Goal: Task Accomplishment & Management: Manage account settings

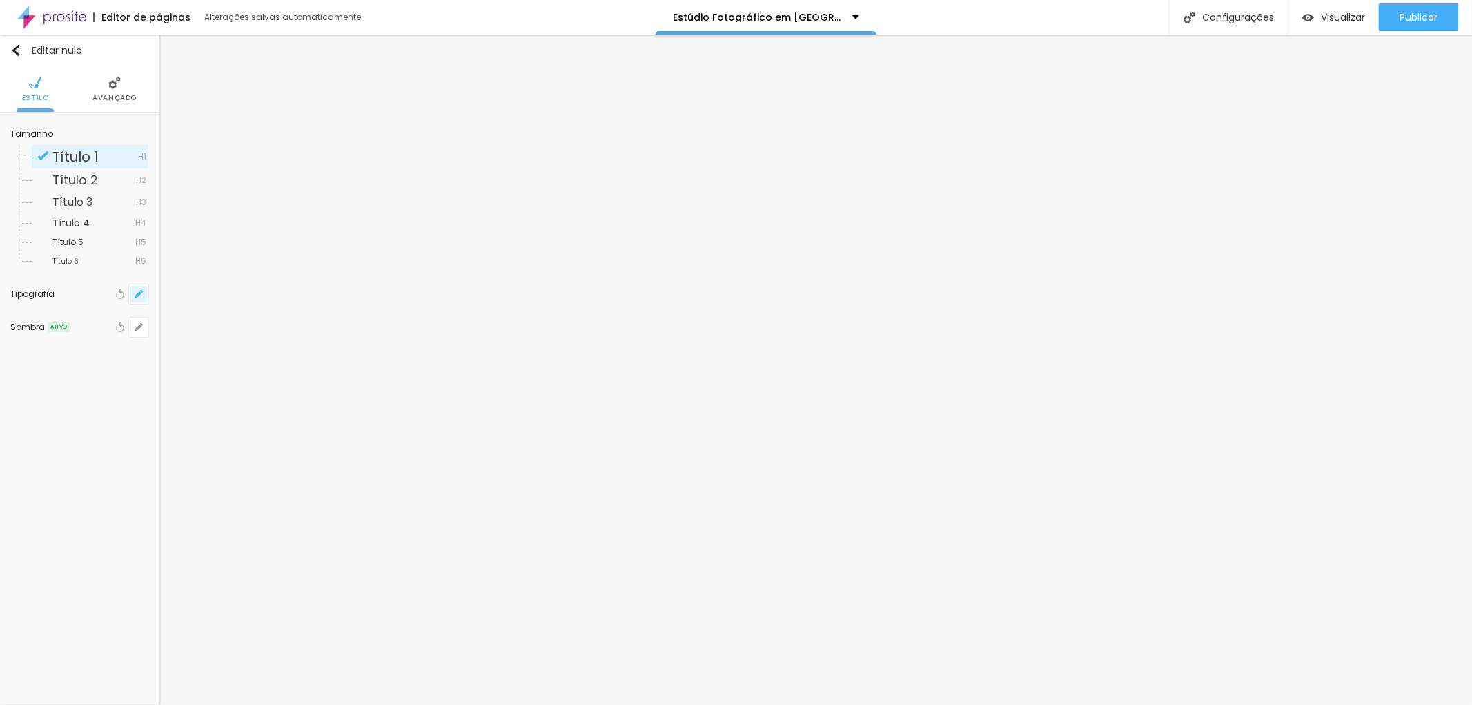
click at [135, 294] on icon "button" at bounding box center [139, 294] width 8 height 8
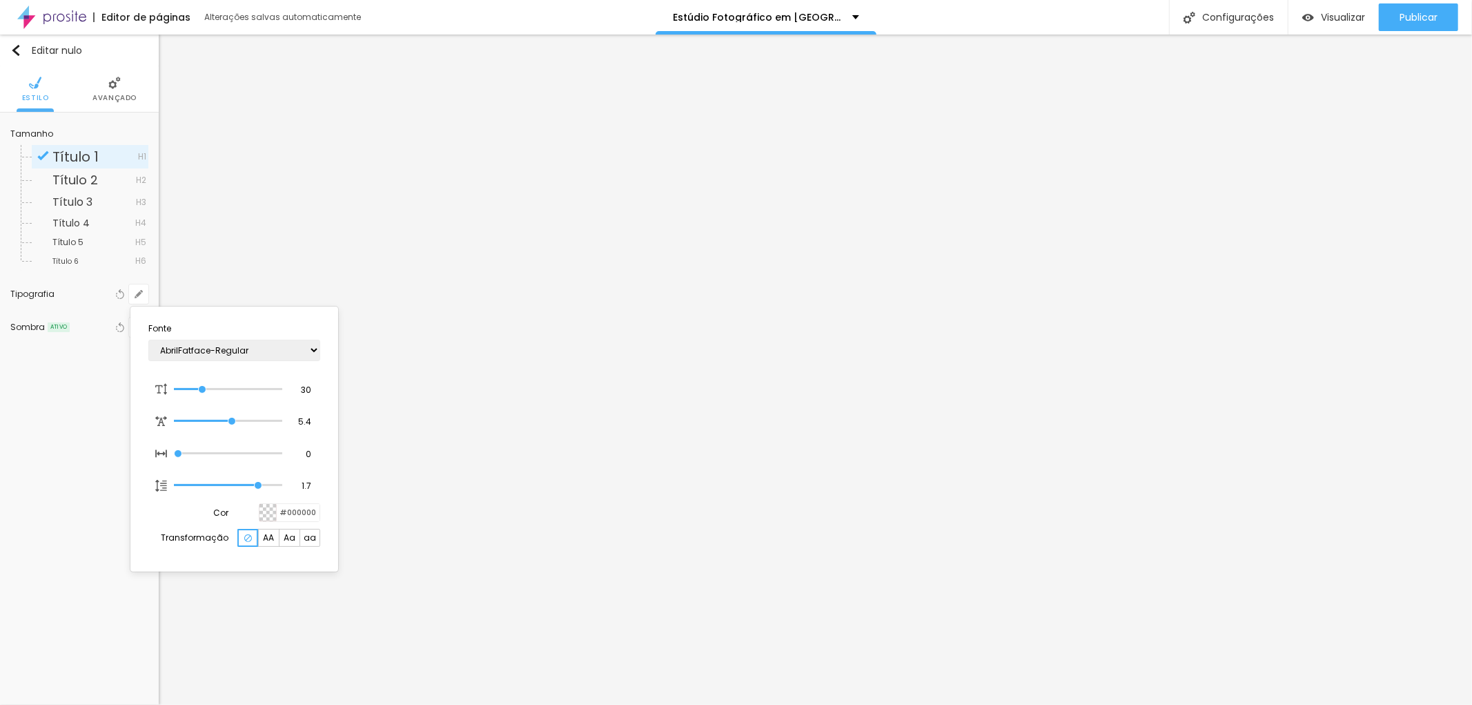
click at [717, 236] on div at bounding box center [736, 352] width 1472 height 705
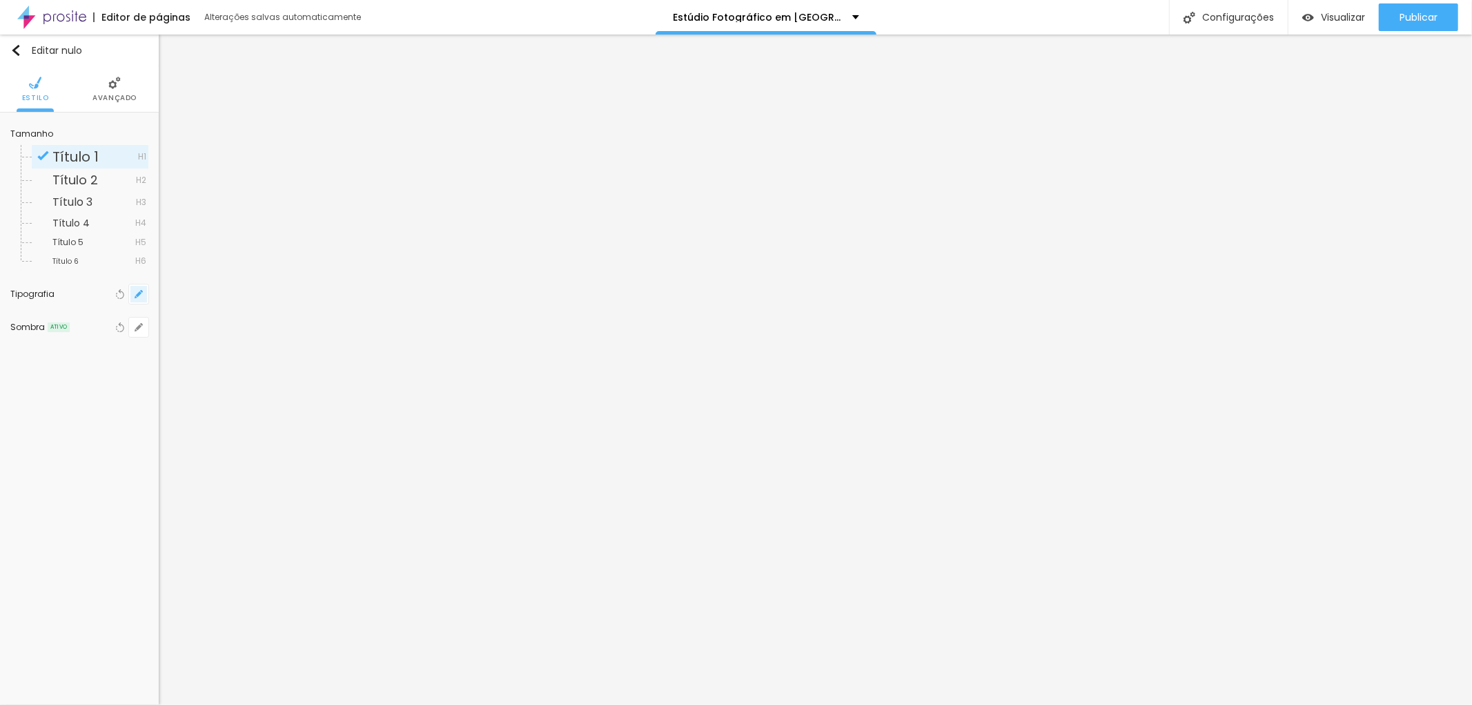
click at [136, 291] on icon "button" at bounding box center [139, 294] width 8 height 8
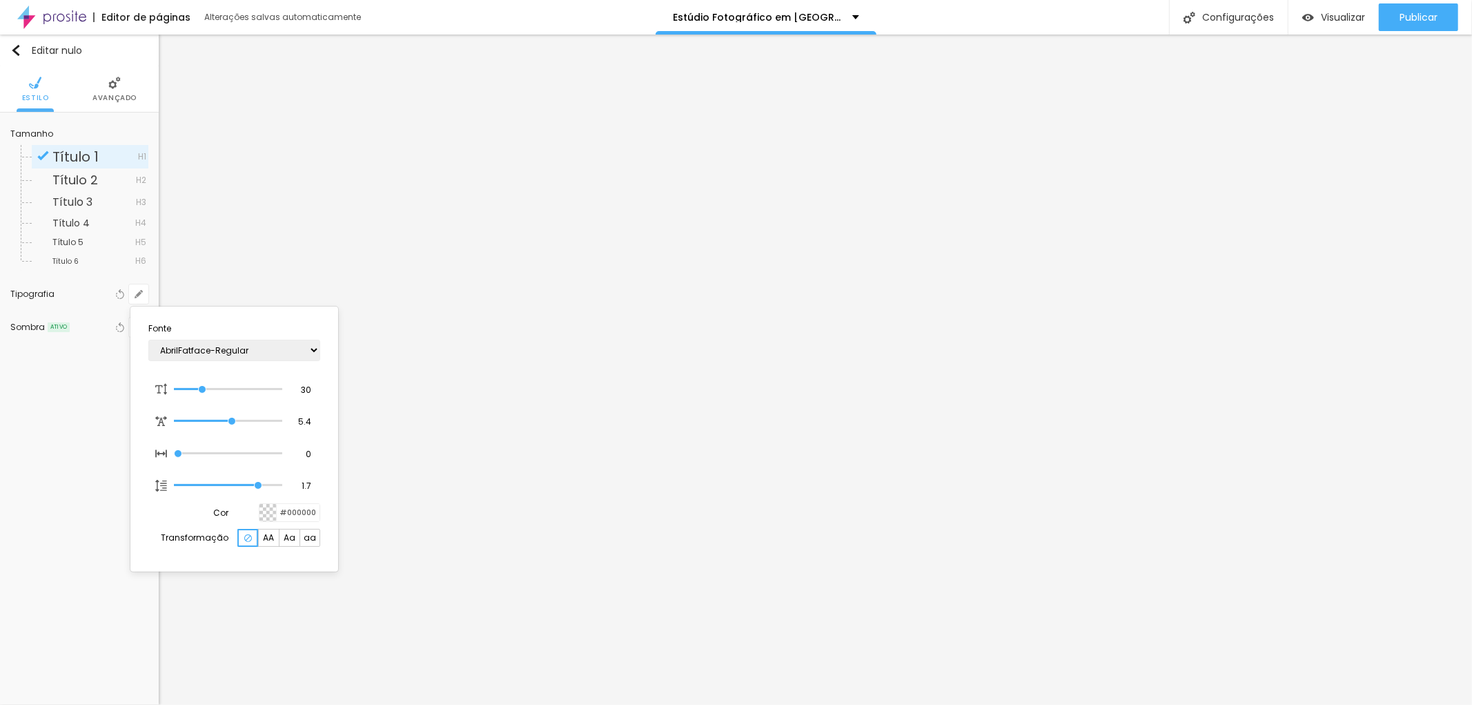
click at [270, 541] on font "AA" at bounding box center [268, 538] width 11 height 12
click at [291, 543] on font "Aa" at bounding box center [290, 538] width 12 height 12
click at [772, 262] on div at bounding box center [736, 352] width 1472 height 705
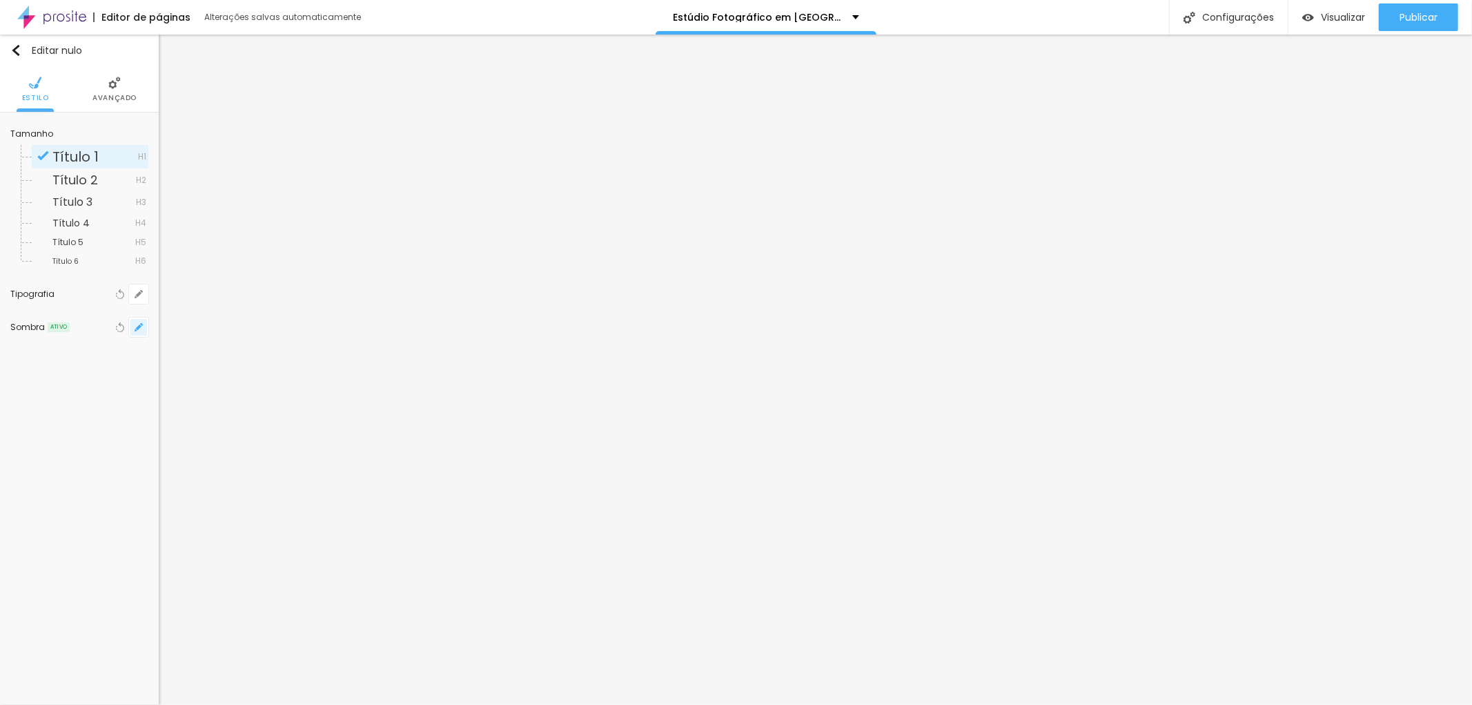
click at [140, 324] on icon "button" at bounding box center [139, 327] width 6 height 6
type input "5"
type input "7"
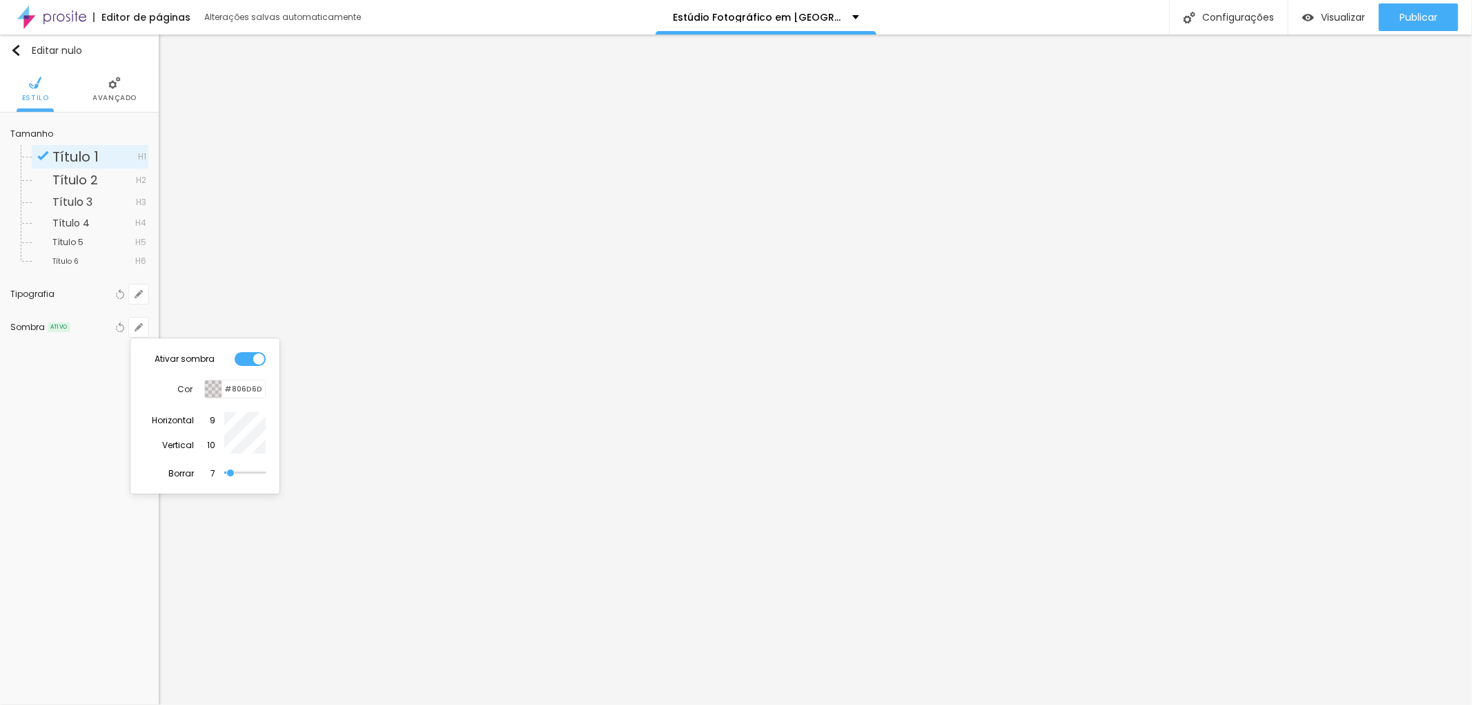
type input "10"
type input "15"
type input "17"
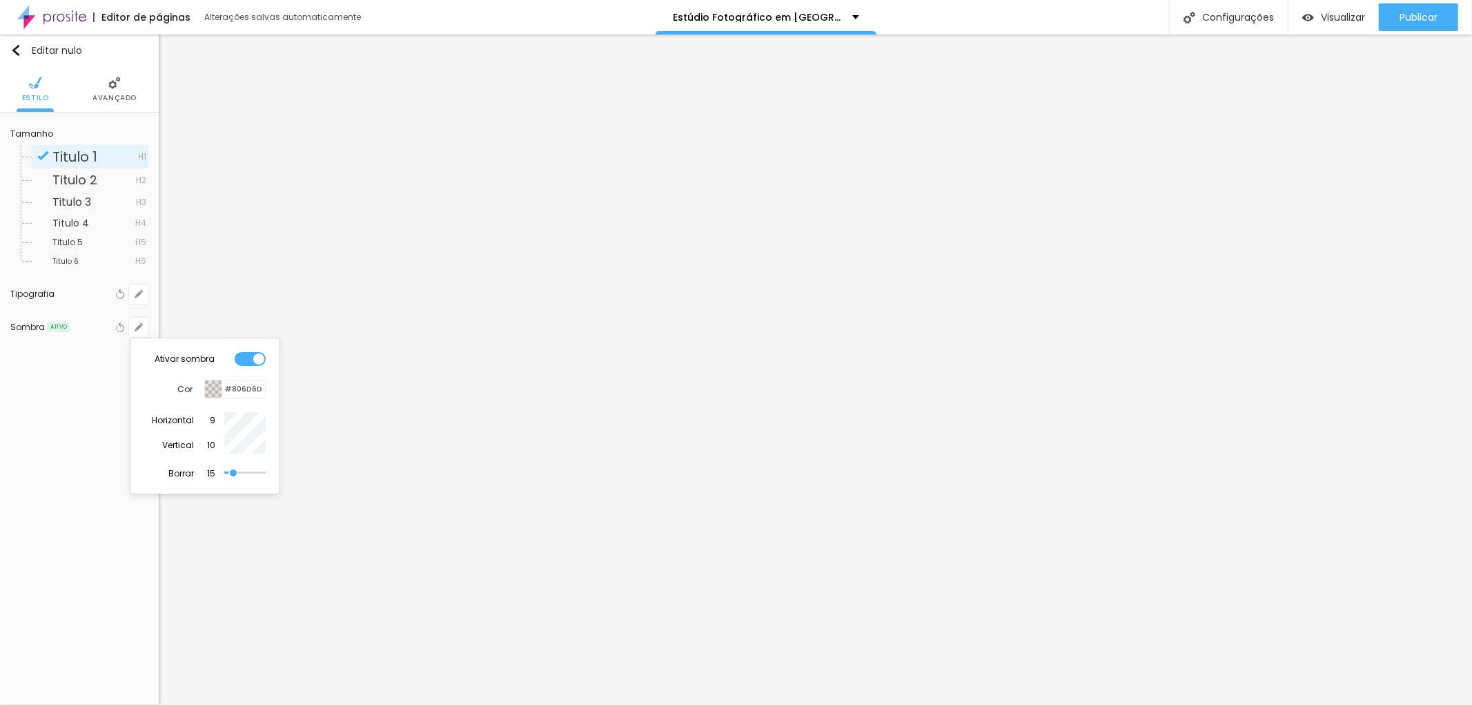
type input "17"
type input "22"
type input "25"
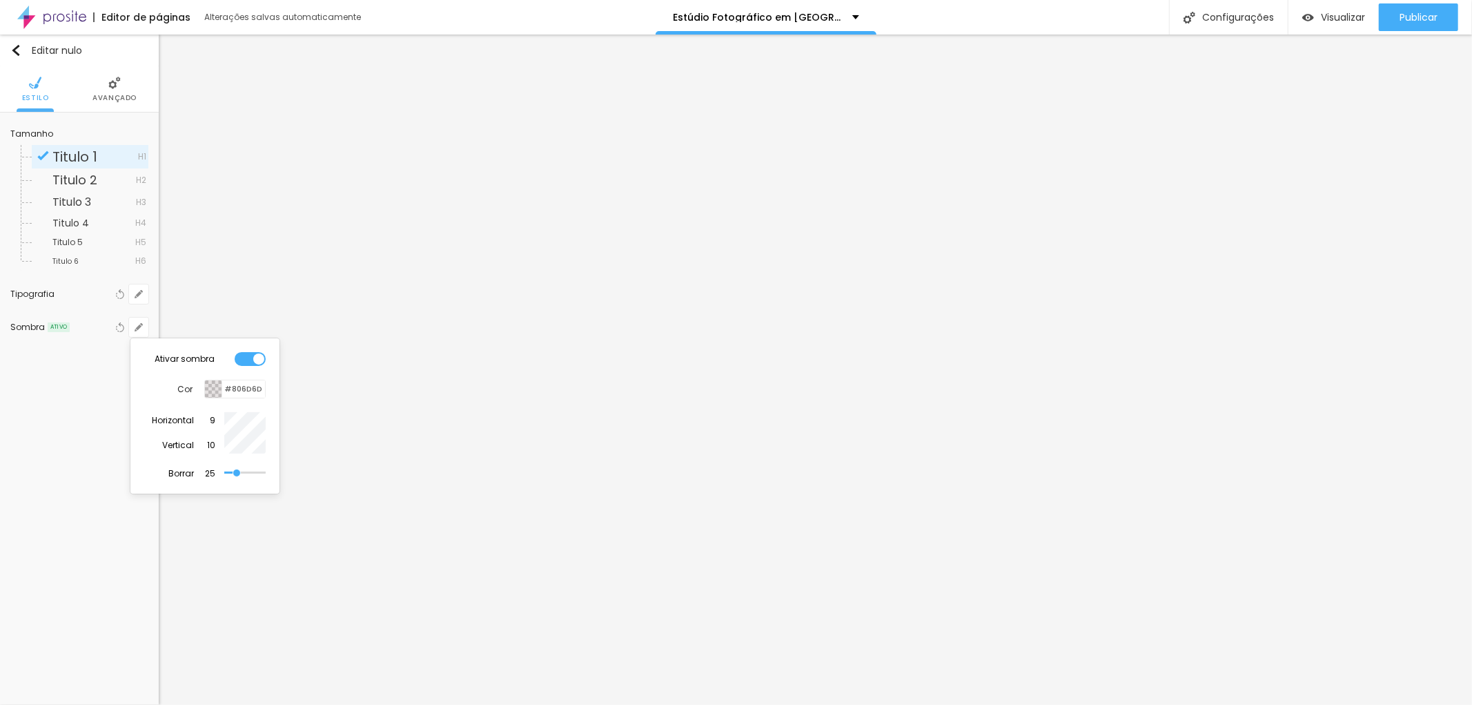
type input "39"
type input "42"
type input "39"
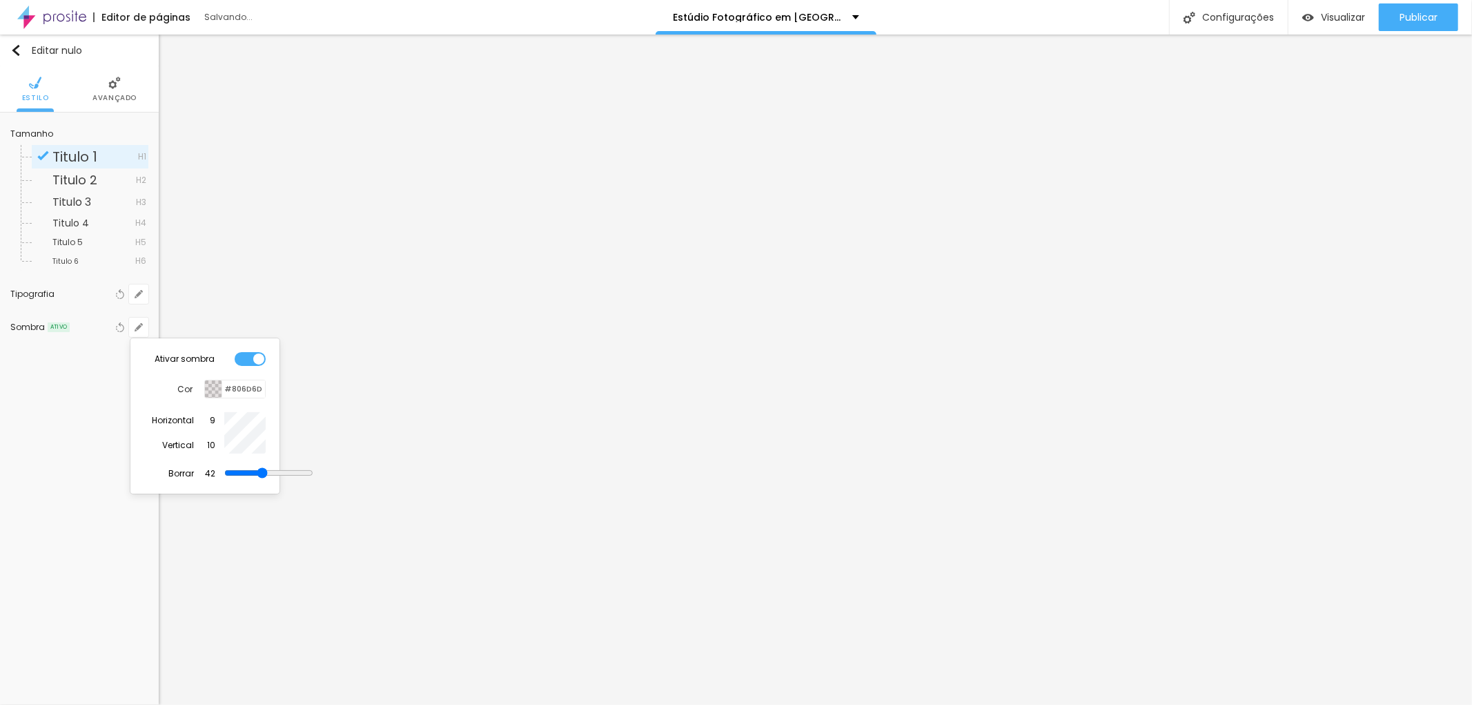
type input "39"
type input "37"
type input "34"
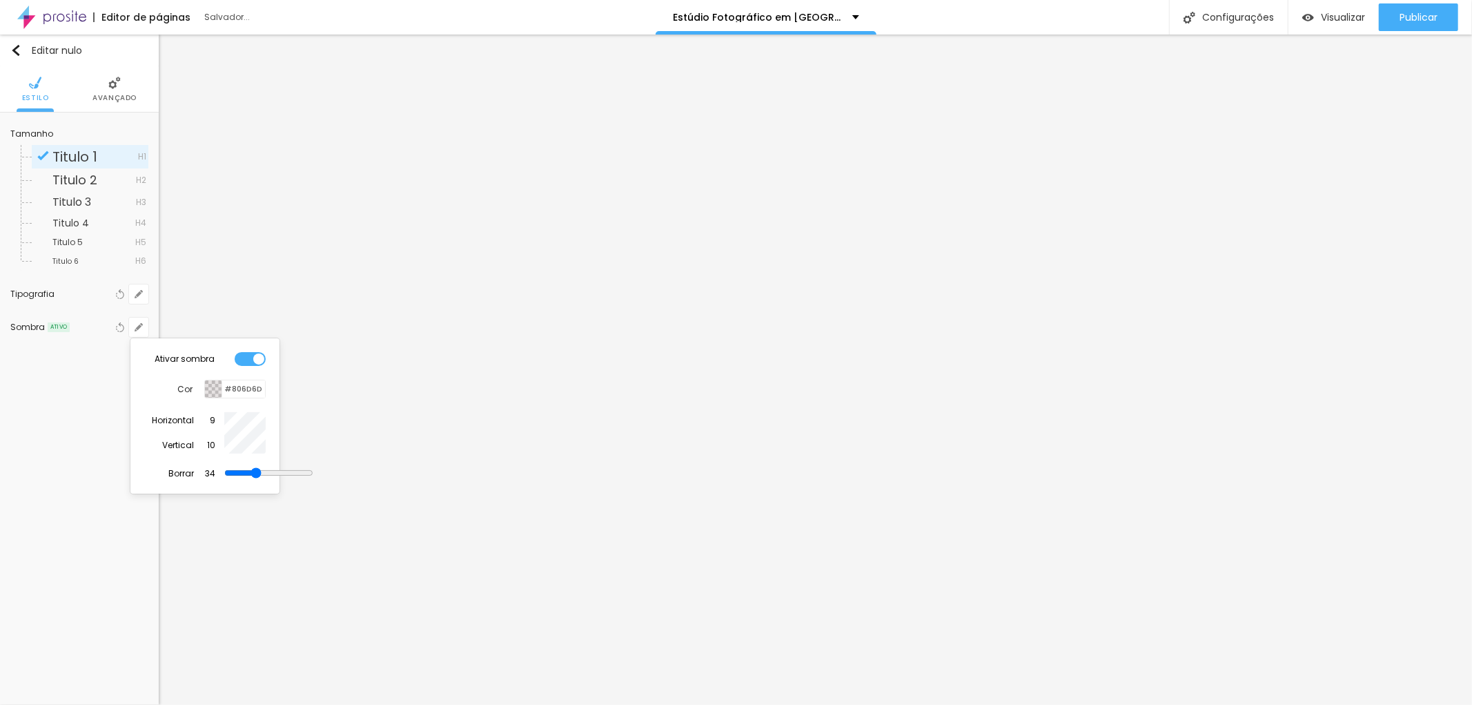
type input "32"
type input "27"
type input "25"
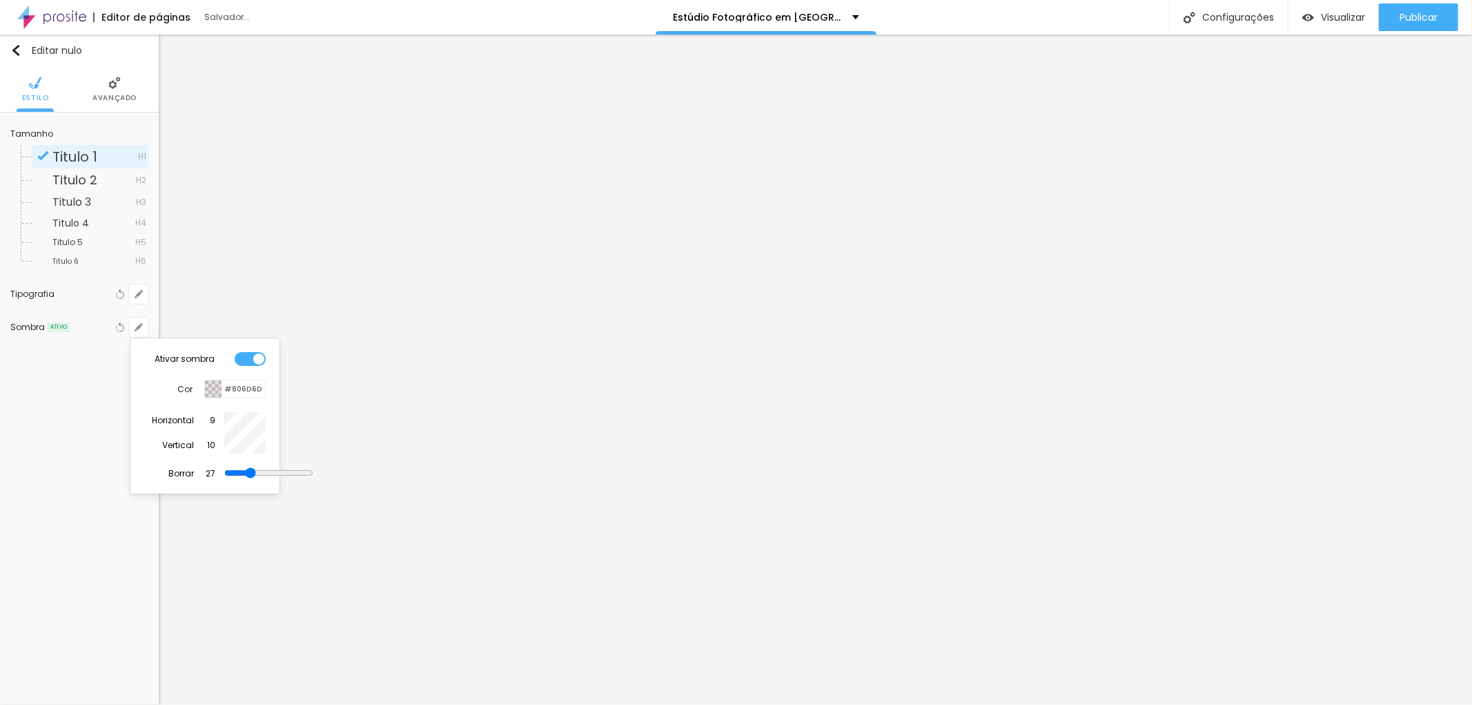
type input "25"
type input "22"
type input "20"
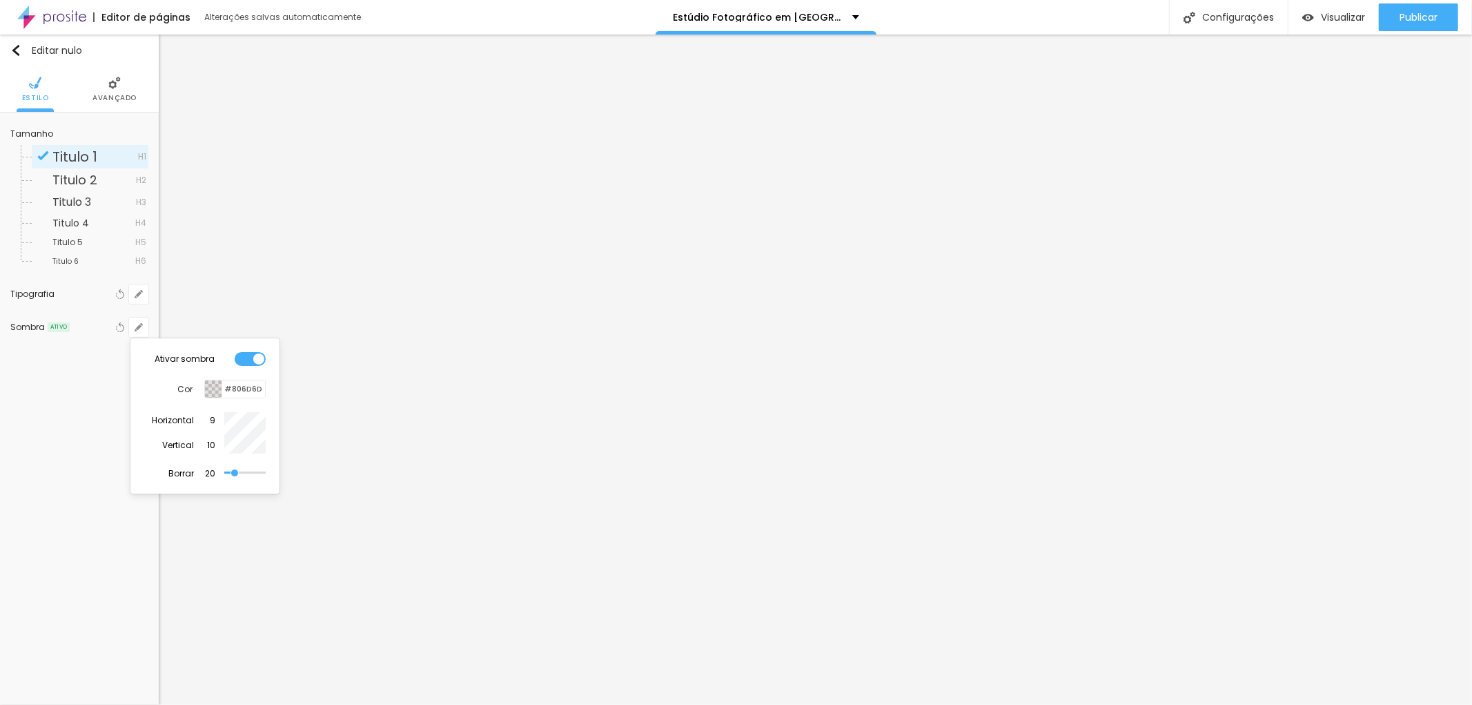
type input "17"
type input "15"
type input "12"
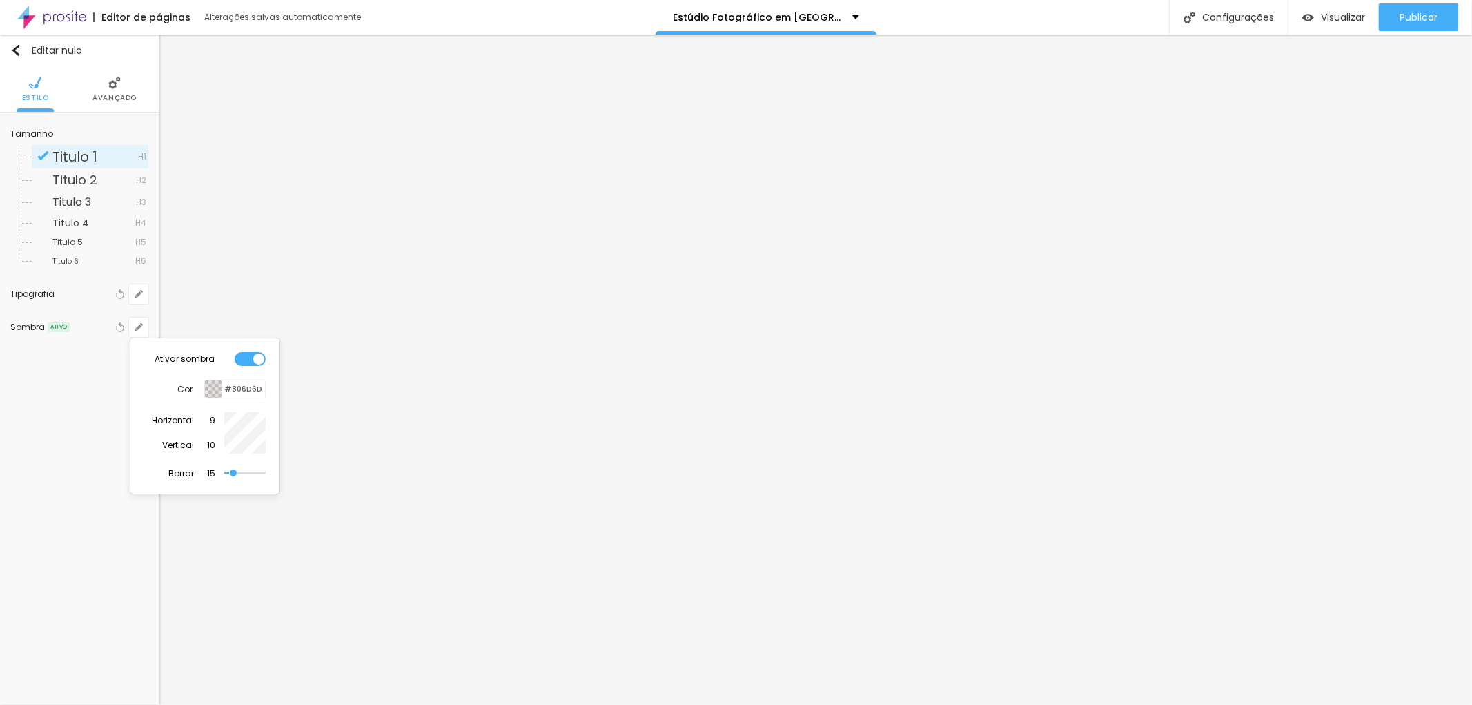
type input "12"
type input "10"
type input "5"
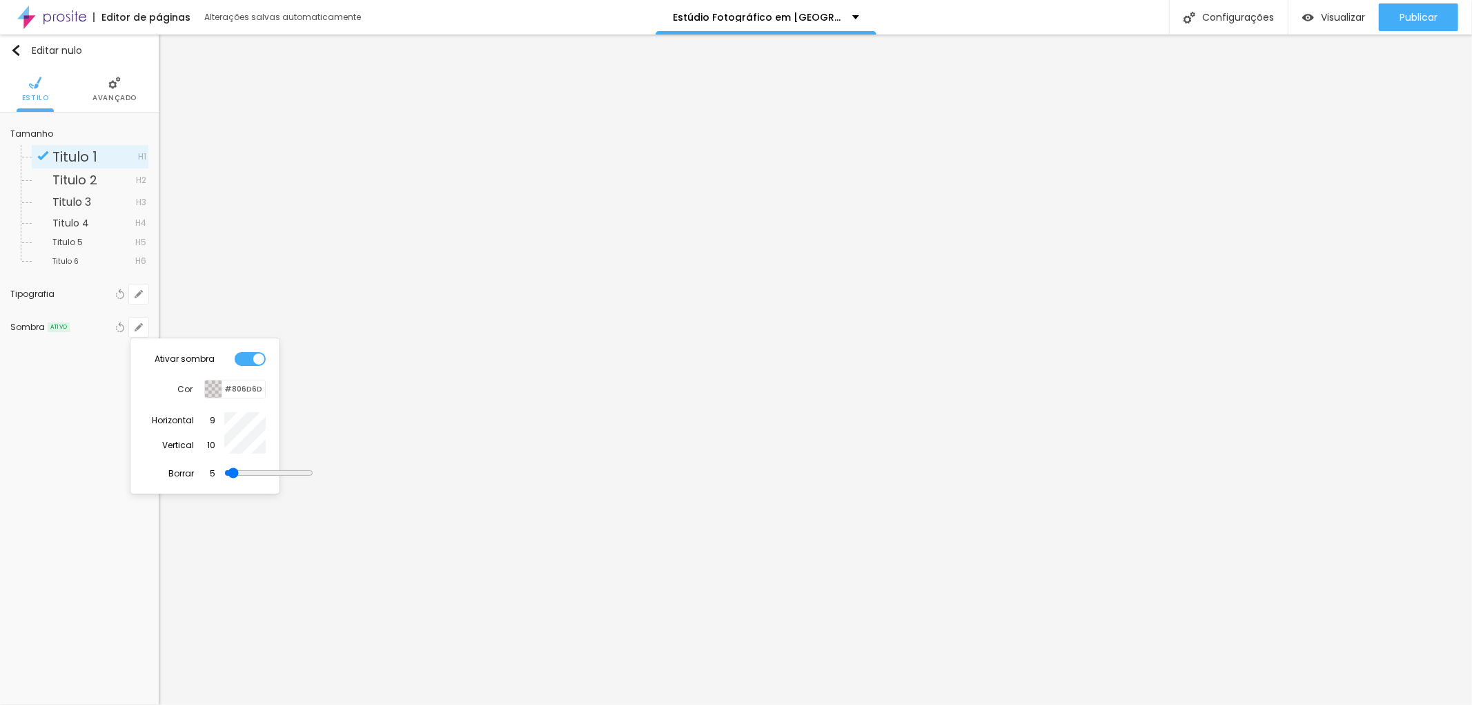
type input "2"
type input "0"
type input "54"
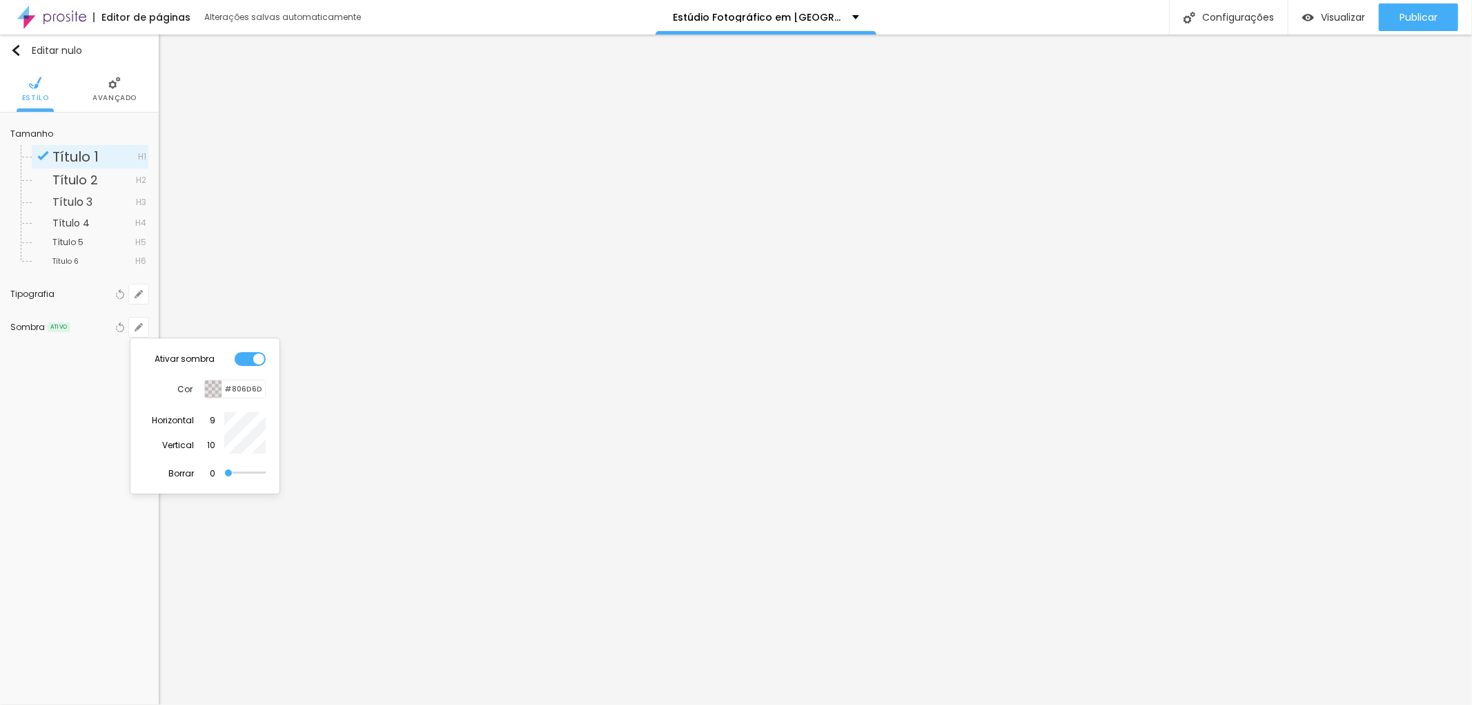
type input "54"
type input "57"
type input "67"
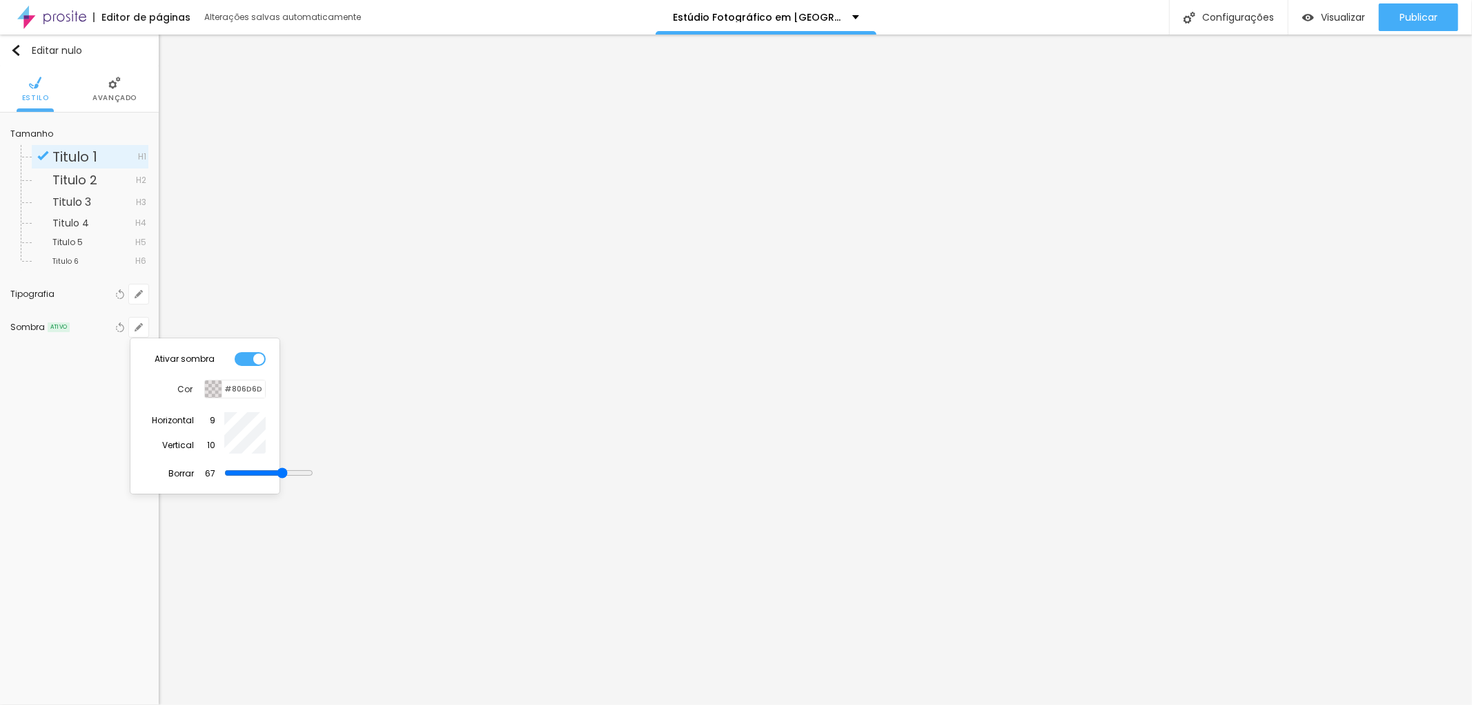
type input "69"
type input "67"
type input "100"
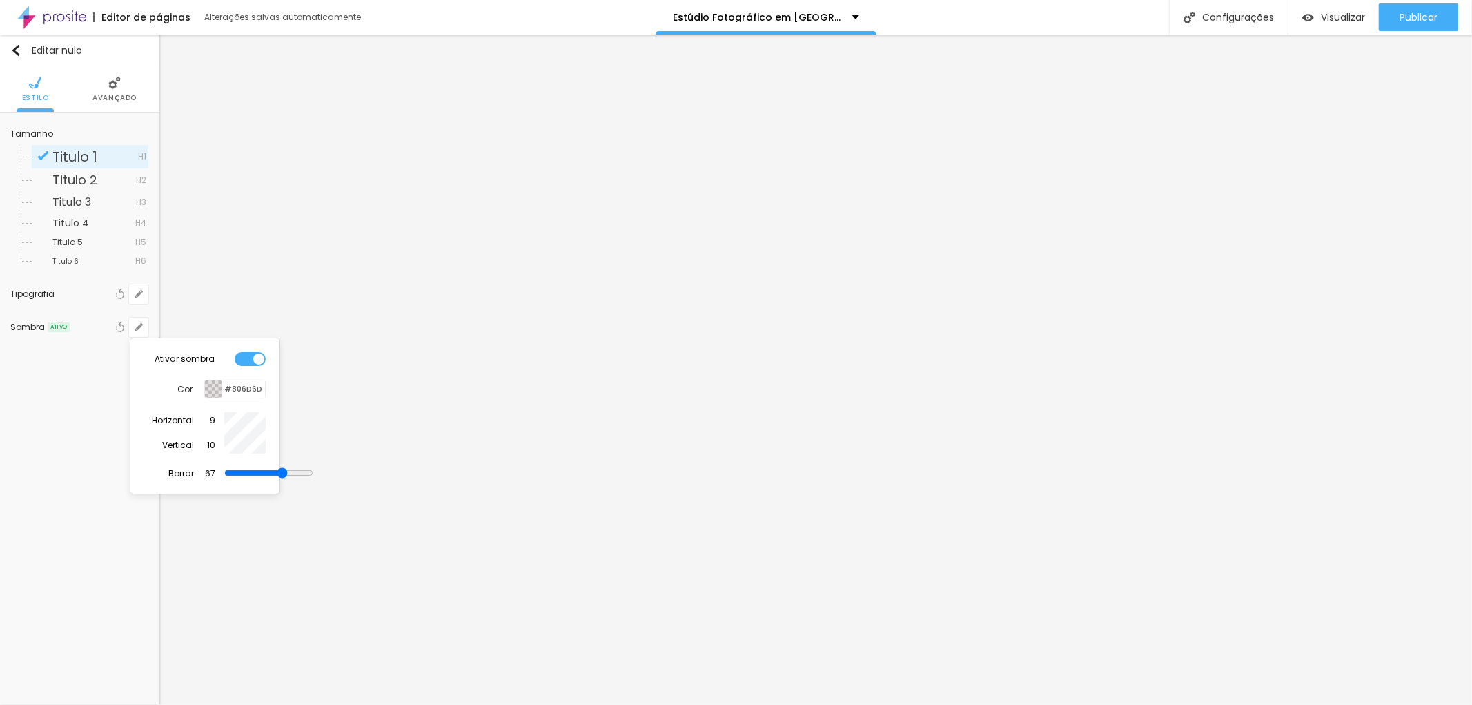
type input "100"
type input "76"
type input "74"
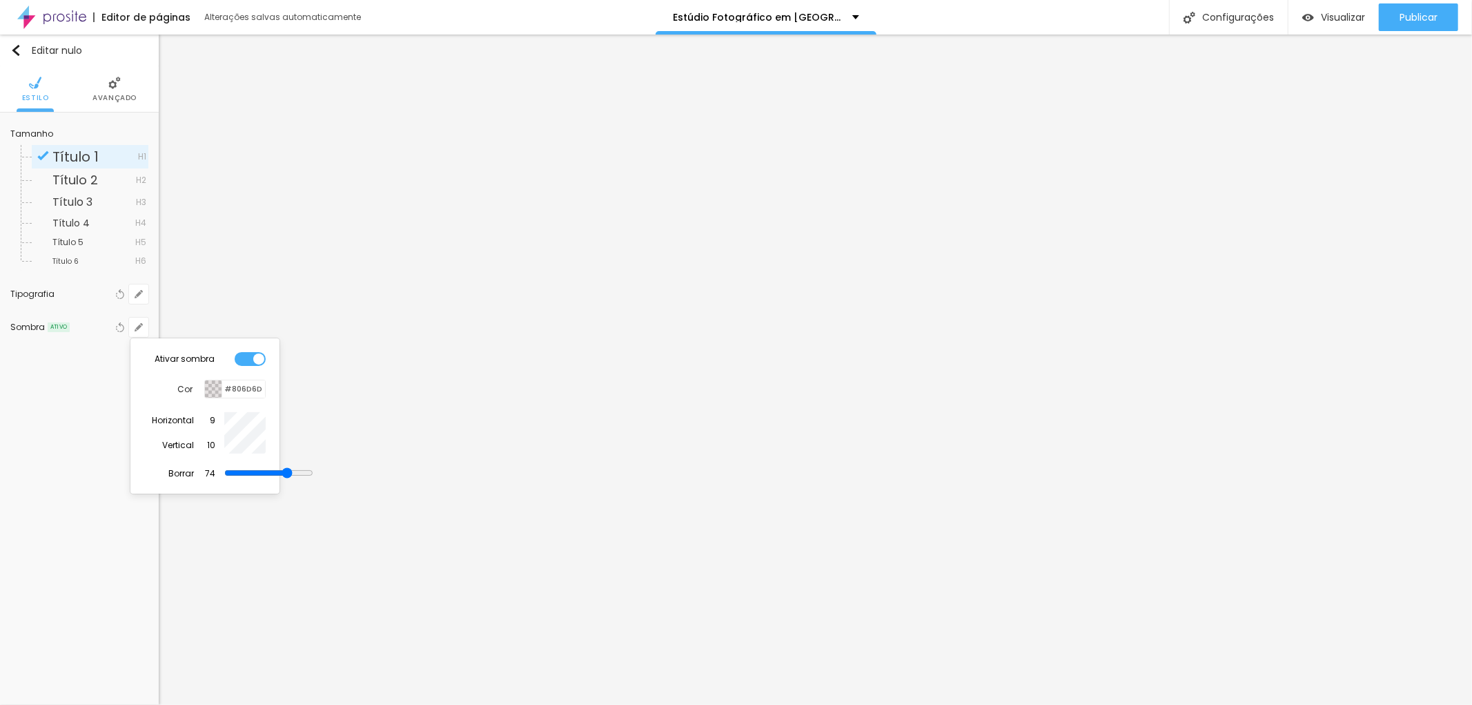
type input "69"
type input "67"
type input "64"
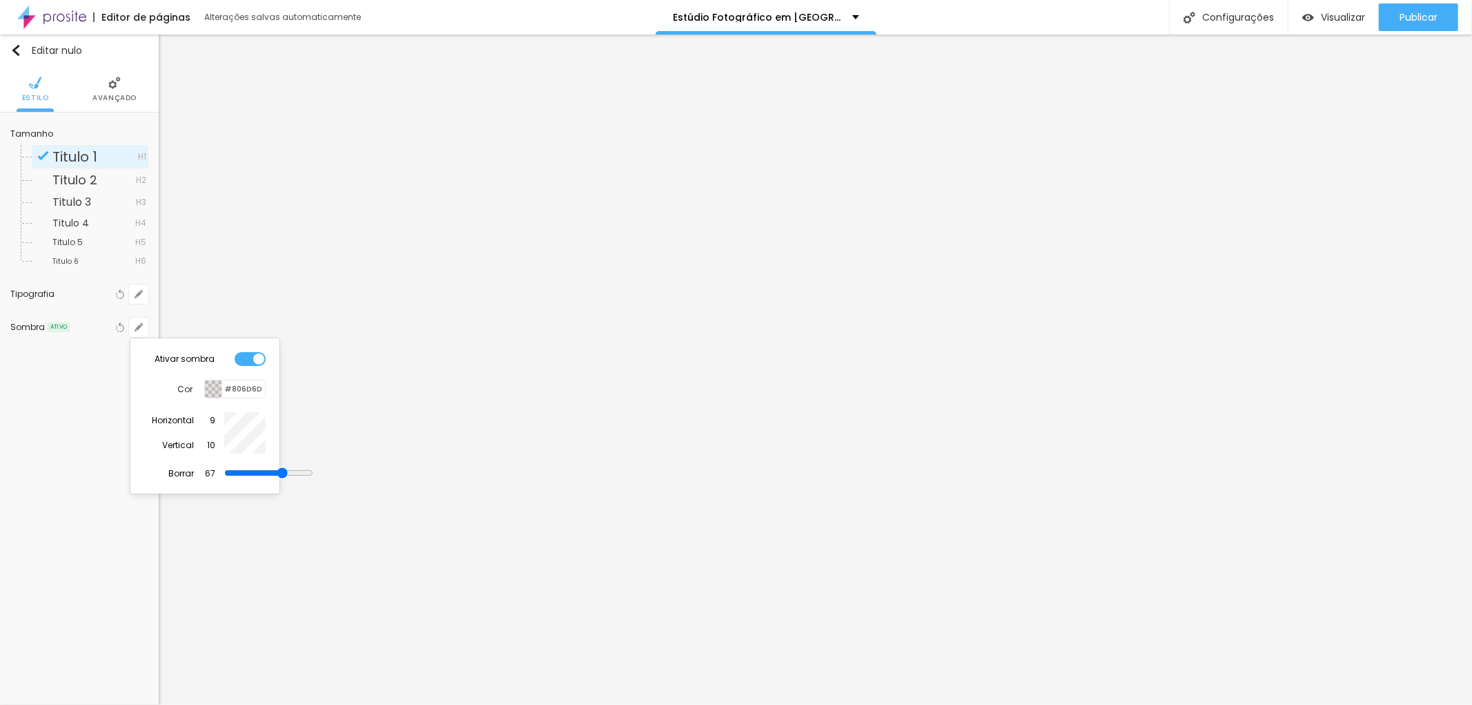
type input "64"
type input "62"
type input "59"
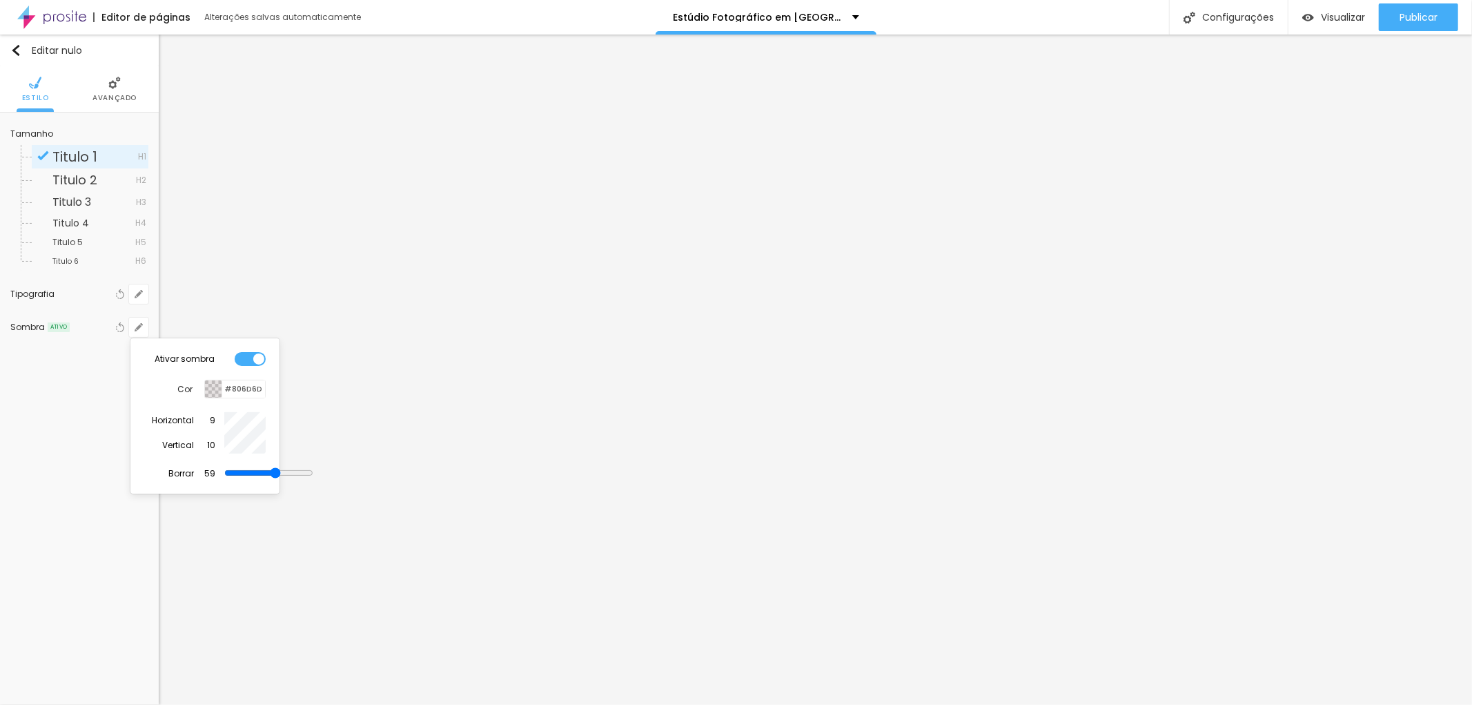
type input "57"
type input "54"
type input "49"
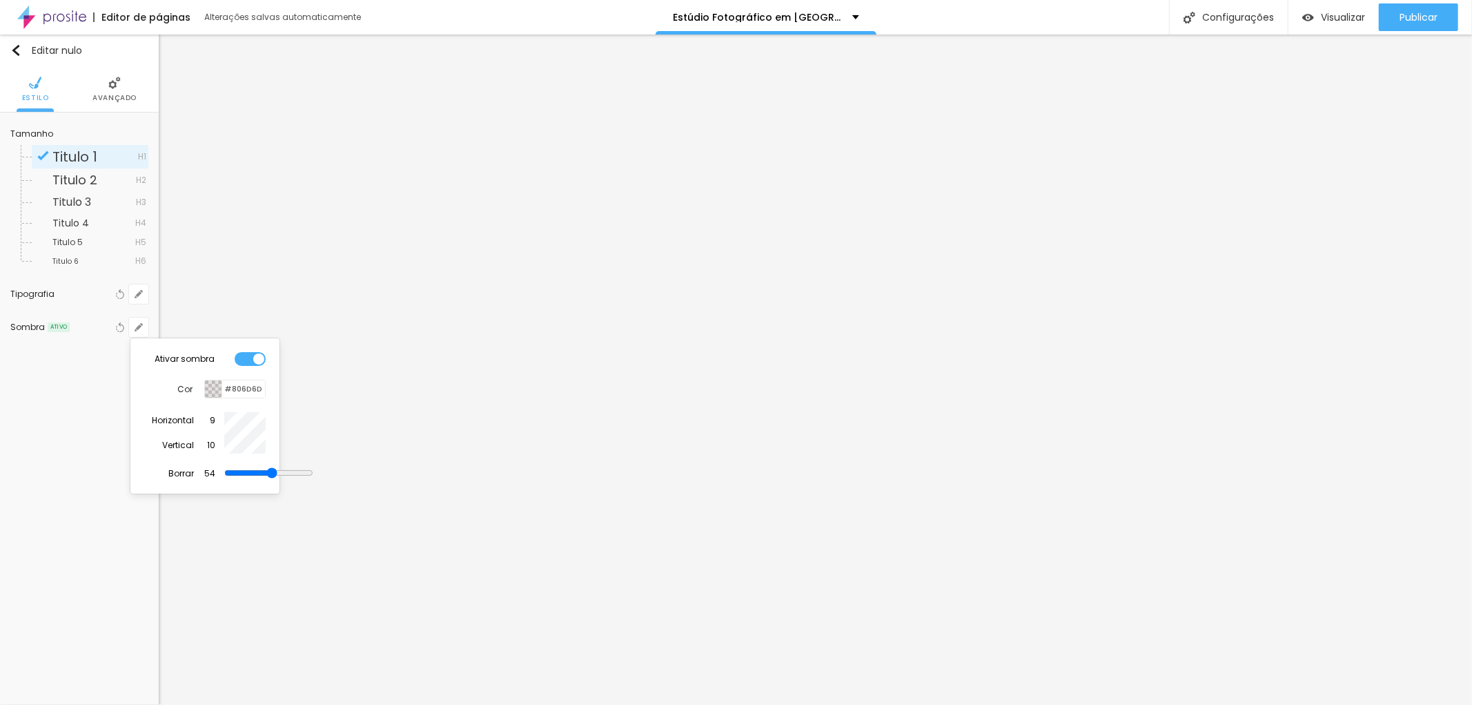
type input "49"
type input "39"
type input "37"
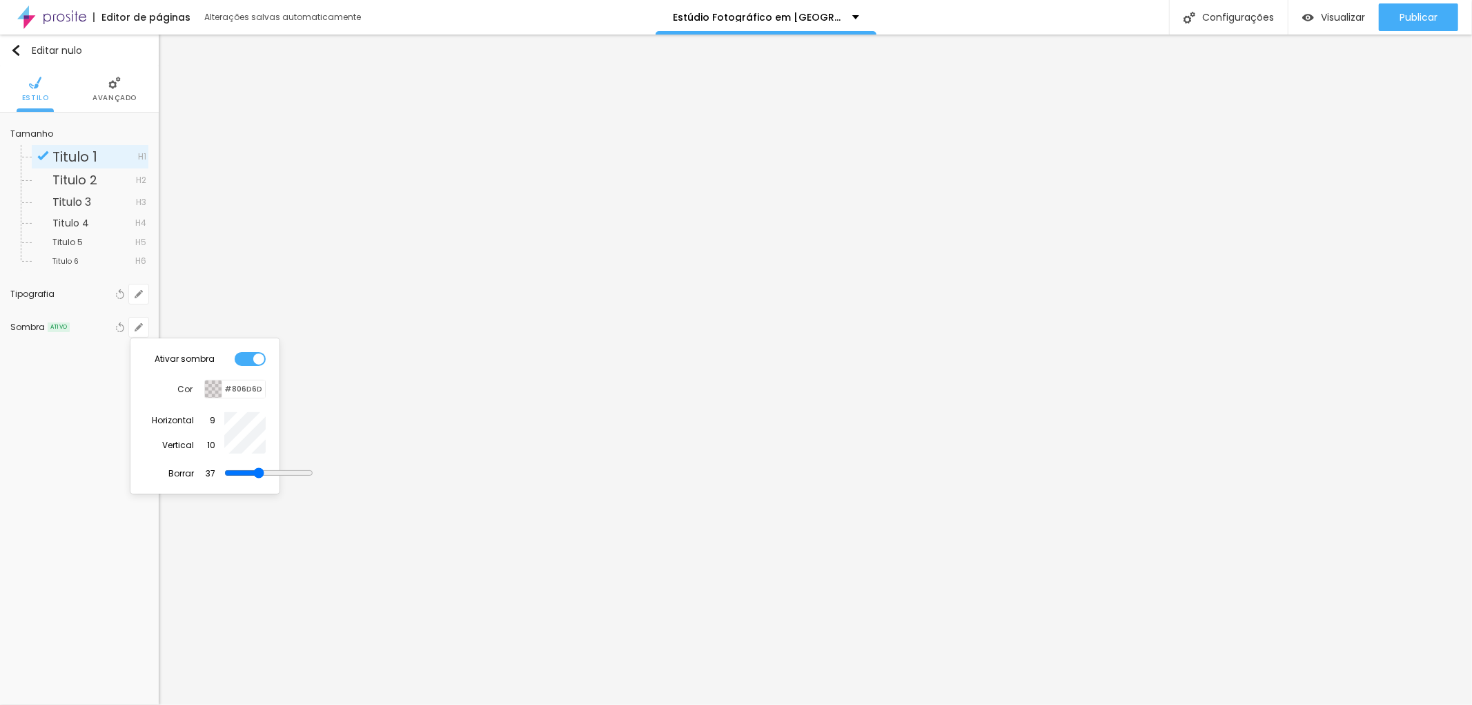
type input "32"
type input "29"
type input "27"
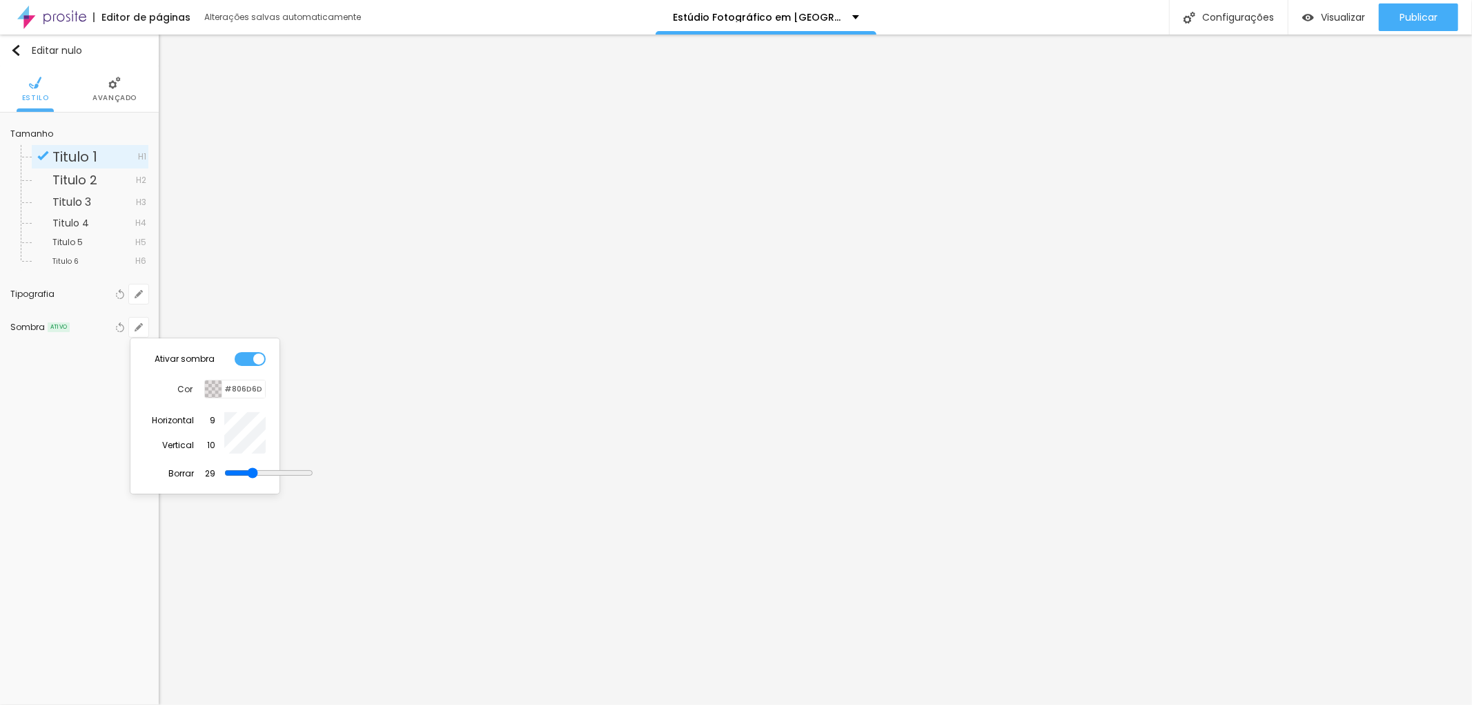
type input "27"
type input "25"
type input "22"
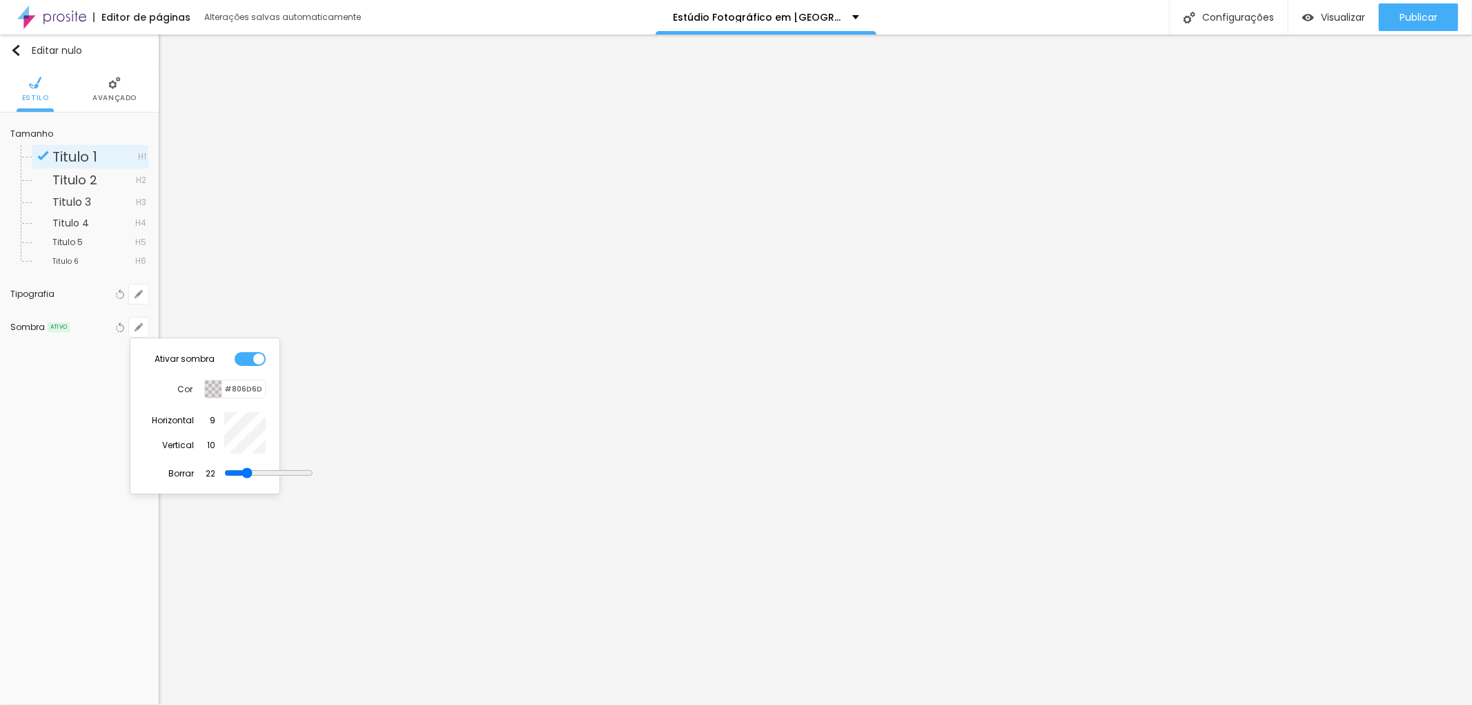
type input "17"
type input "12"
type input "5"
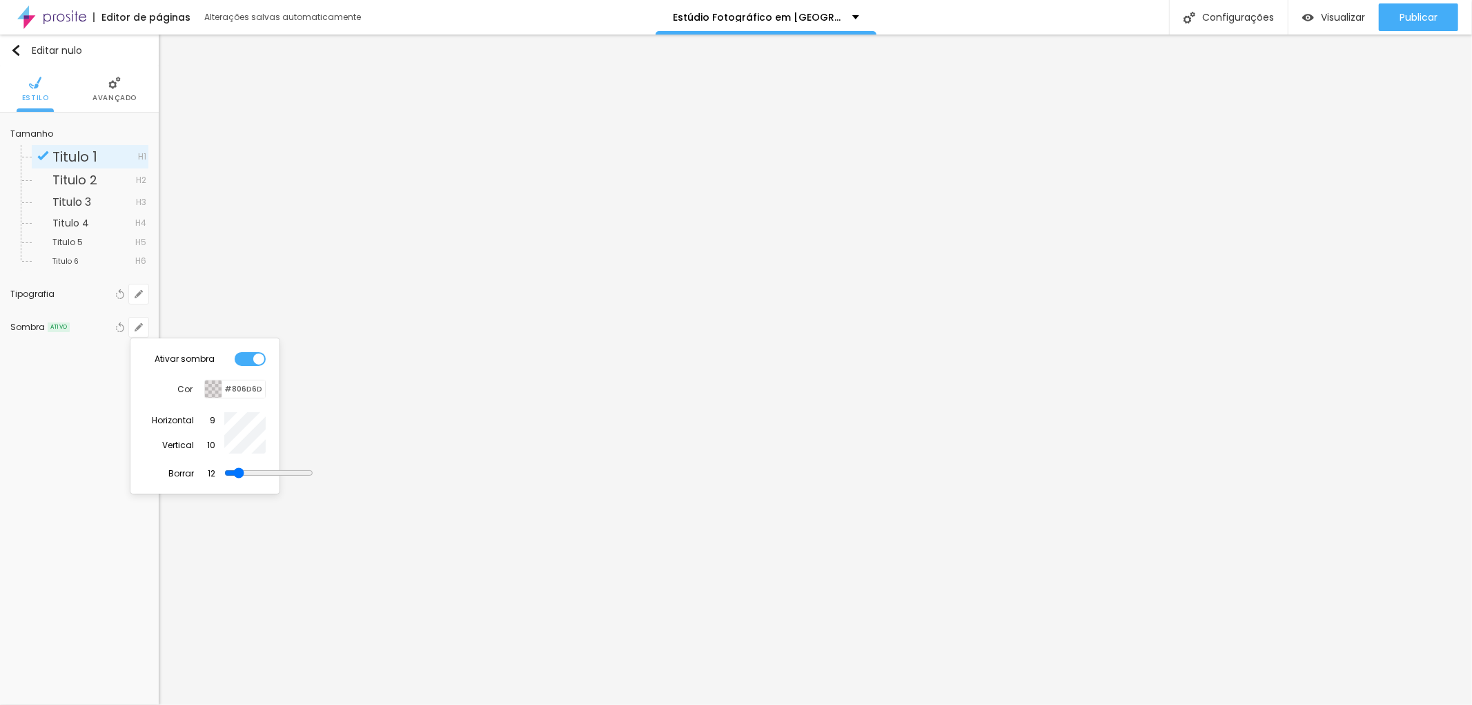
type input "5"
type input "0"
type input "2"
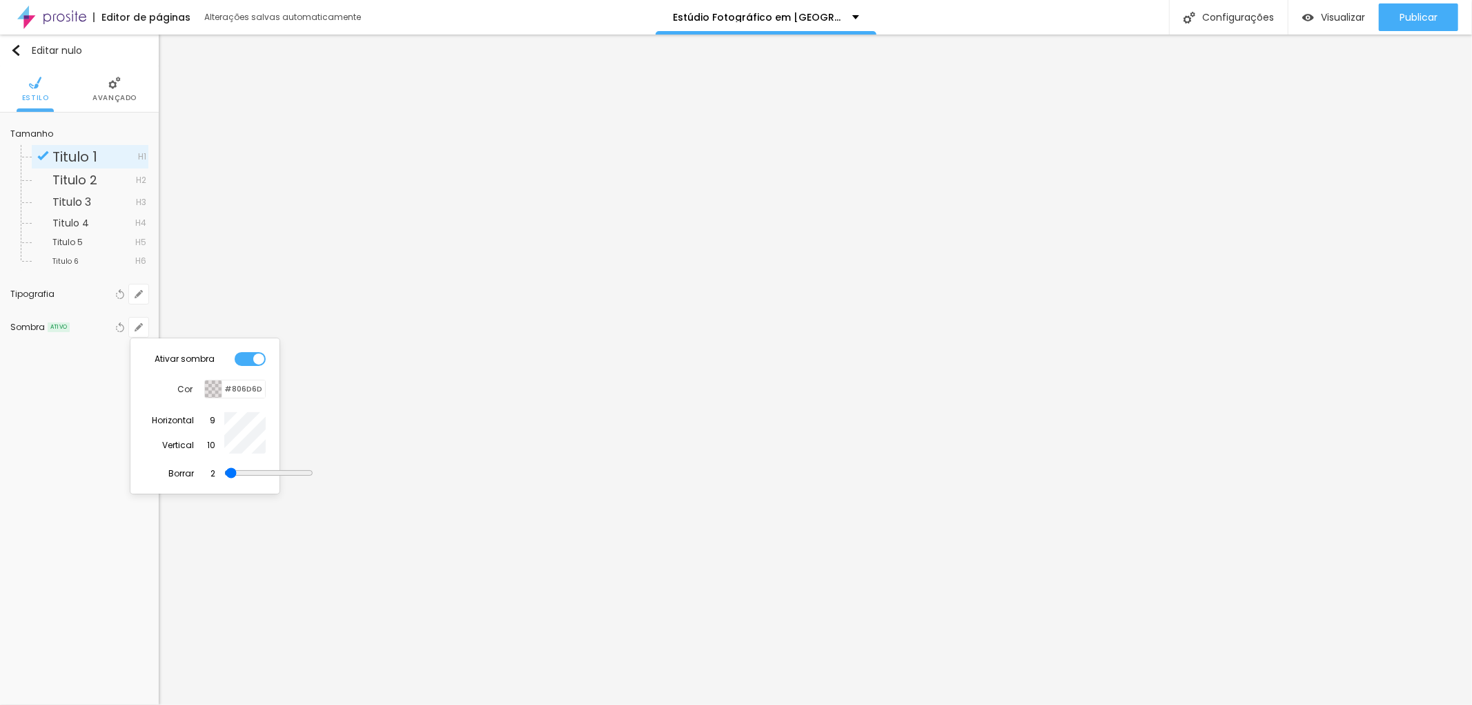
type input "39"
type input "44"
type input "47"
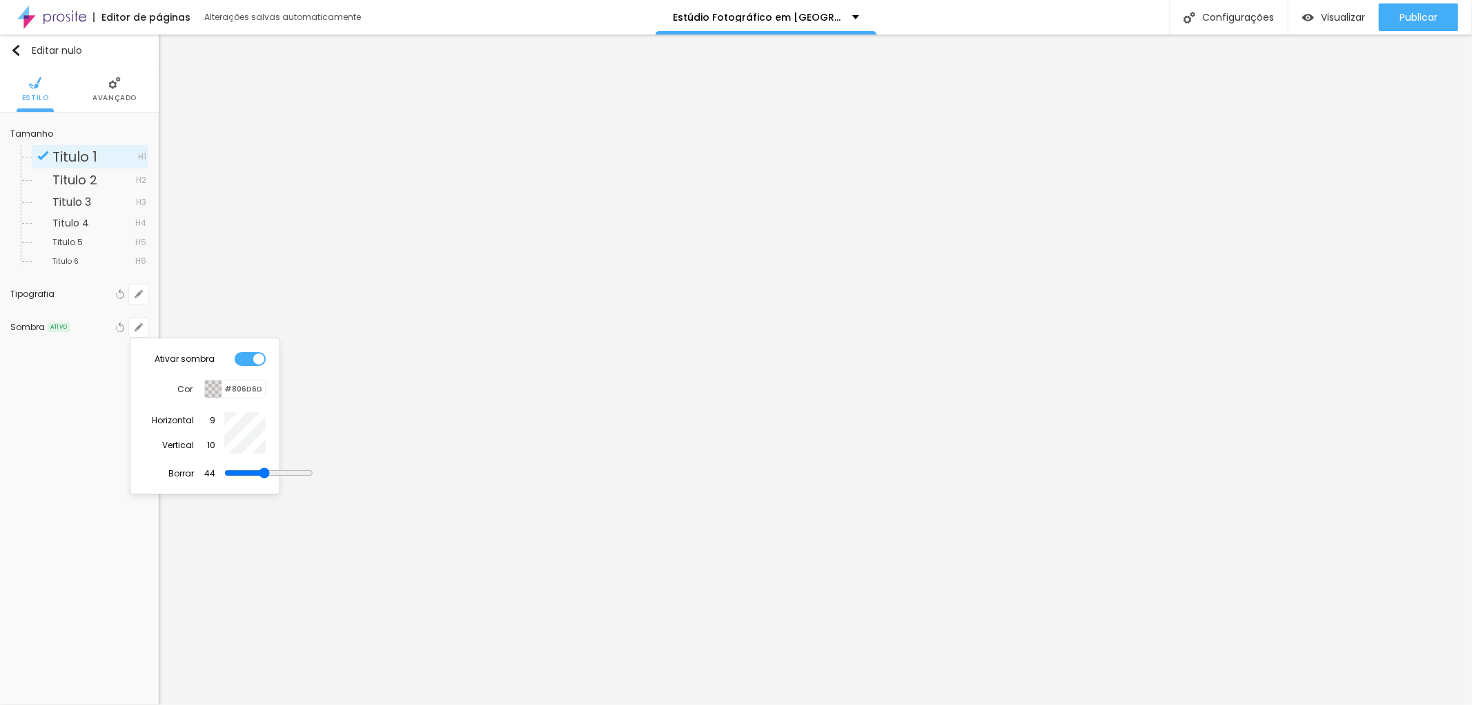
type input "47"
type input "52"
type input "54"
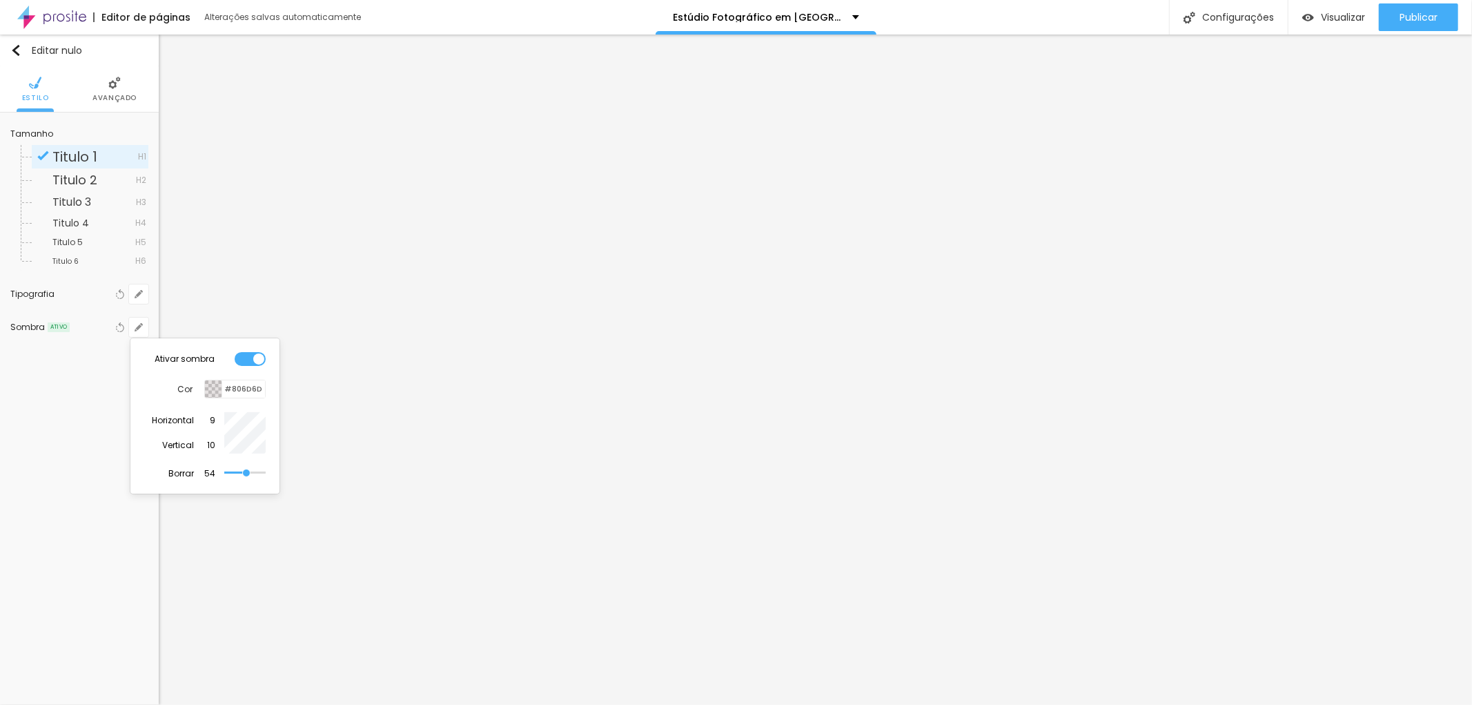
type input "64"
type input "71"
type input "74"
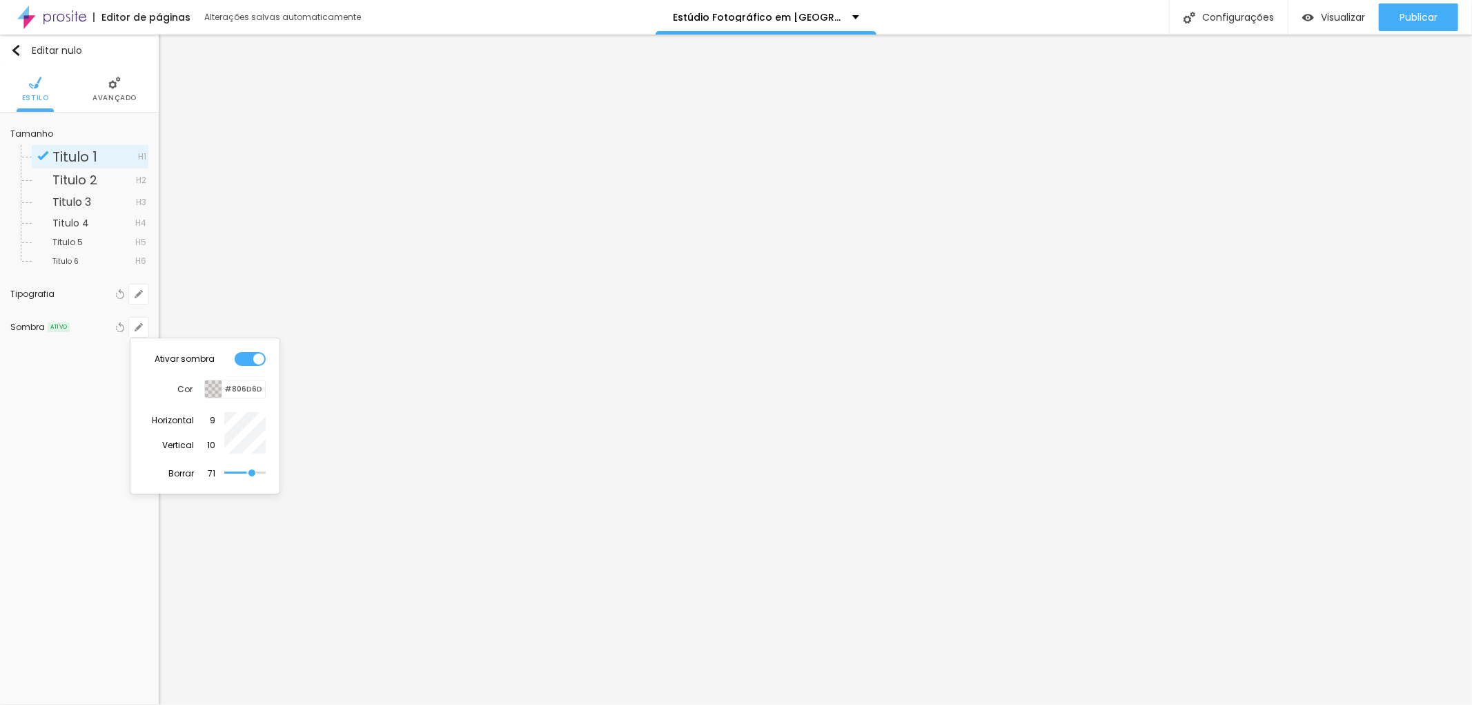
type input "74"
type input "76"
type input "81"
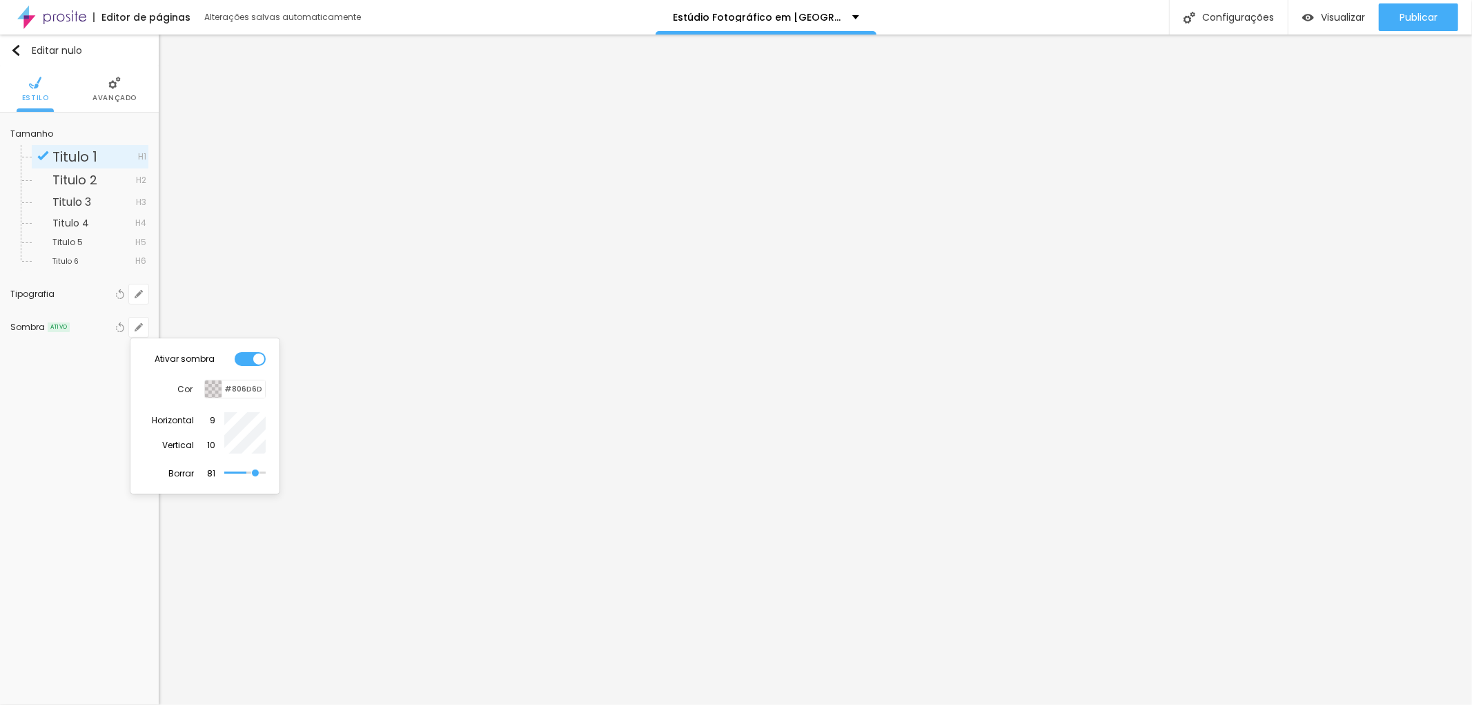
type input "84"
drag, startPoint x: 231, startPoint y: 472, endPoint x: 282, endPoint y: 466, distance: 51.5
type input "84"
click at [255, 468] on input "range" at bounding box center [268, 472] width 89 height 11
click at [237, 359] on div at bounding box center [250, 359] width 31 height 14
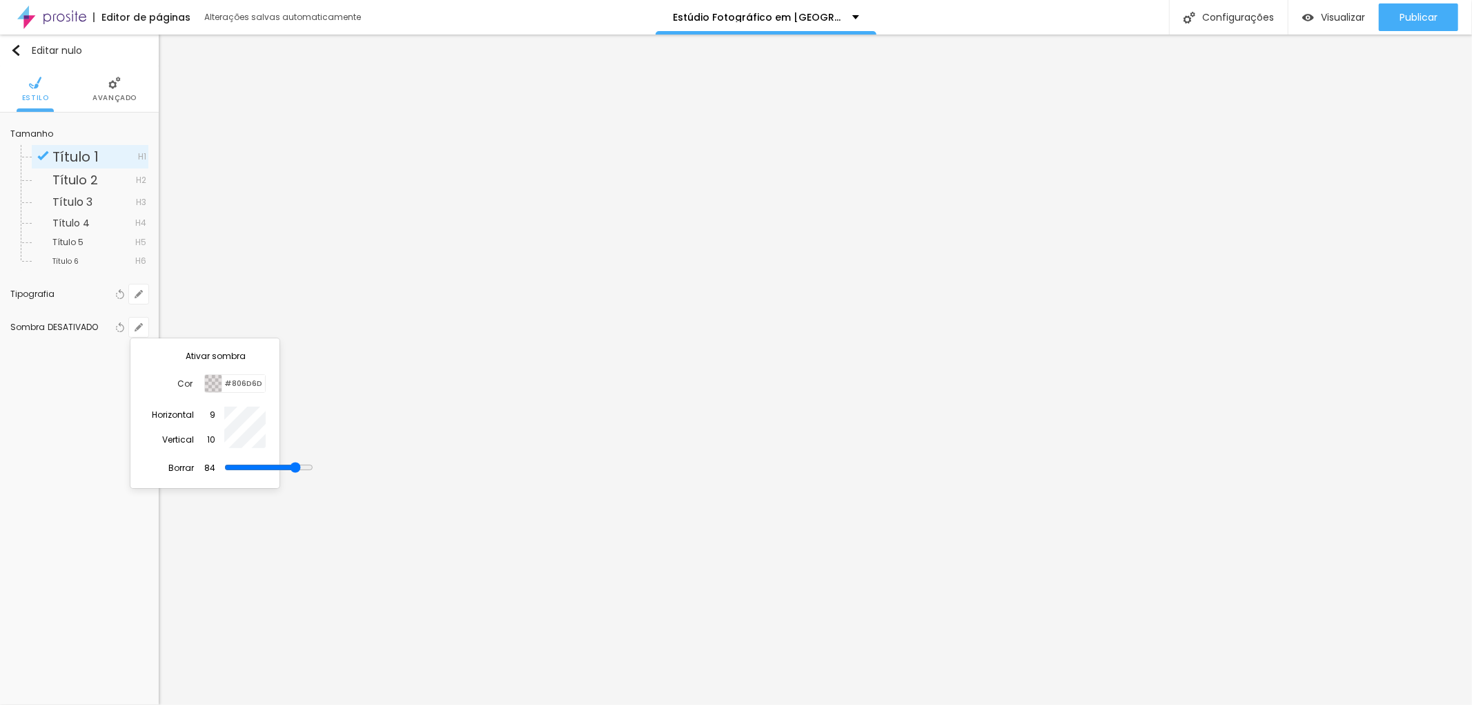
click at [139, 294] on div at bounding box center [736, 352] width 1472 height 705
click at [139, 294] on icon "button" at bounding box center [139, 294] width 6 height 6
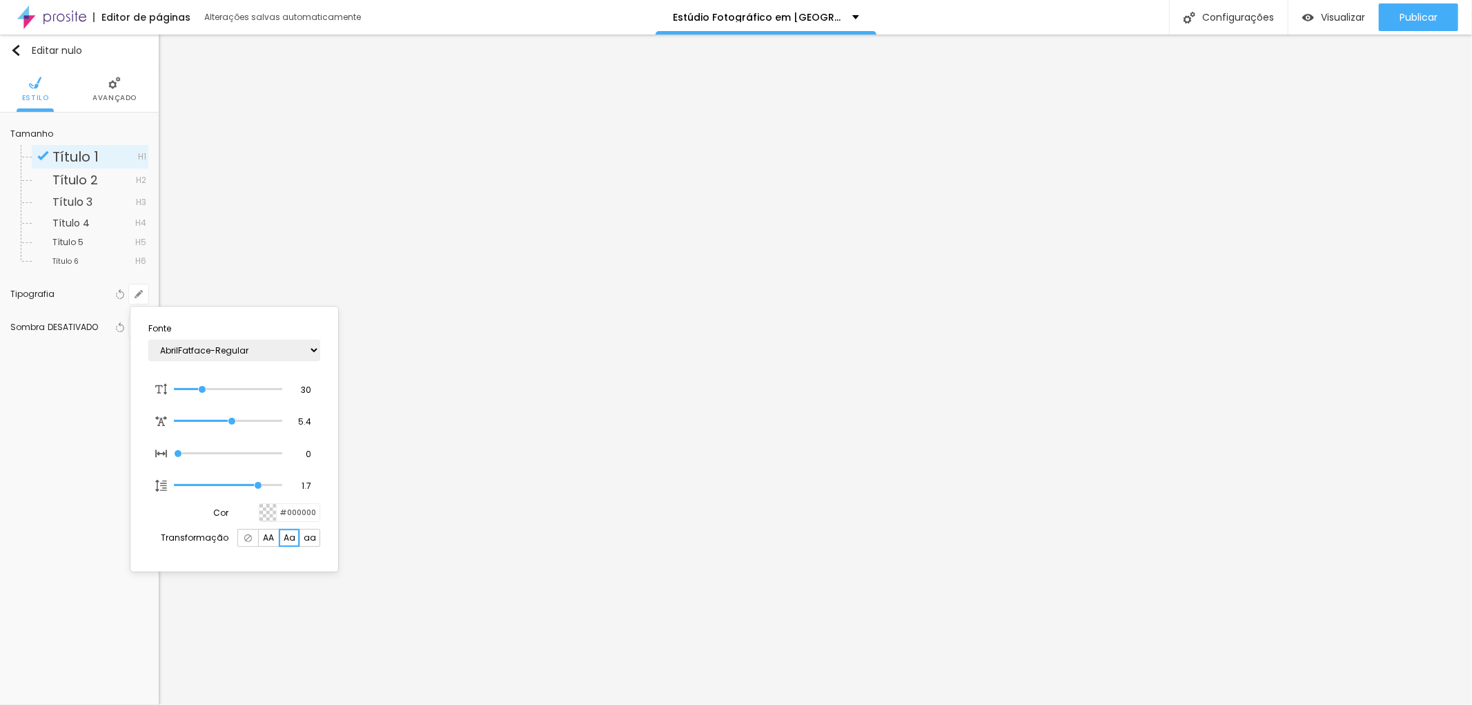
click at [309, 541] on font "aa" at bounding box center [310, 538] width 12 height 12
click at [288, 539] on font "Aa" at bounding box center [290, 538] width 12 height 12
click at [271, 542] on font "AA" at bounding box center [268, 538] width 11 height 12
click at [271, 512] on div at bounding box center [268, 512] width 17 height 17
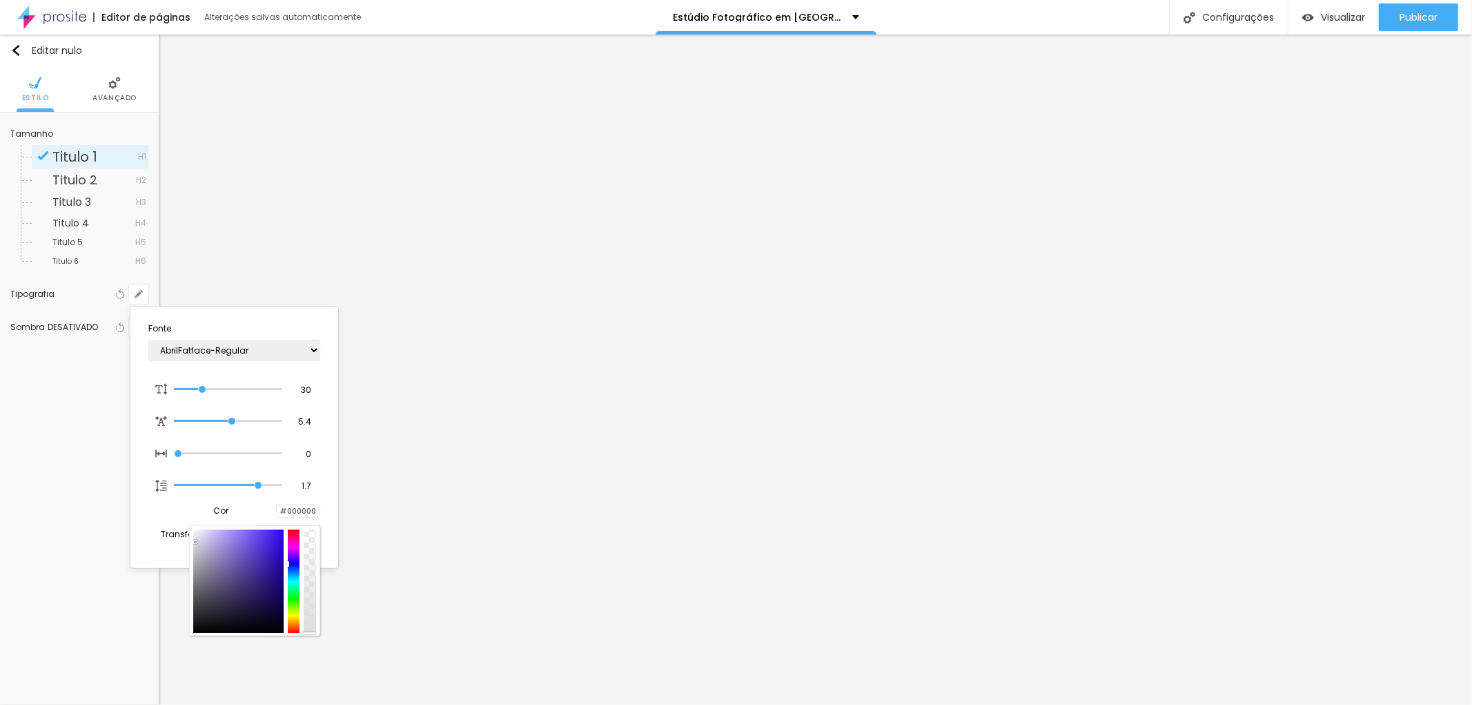
click at [195, 543] on div at bounding box center [238, 581] width 90 height 104
click at [197, 540] on div at bounding box center [238, 581] width 90 height 104
click at [201, 541] on div at bounding box center [238, 581] width 90 height 104
click at [198, 541] on div at bounding box center [238, 581] width 90 height 104
click at [291, 582] on div at bounding box center [294, 581] width 12 height 104
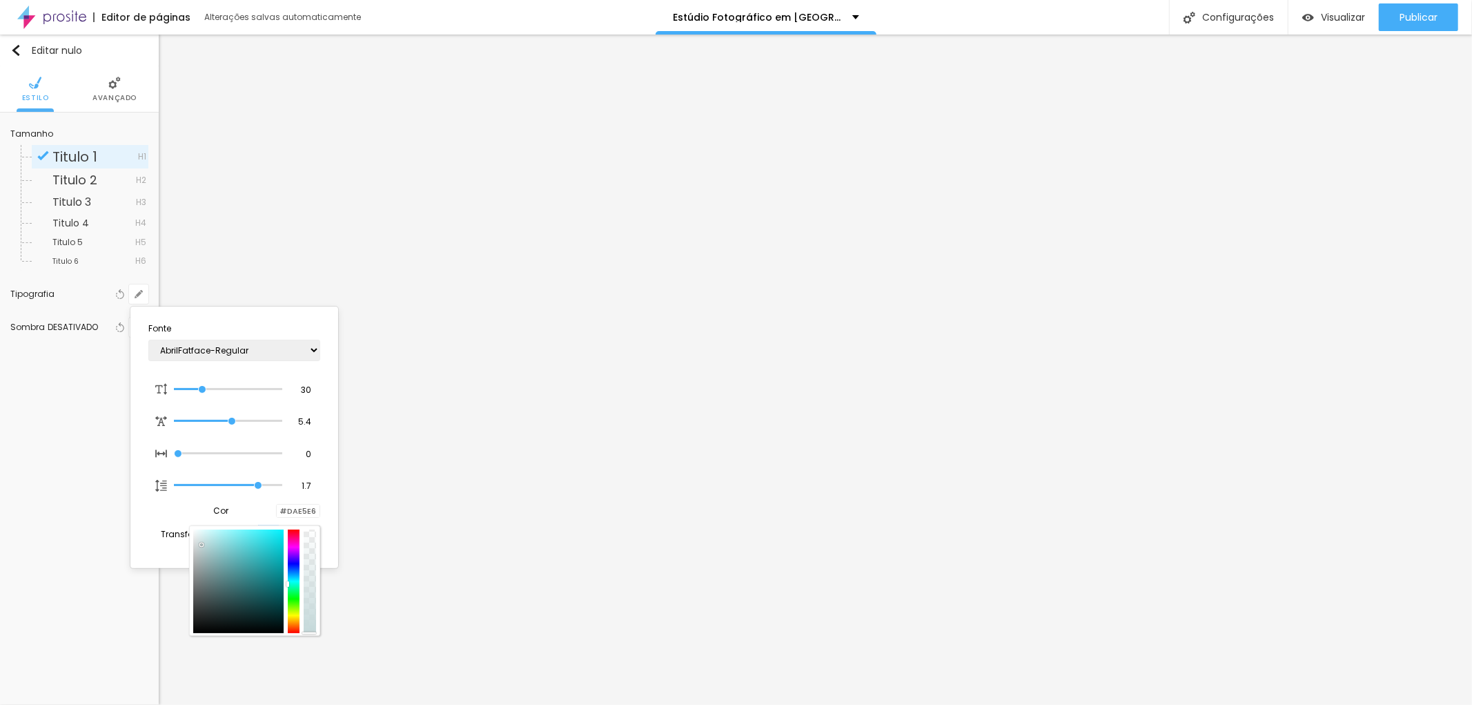
click at [202, 546] on div at bounding box center [238, 581] width 90 height 104
click at [204, 540] on div at bounding box center [238, 581] width 90 height 104
type input "#CFE8EA"
click at [205, 543] on div at bounding box center [238, 581] width 90 height 104
click at [606, 388] on div at bounding box center [736, 352] width 1472 height 705
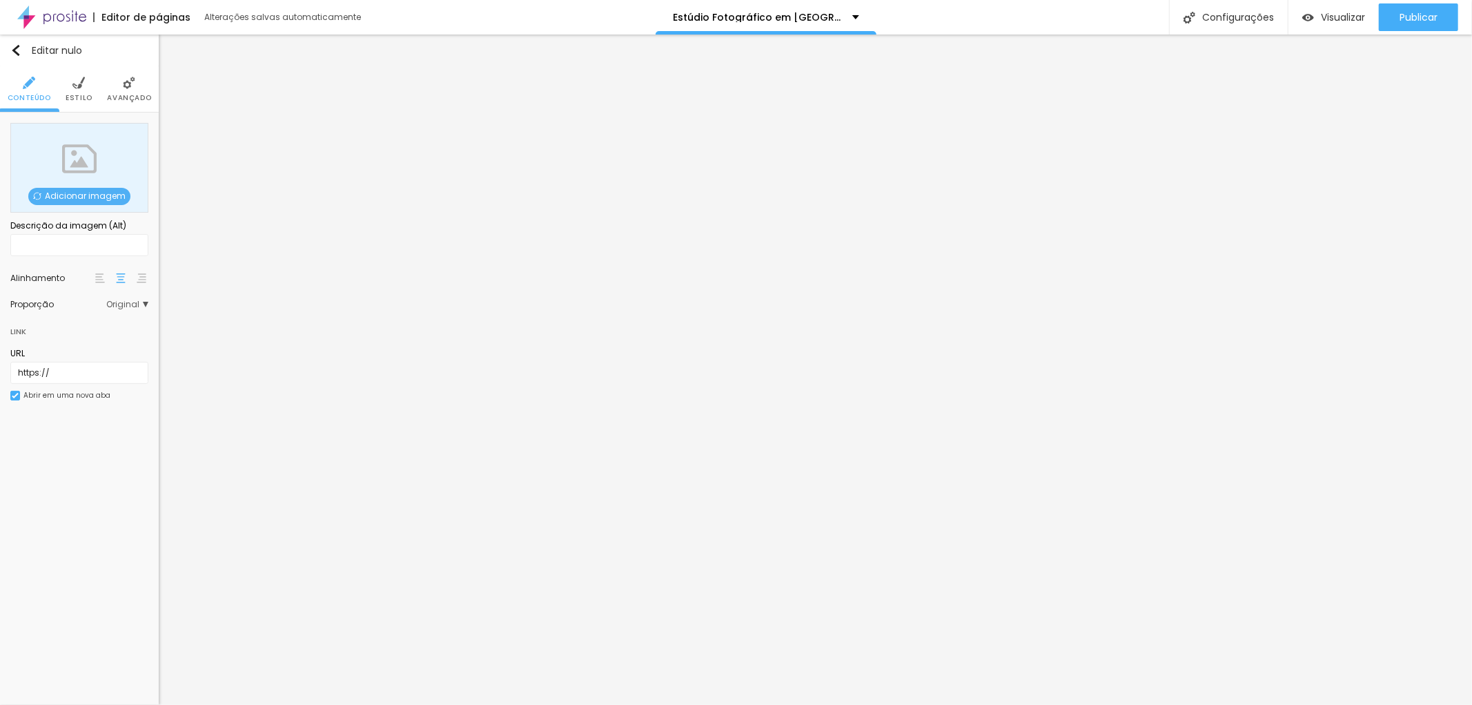
click at [84, 195] on font "Adicionar imagem" at bounding box center [85, 196] width 81 height 12
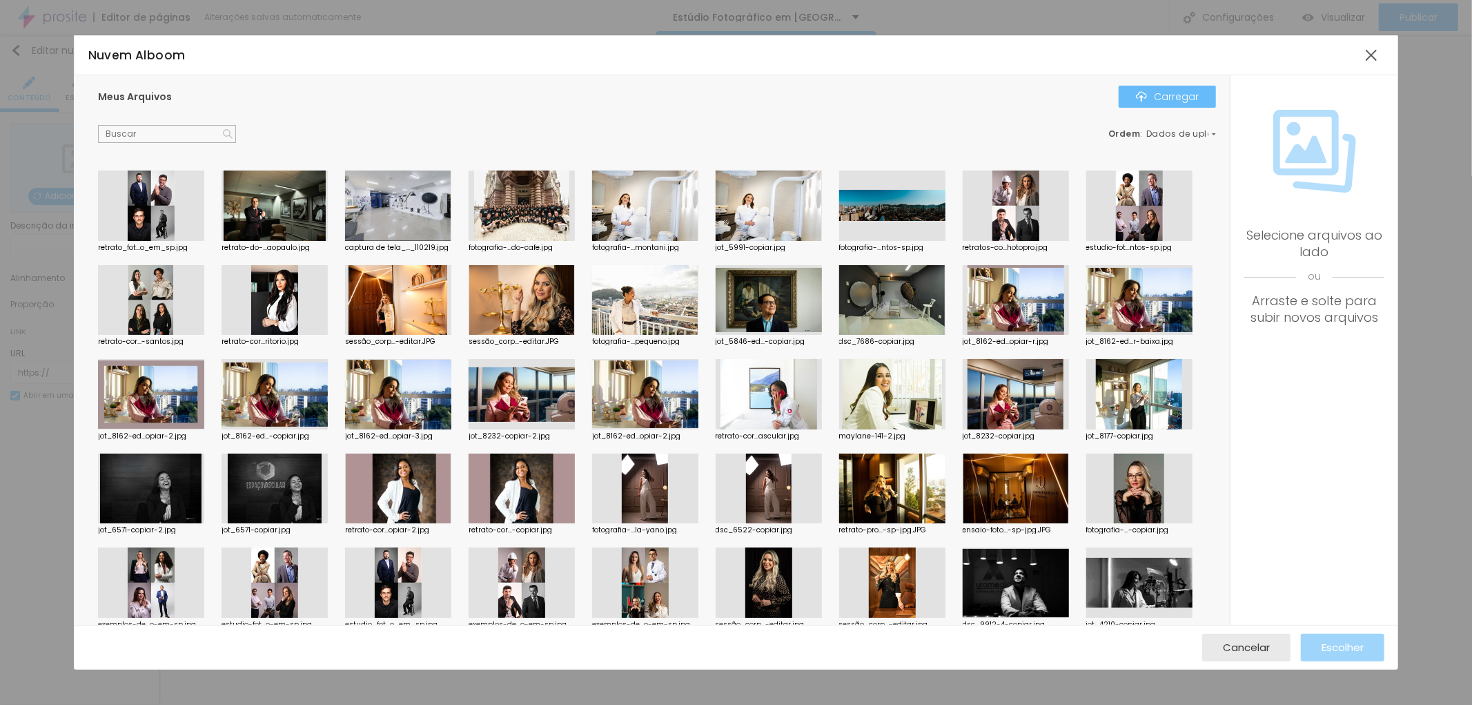
click at [1185, 93] on font "Carregar" at bounding box center [1176, 97] width 45 height 14
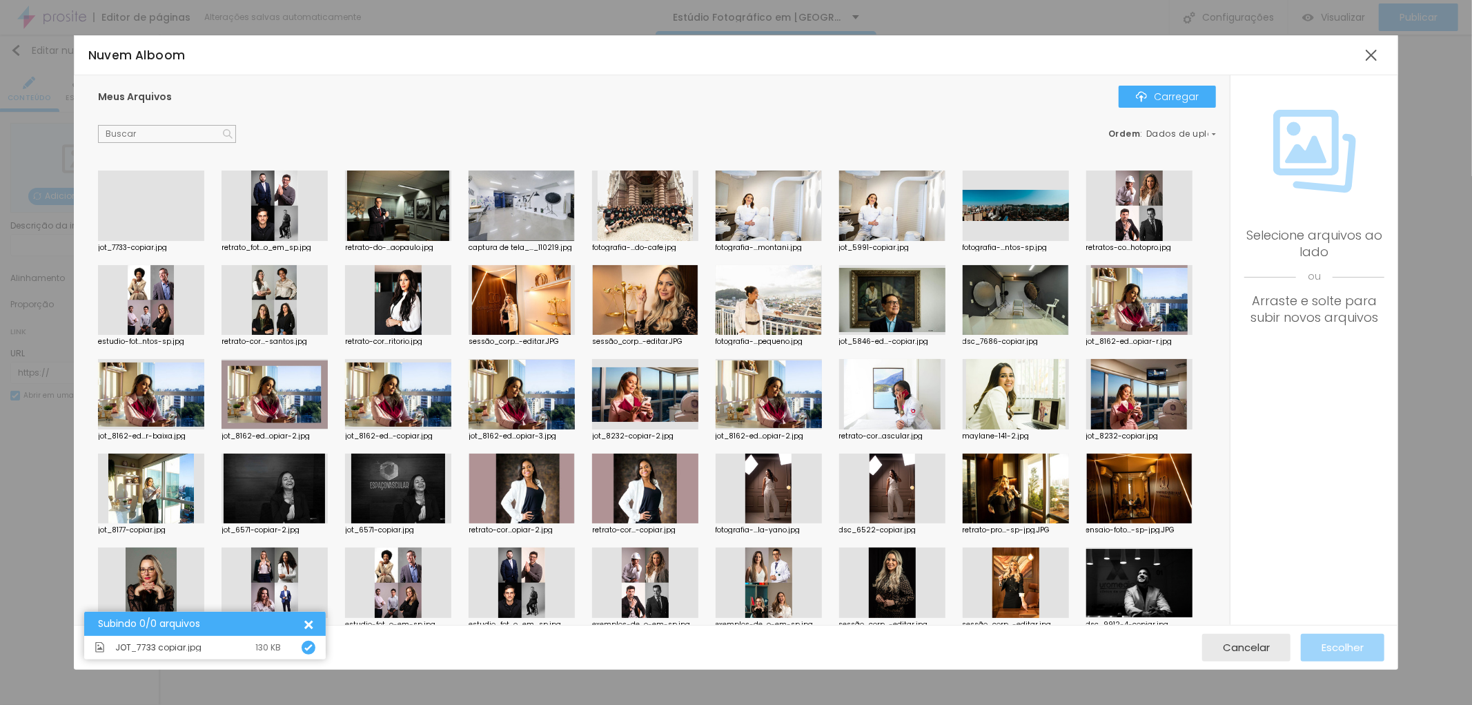
drag, startPoint x: 152, startPoint y: 198, endPoint x: 159, endPoint y: 199, distance: 7.6
click at [152, 241] on div at bounding box center [151, 241] width 106 height 0
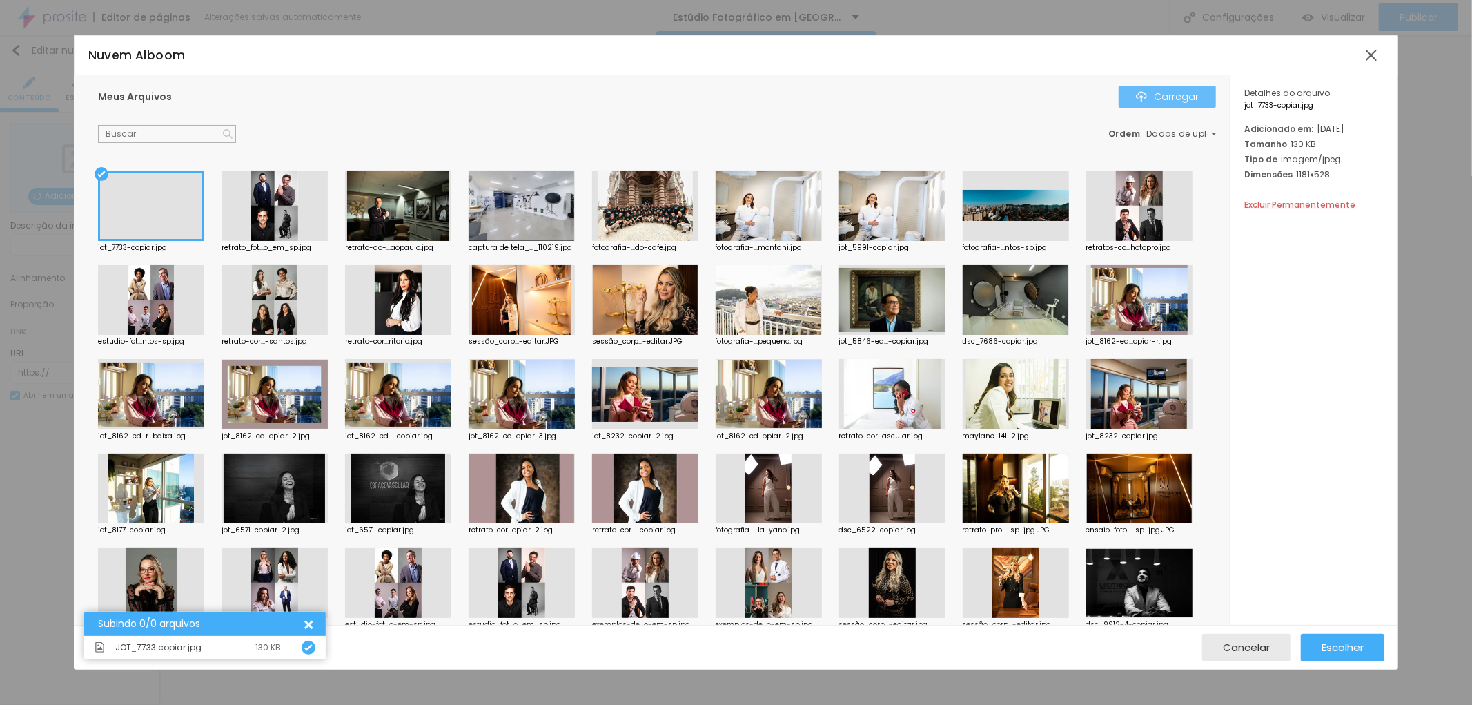
click at [1171, 93] on font "Carregar" at bounding box center [1176, 97] width 45 height 14
click at [1347, 644] on font "Escolher" at bounding box center [1343, 647] width 42 height 14
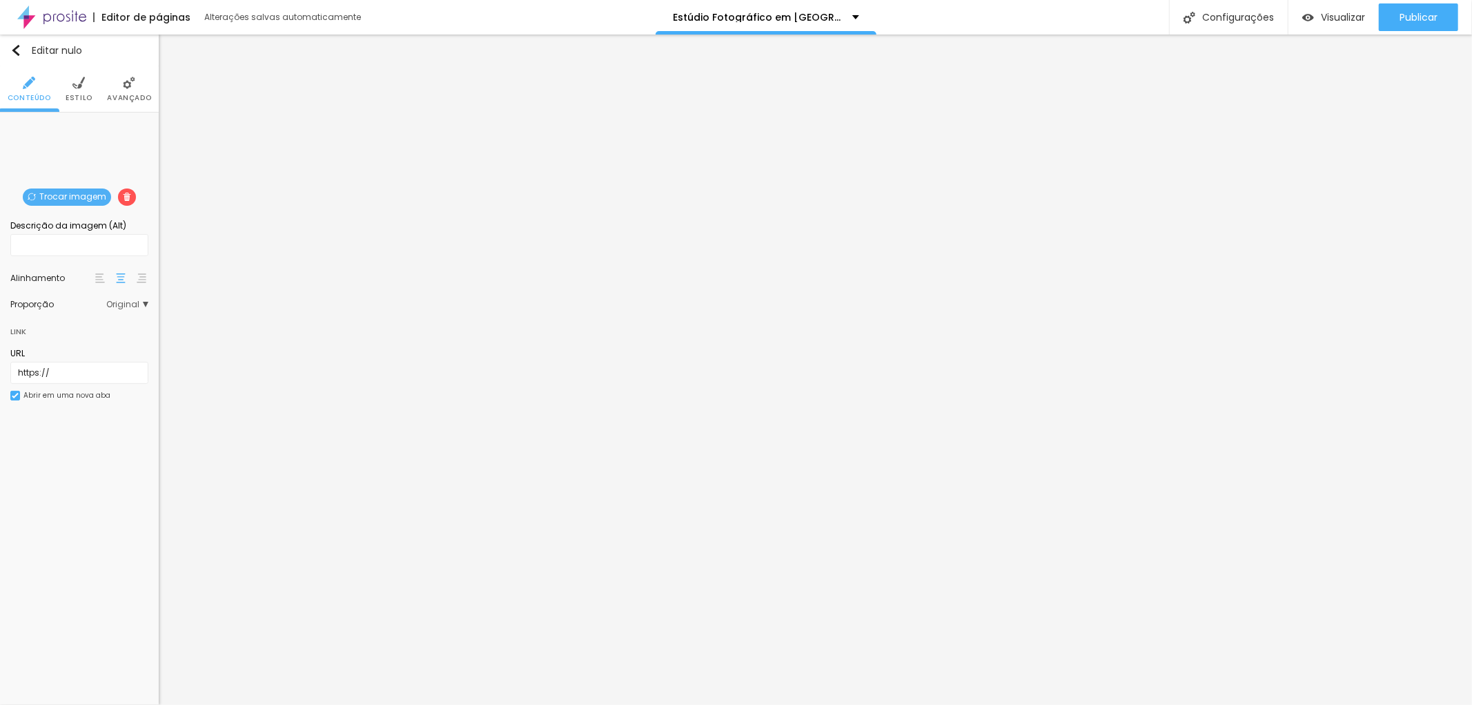
click at [86, 100] on font "Estilo" at bounding box center [79, 98] width 27 height 10
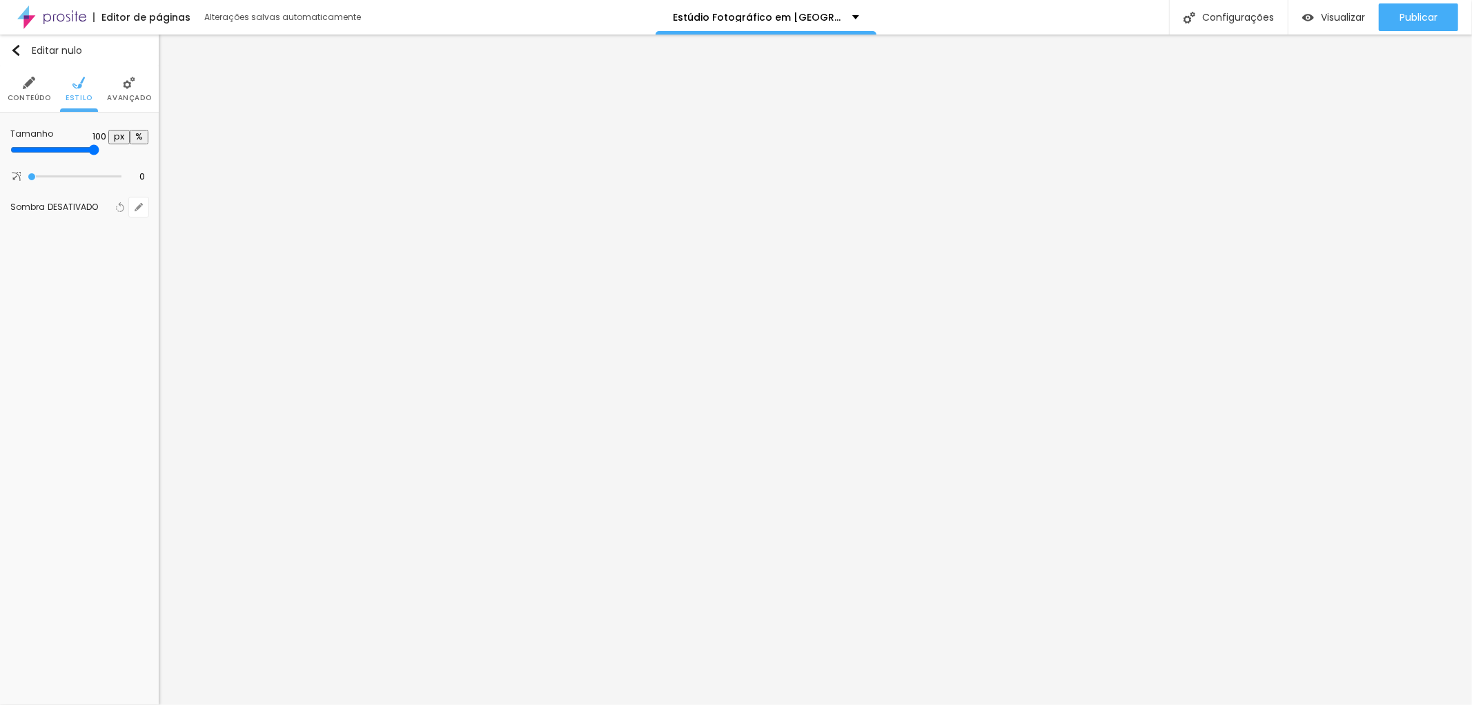
click at [135, 90] on li "Avançado" at bounding box center [129, 89] width 44 height 46
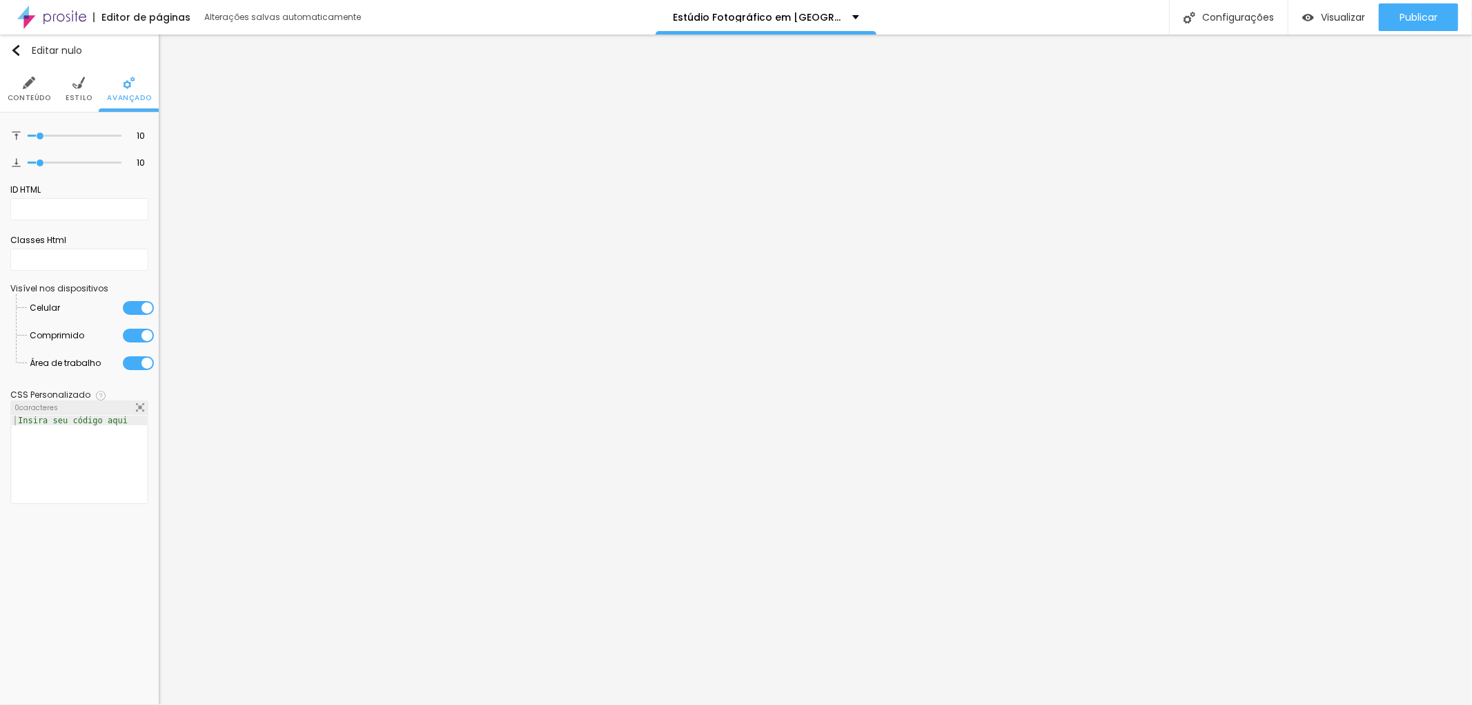
click at [23, 88] on img at bounding box center [29, 83] width 12 height 12
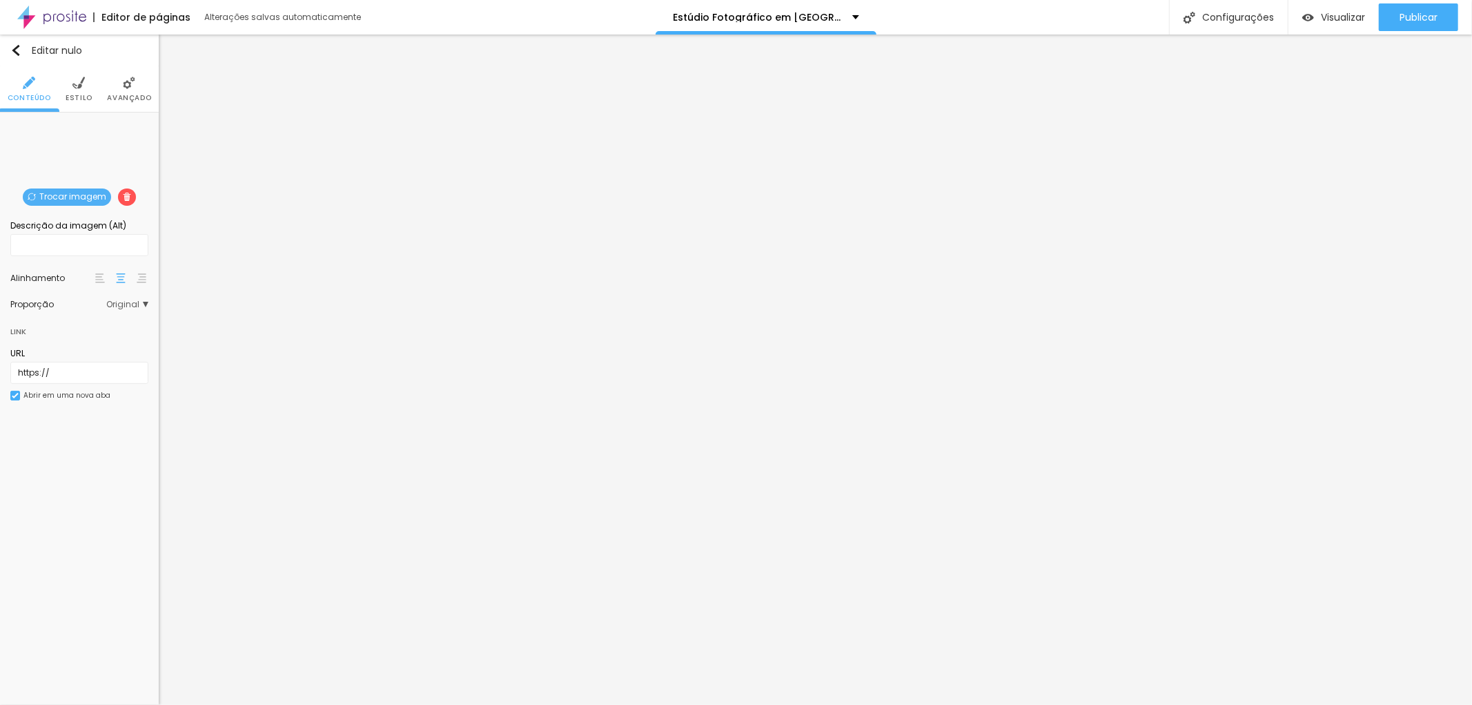
click at [84, 88] on img at bounding box center [78, 83] width 12 height 12
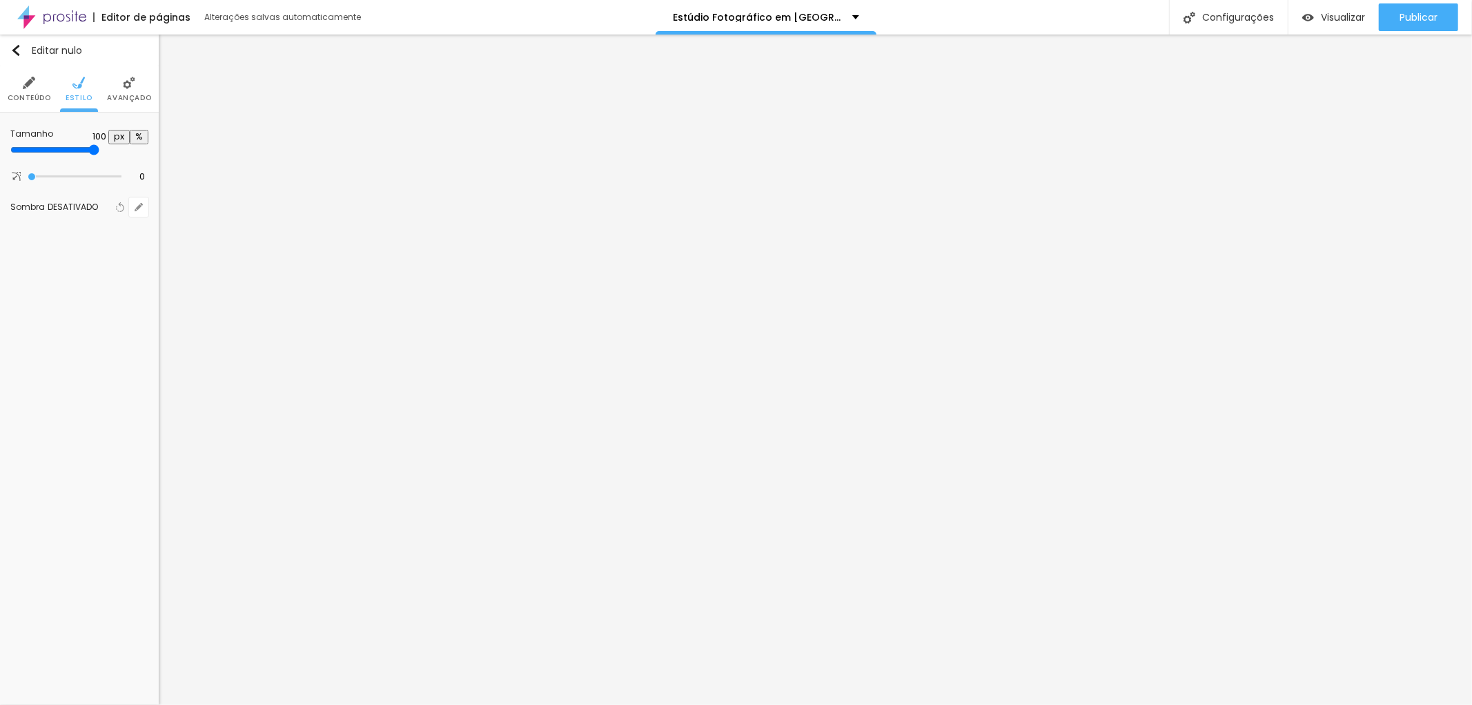
type input "90"
type input "80"
type input "75"
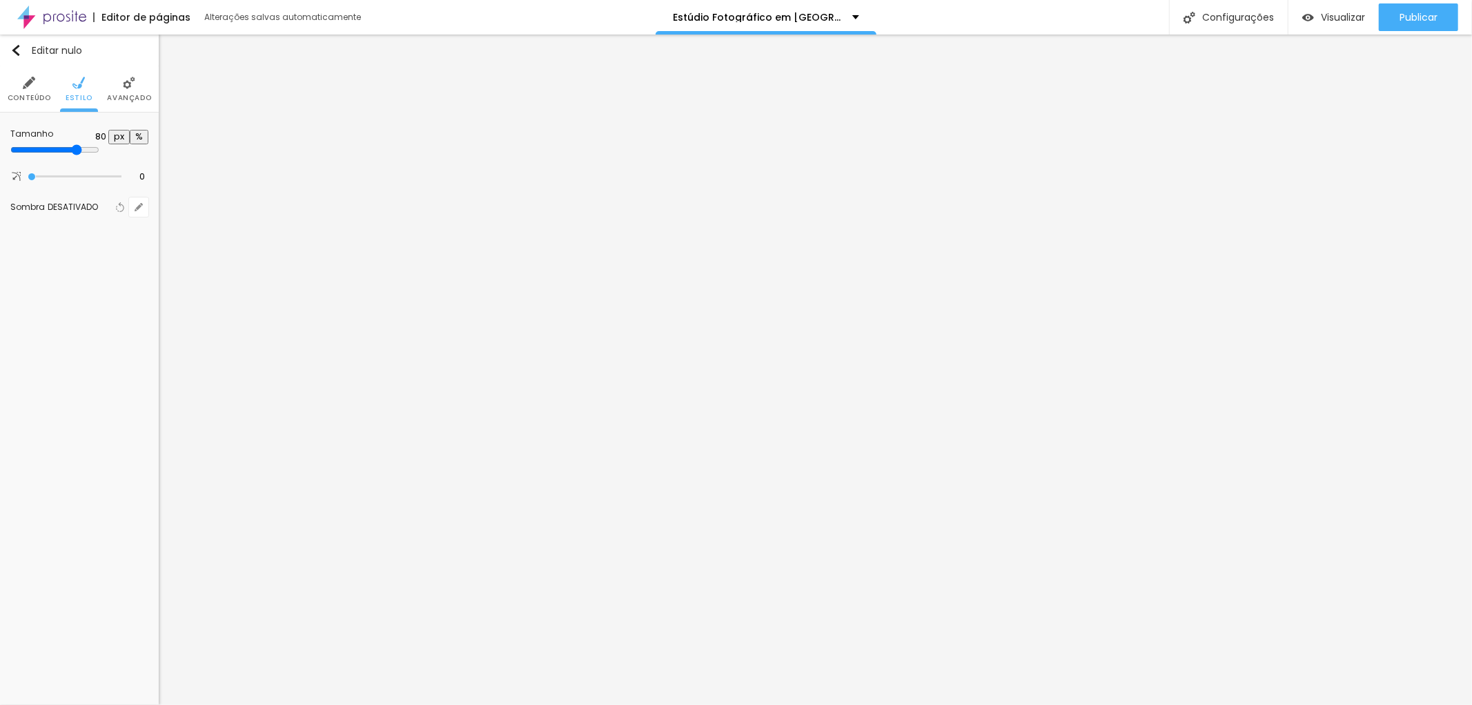
type input "75"
type input "70"
type input "65"
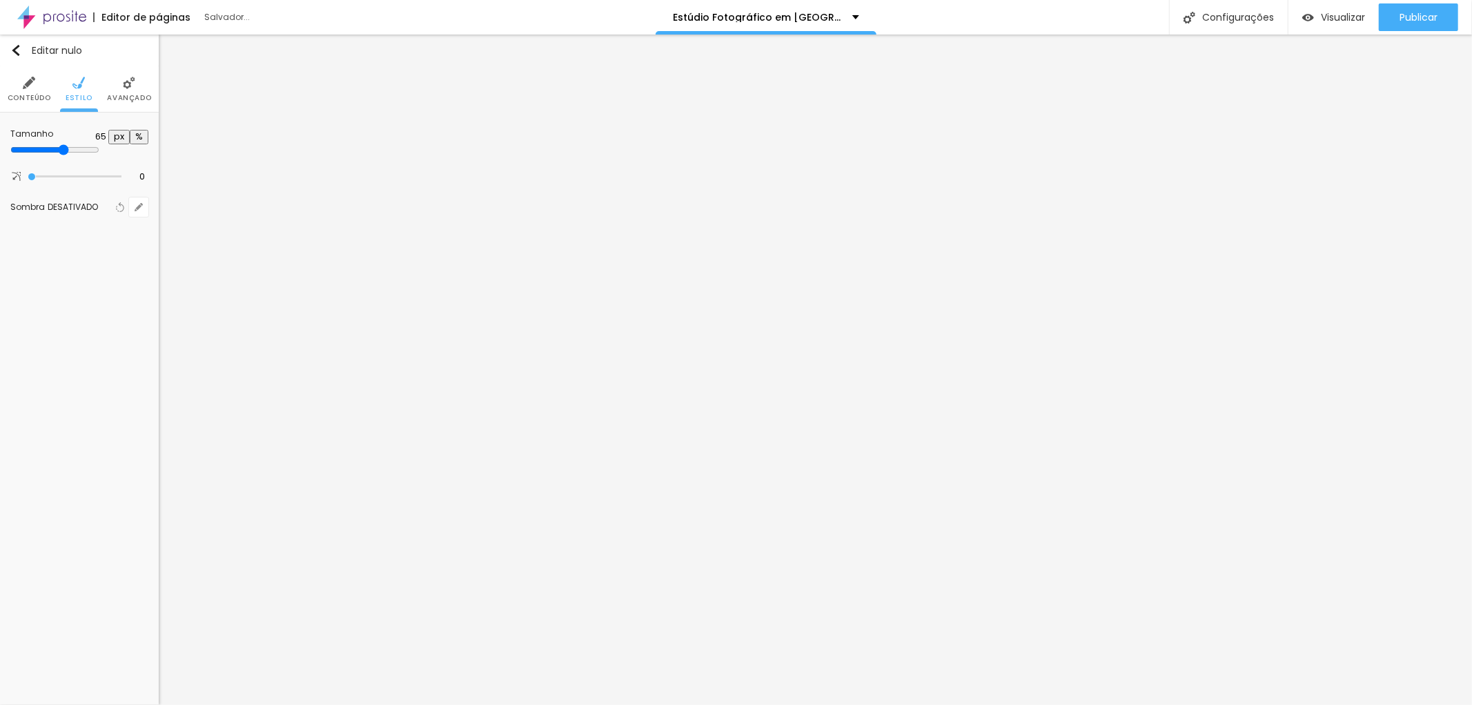
type input "60"
type input "55"
type input "50"
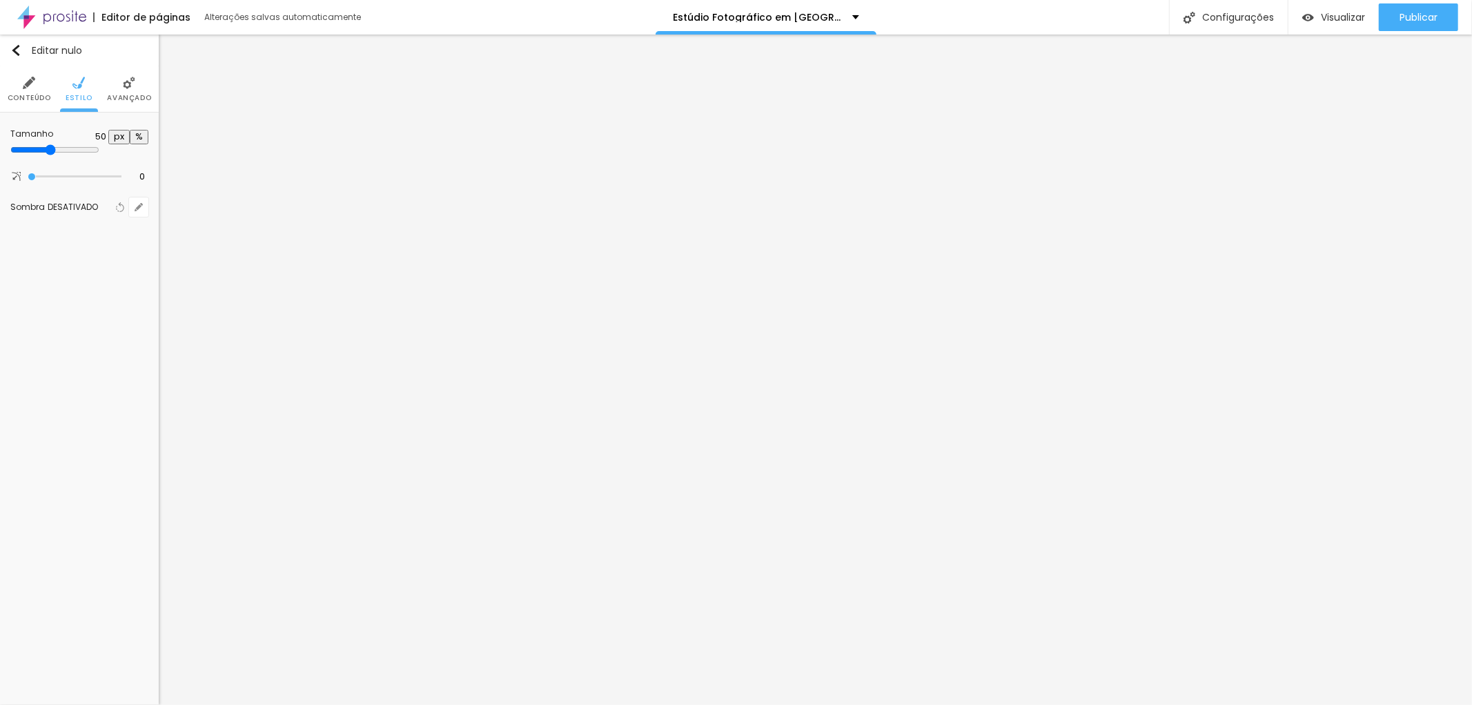
drag, startPoint x: 145, startPoint y: 146, endPoint x: 71, endPoint y: 143, distance: 73.9
type input "50"
click at [71, 144] on input "range" at bounding box center [54, 149] width 89 height 11
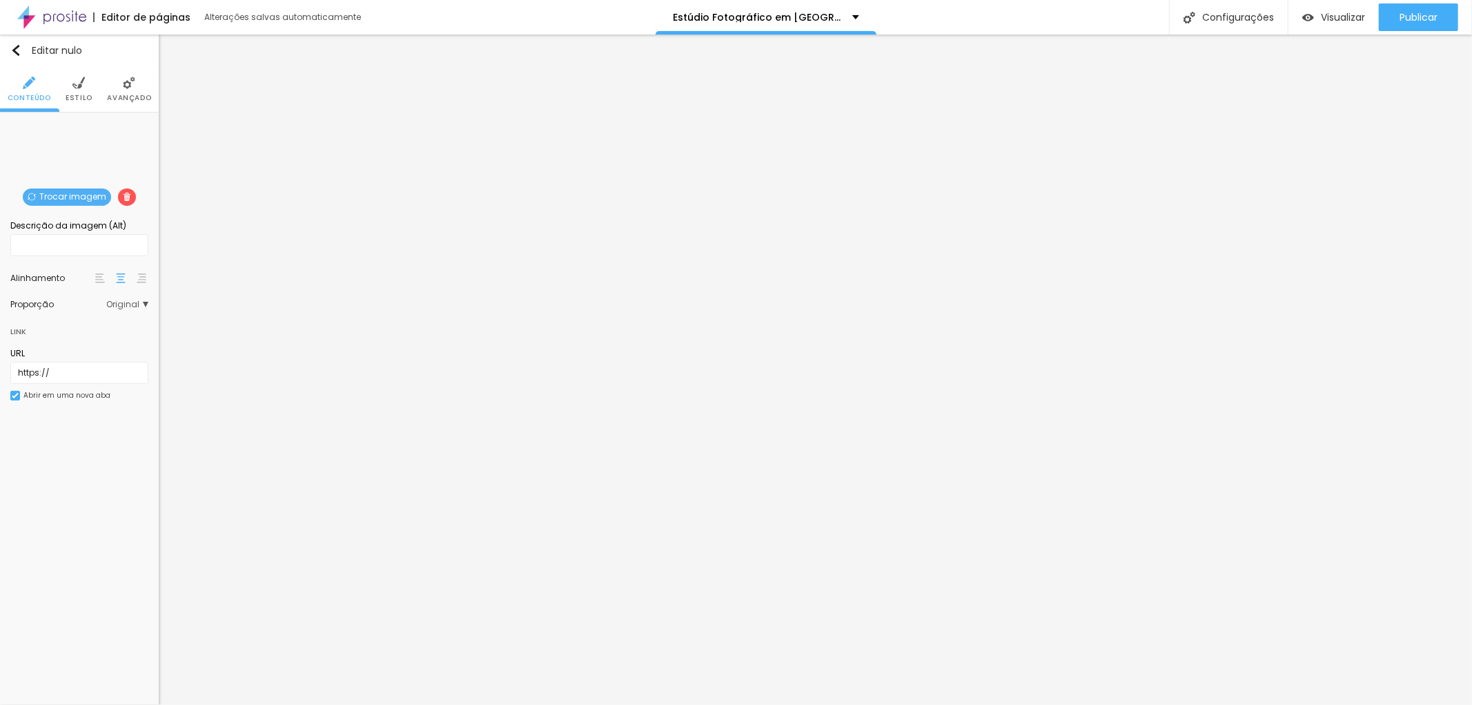
click at [76, 196] on font "Trocar imagem" at bounding box center [72, 197] width 67 height 12
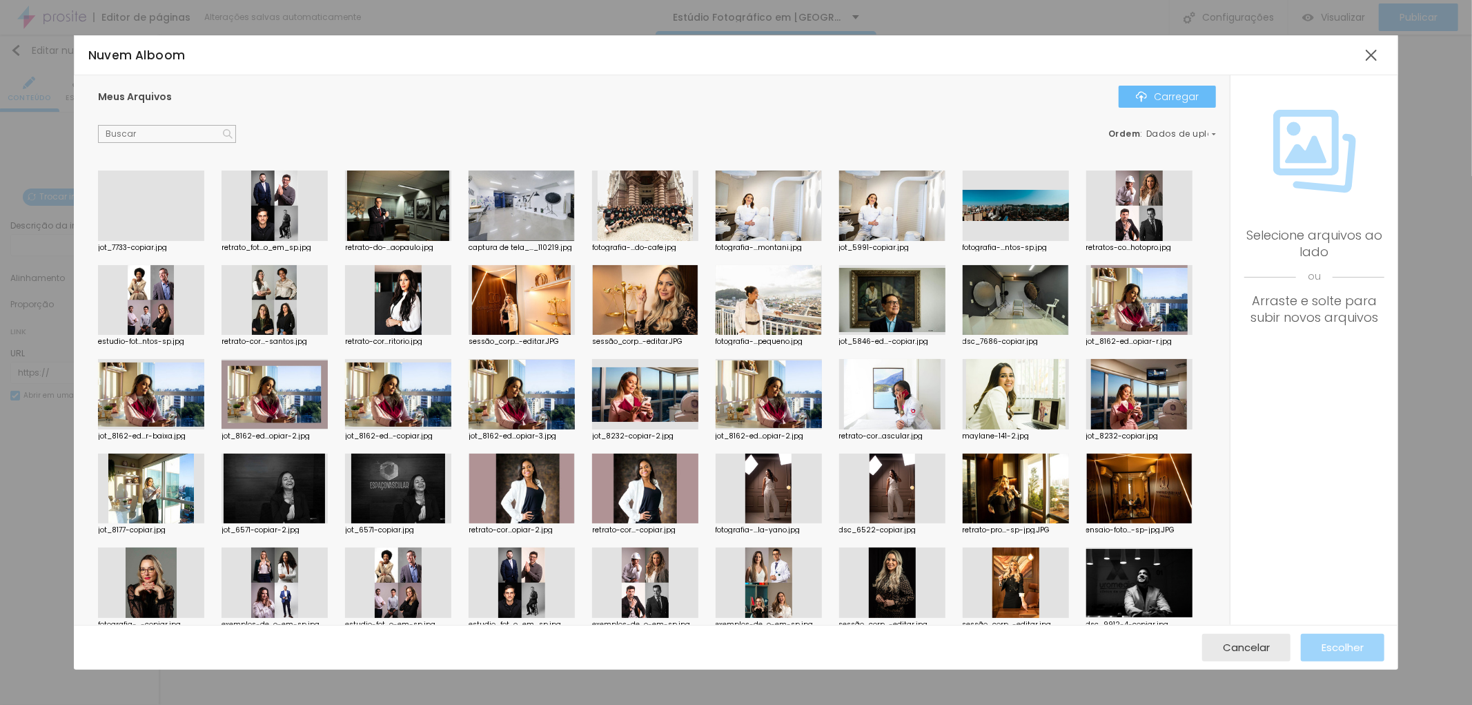
click at [1158, 90] on font "Carregar" at bounding box center [1176, 97] width 45 height 14
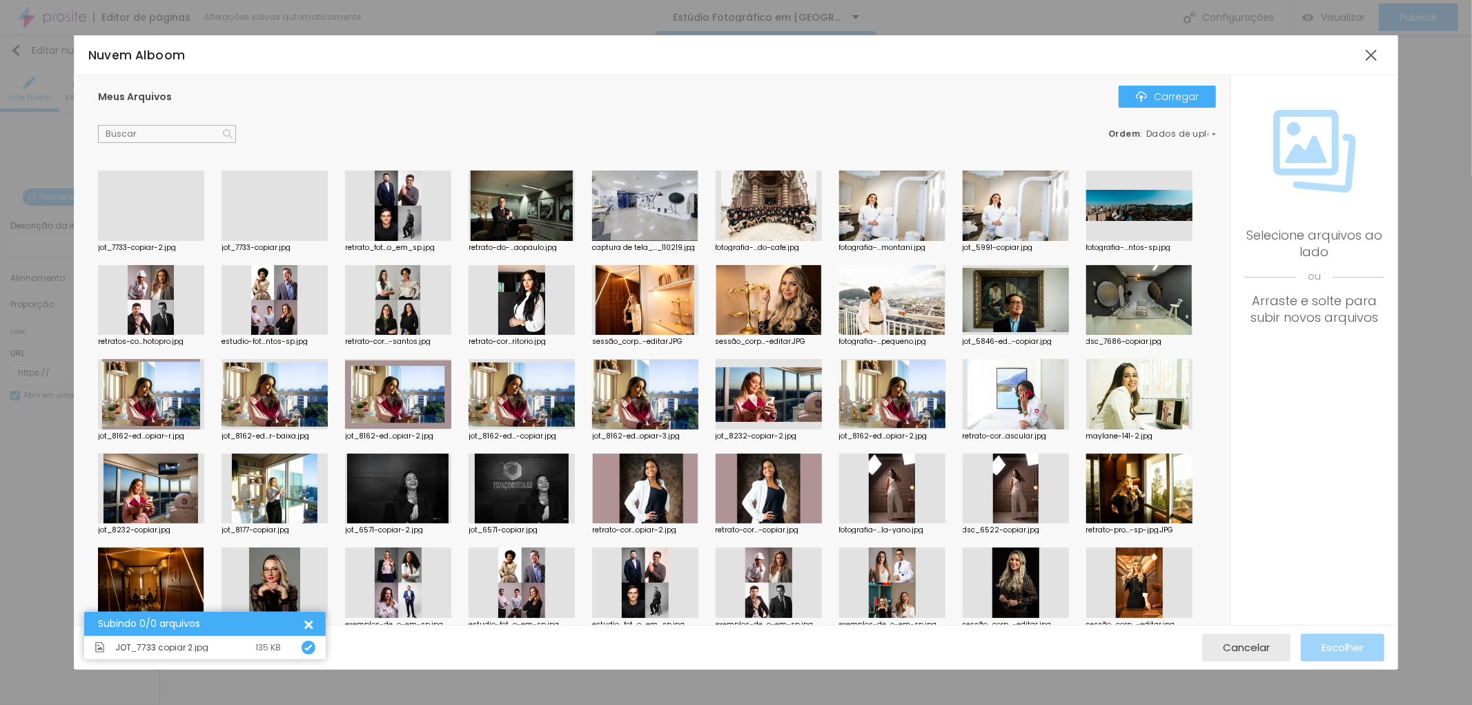
click at [157, 241] on div at bounding box center [151, 241] width 106 height 0
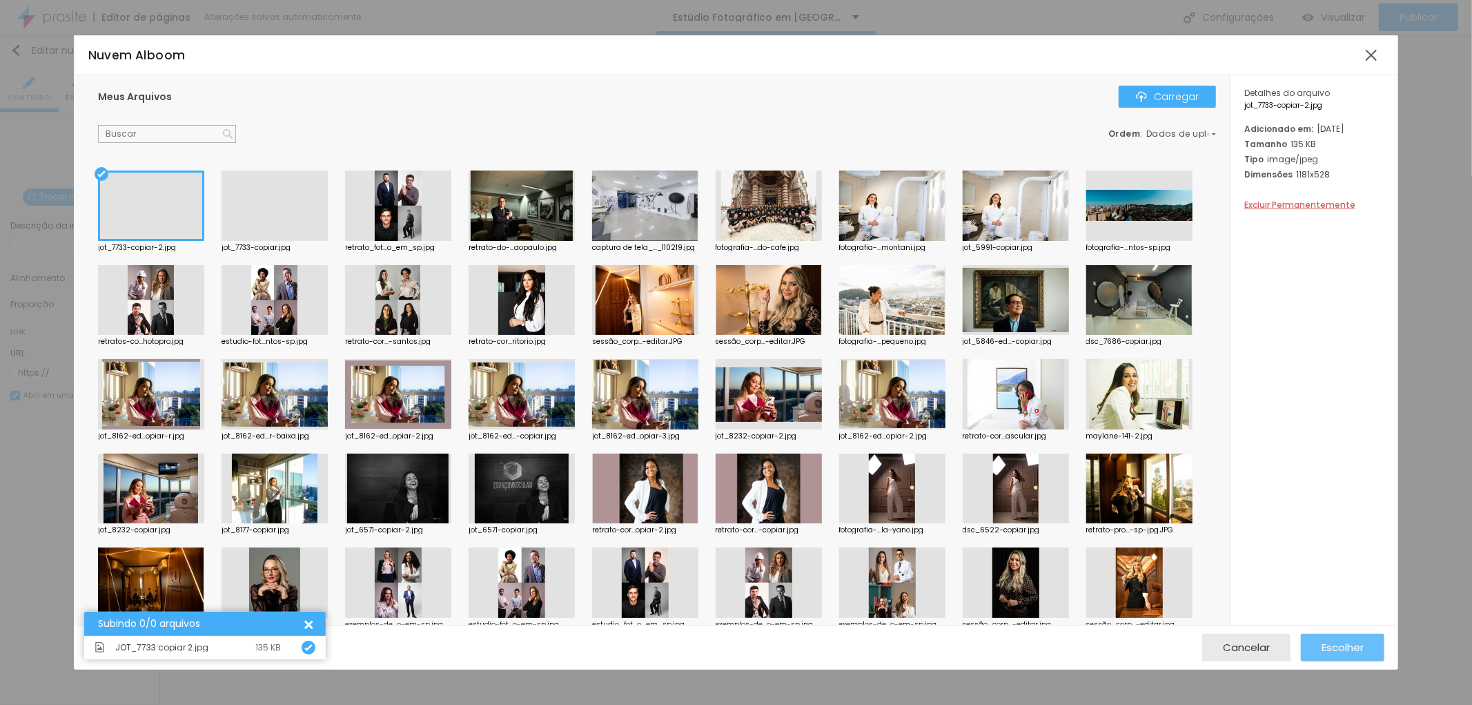
click at [1339, 642] on font "Escolher" at bounding box center [1343, 647] width 42 height 14
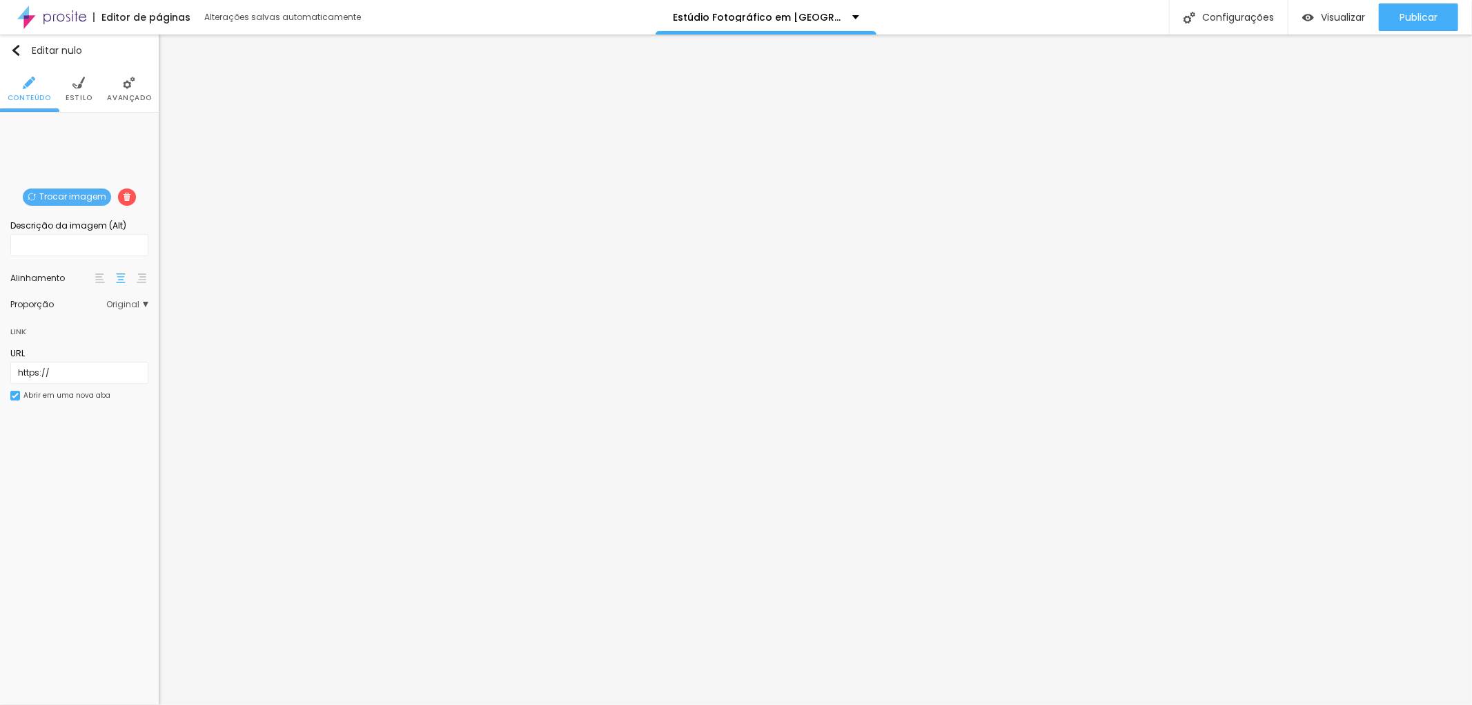
click at [87, 99] on font "Estilo" at bounding box center [79, 98] width 27 height 10
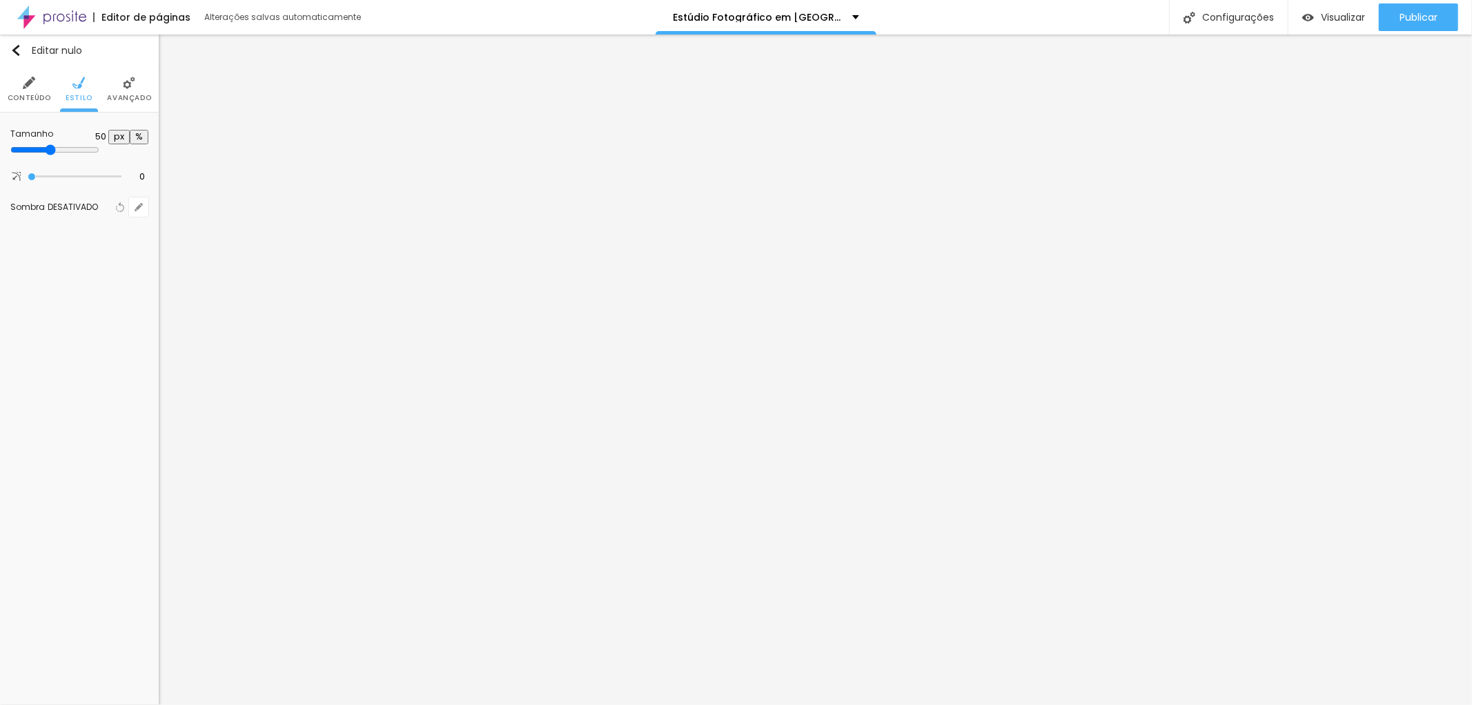
click at [126, 95] on font "Avançado" at bounding box center [129, 98] width 44 height 10
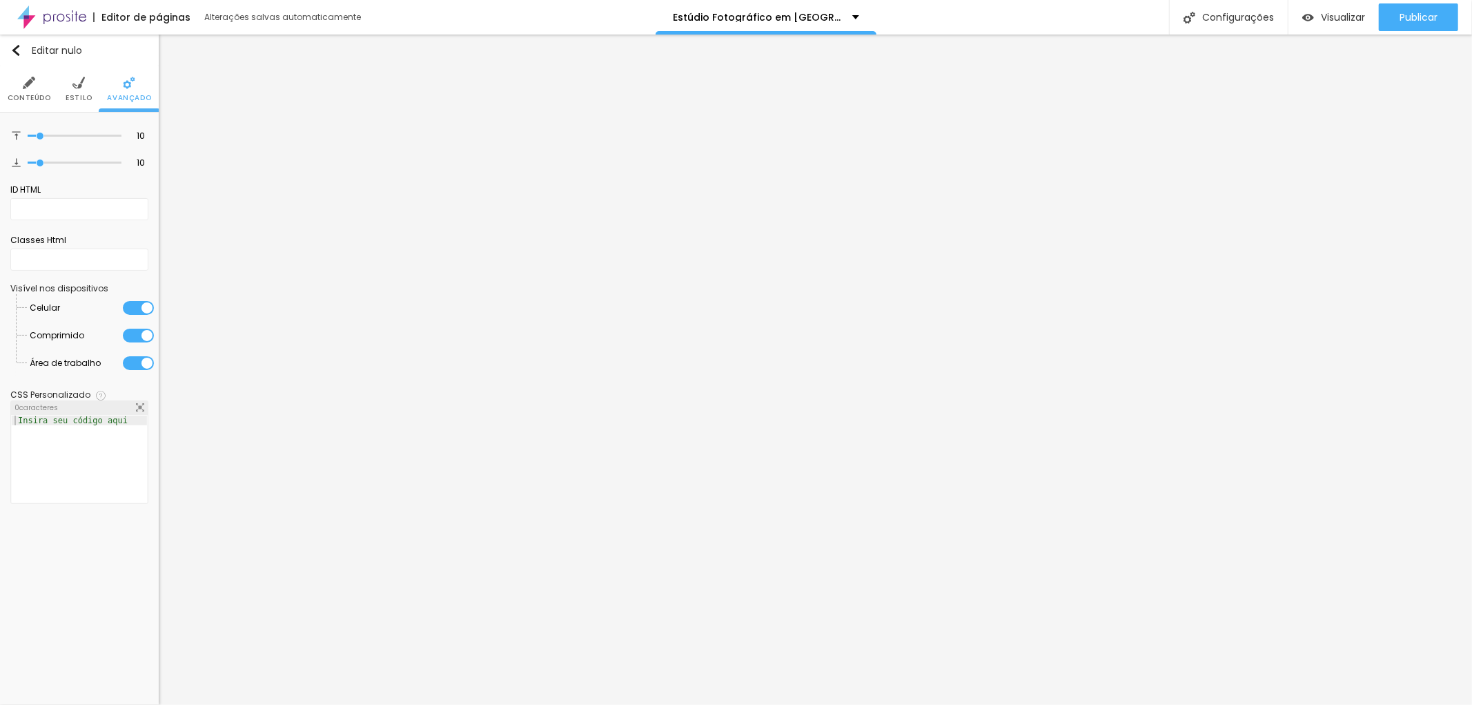
click at [76, 97] on font "Estilo" at bounding box center [79, 98] width 27 height 10
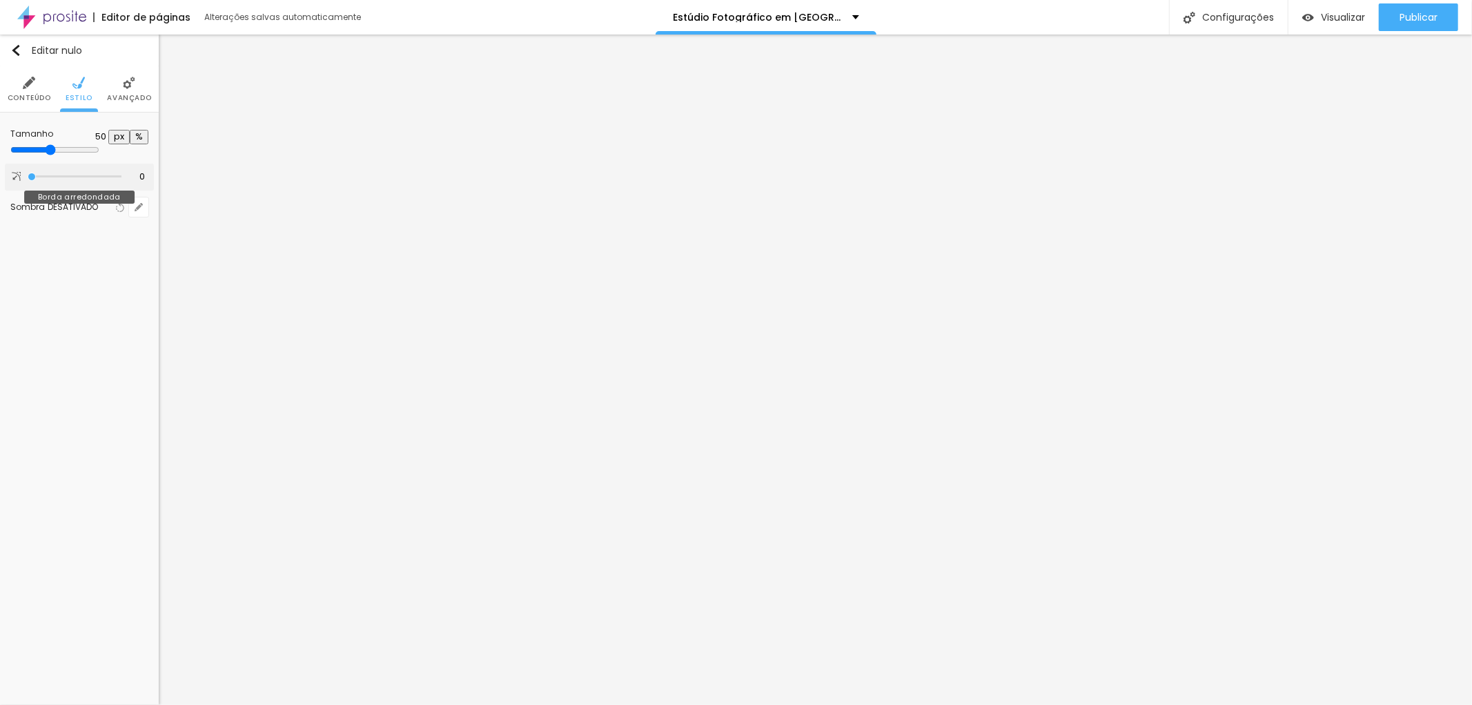
type input "9"
type input "10"
type input "14"
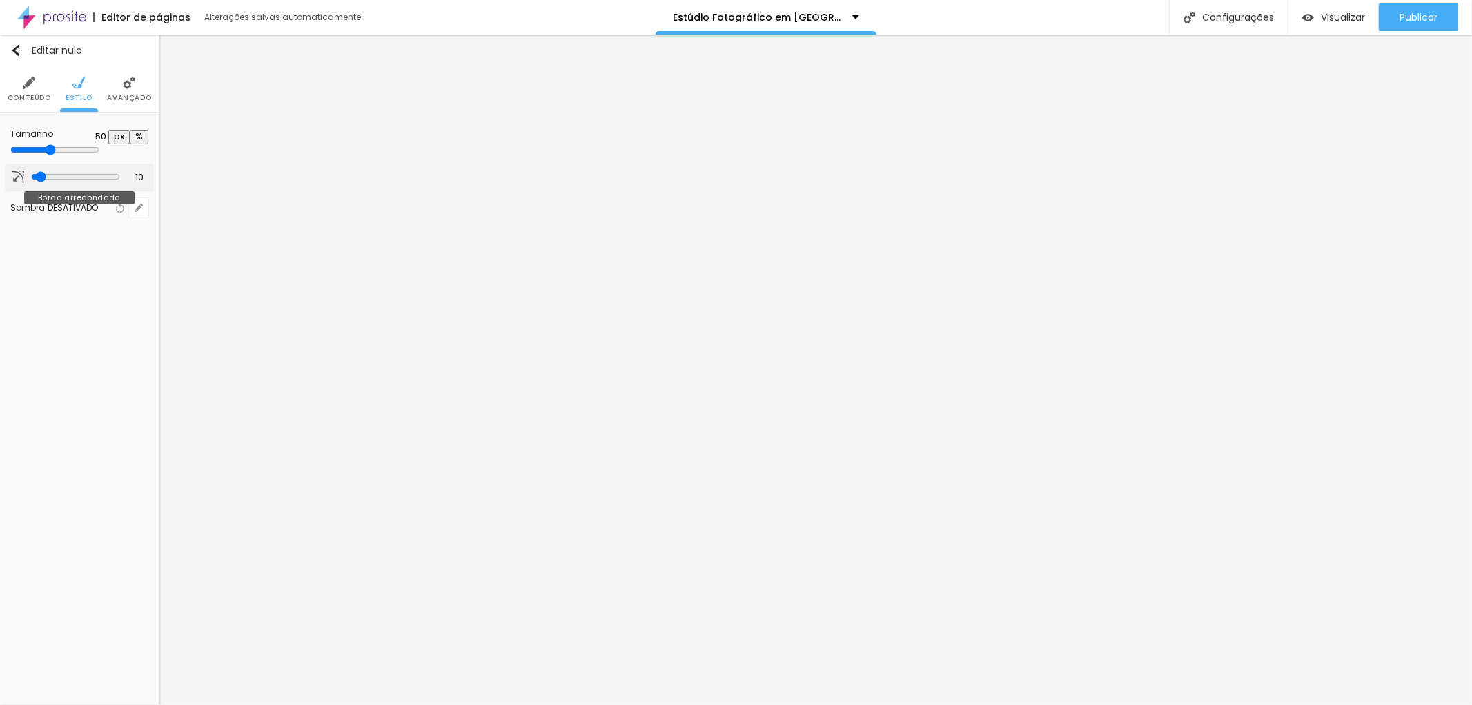
type input "14"
type input "16"
type input "21"
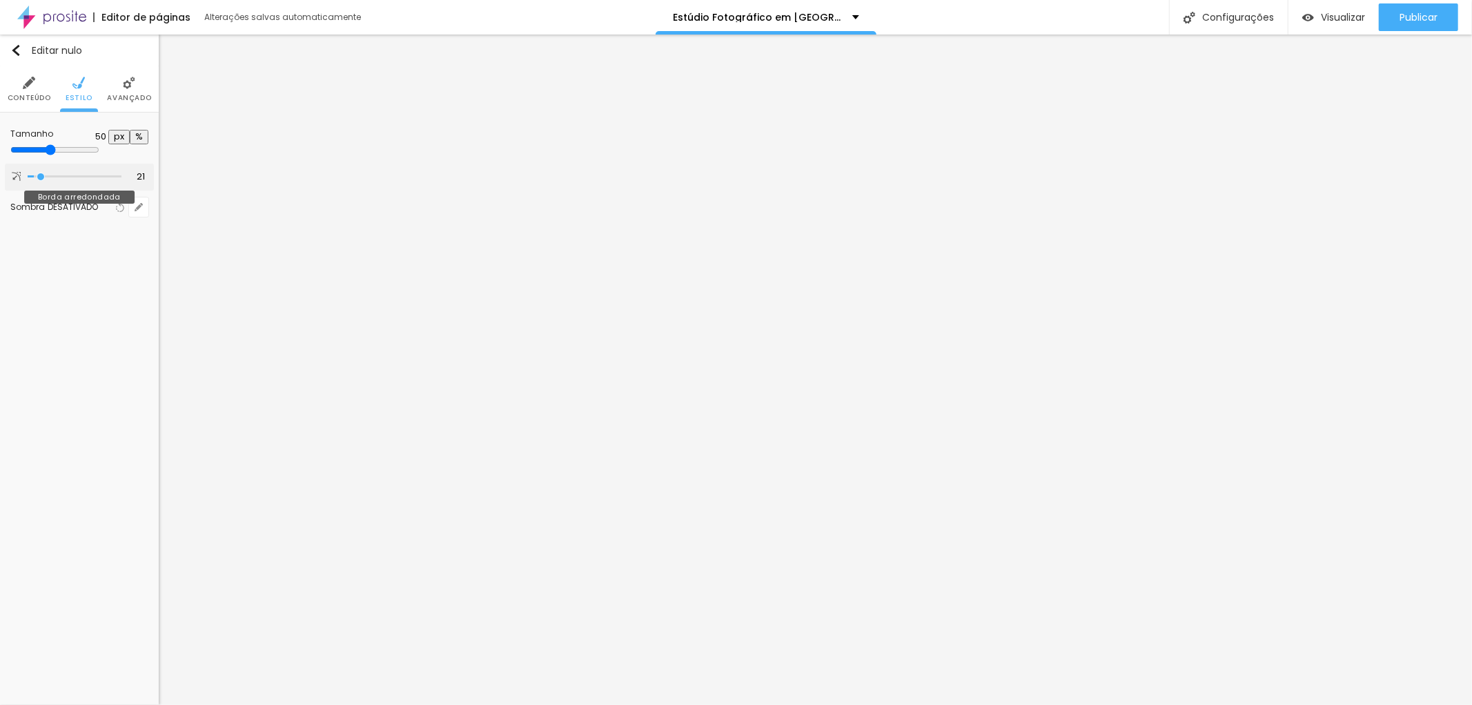
type input "29"
type input "31"
type input "32"
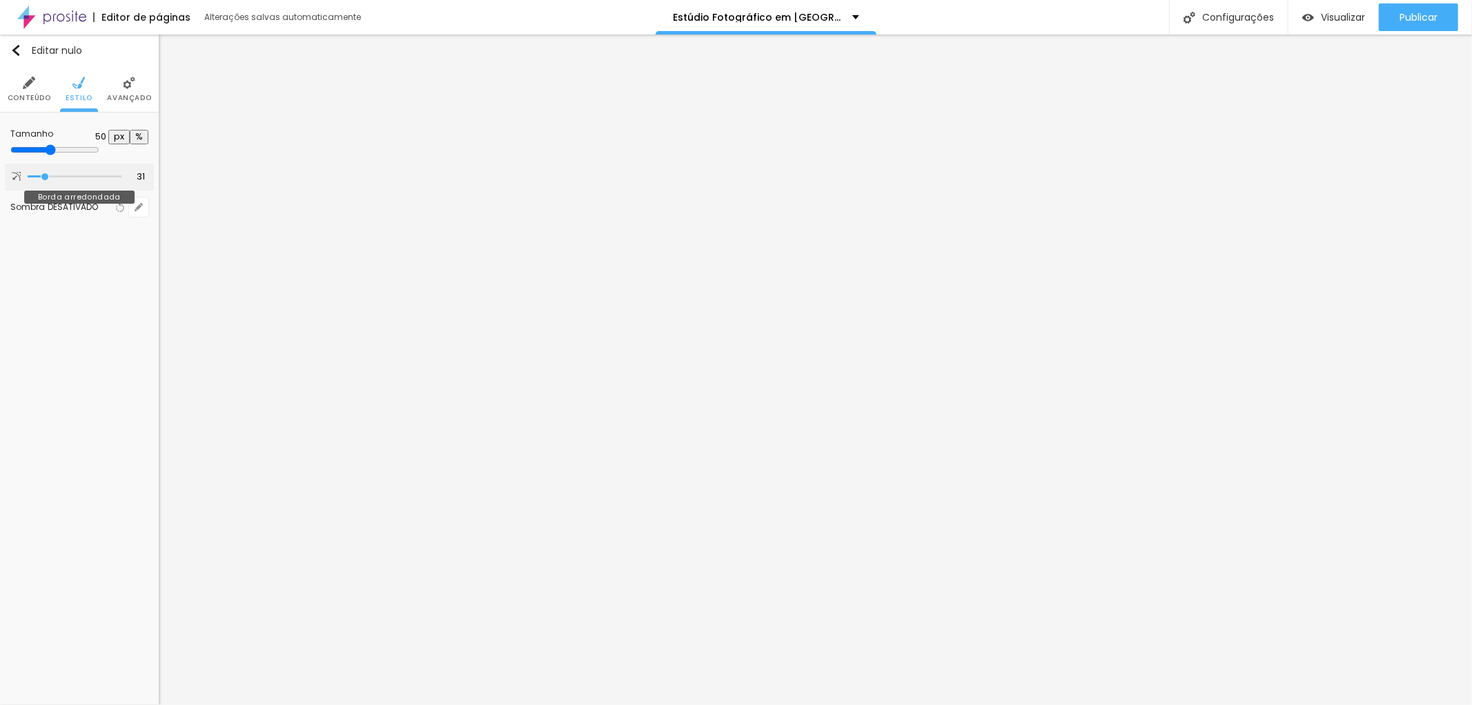
type input "32"
type input "34"
type input "32"
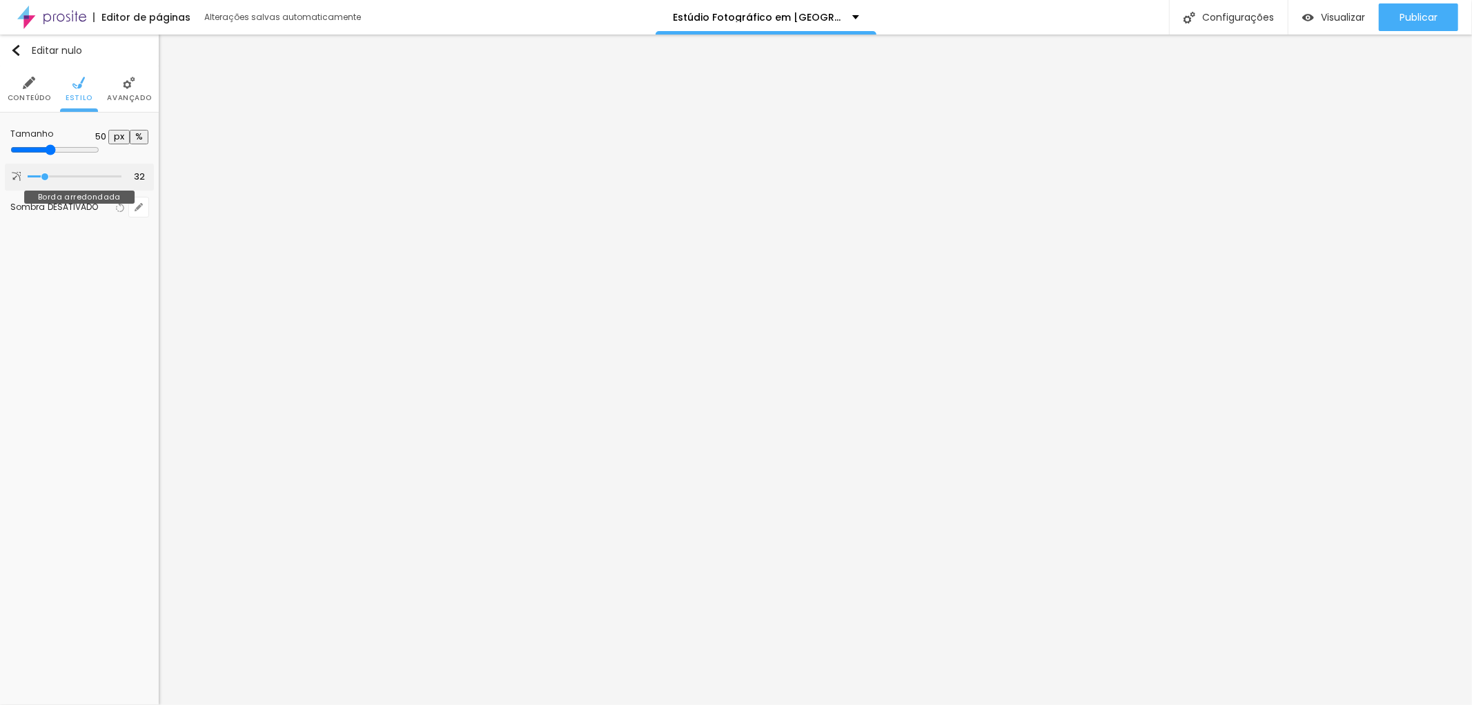
type input "31"
type input "29"
type input "27"
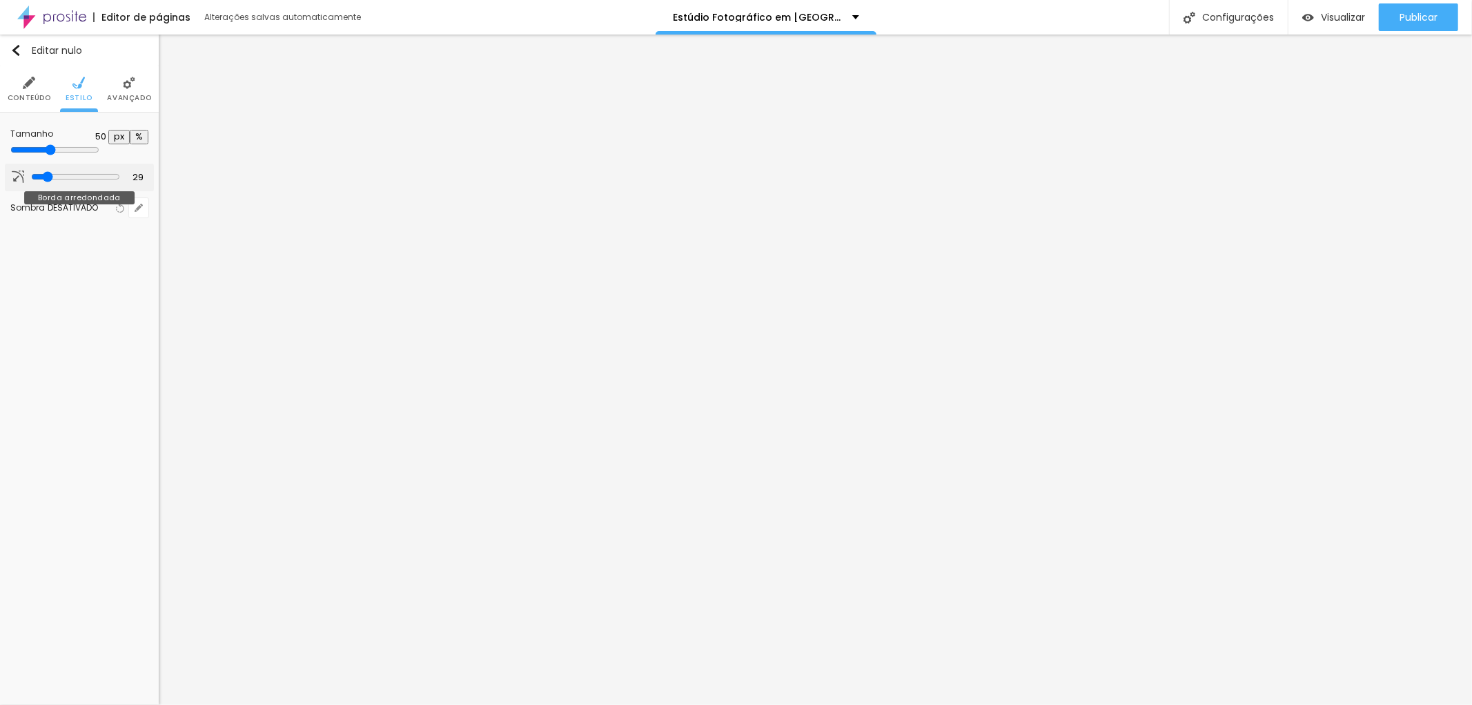
type input "27"
type input "25"
type input "21"
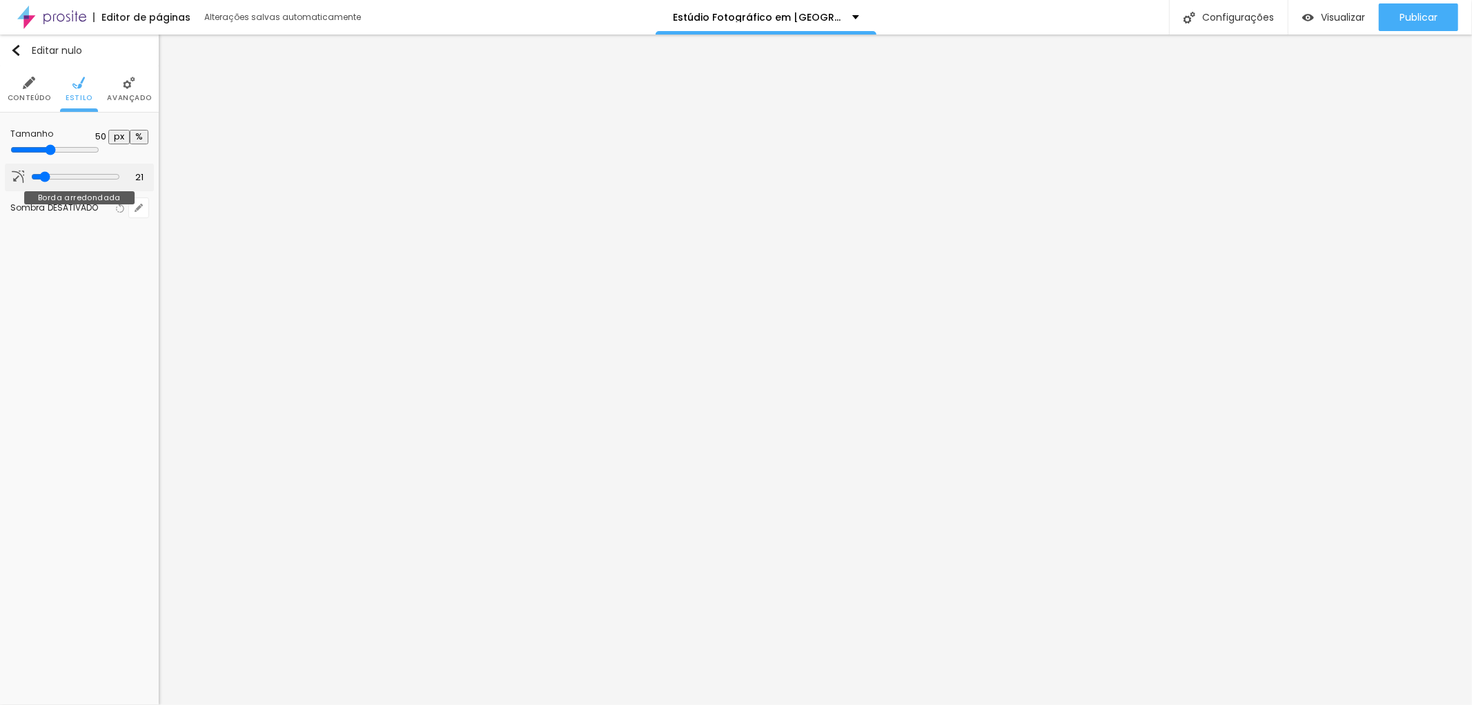
type input "20"
type input "18"
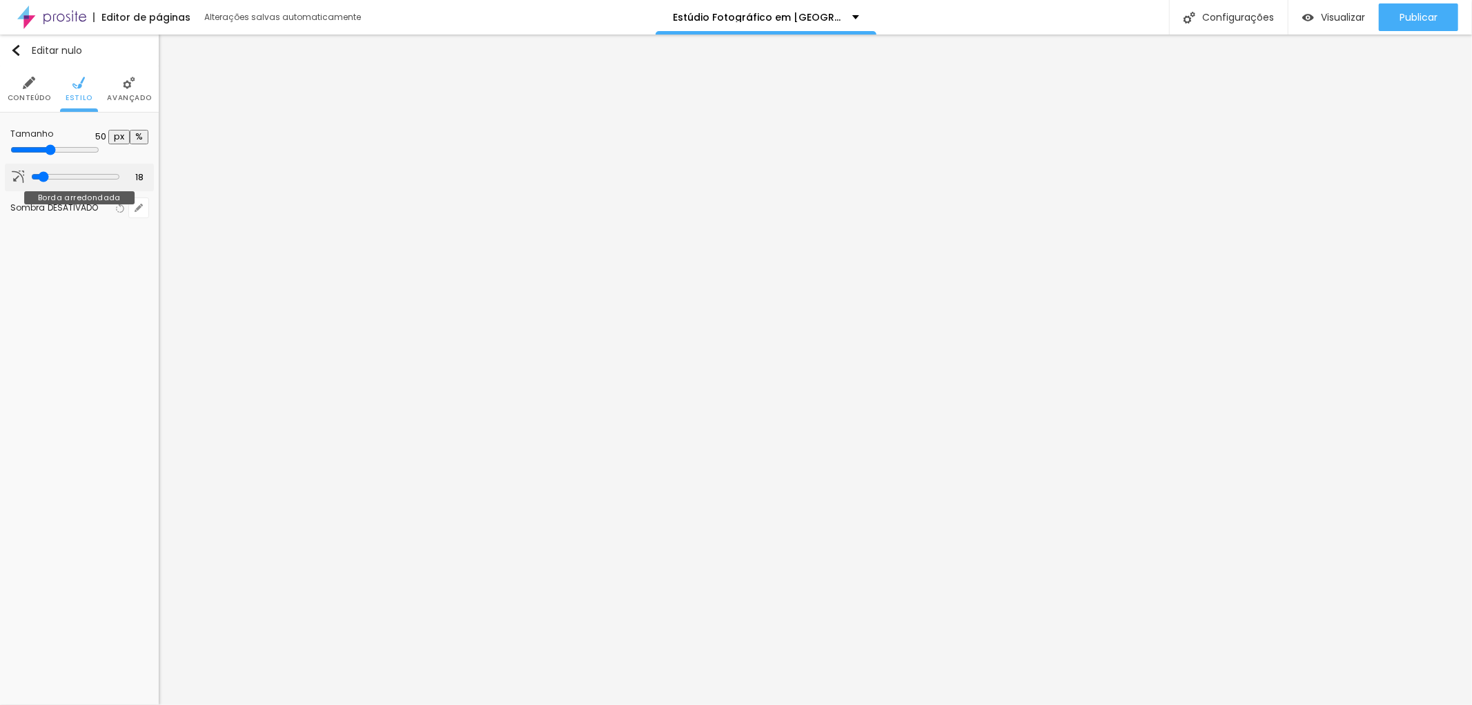
click at [39, 171] on input "range" at bounding box center [75, 176] width 89 height 11
click at [135, 86] on img at bounding box center [129, 83] width 12 height 12
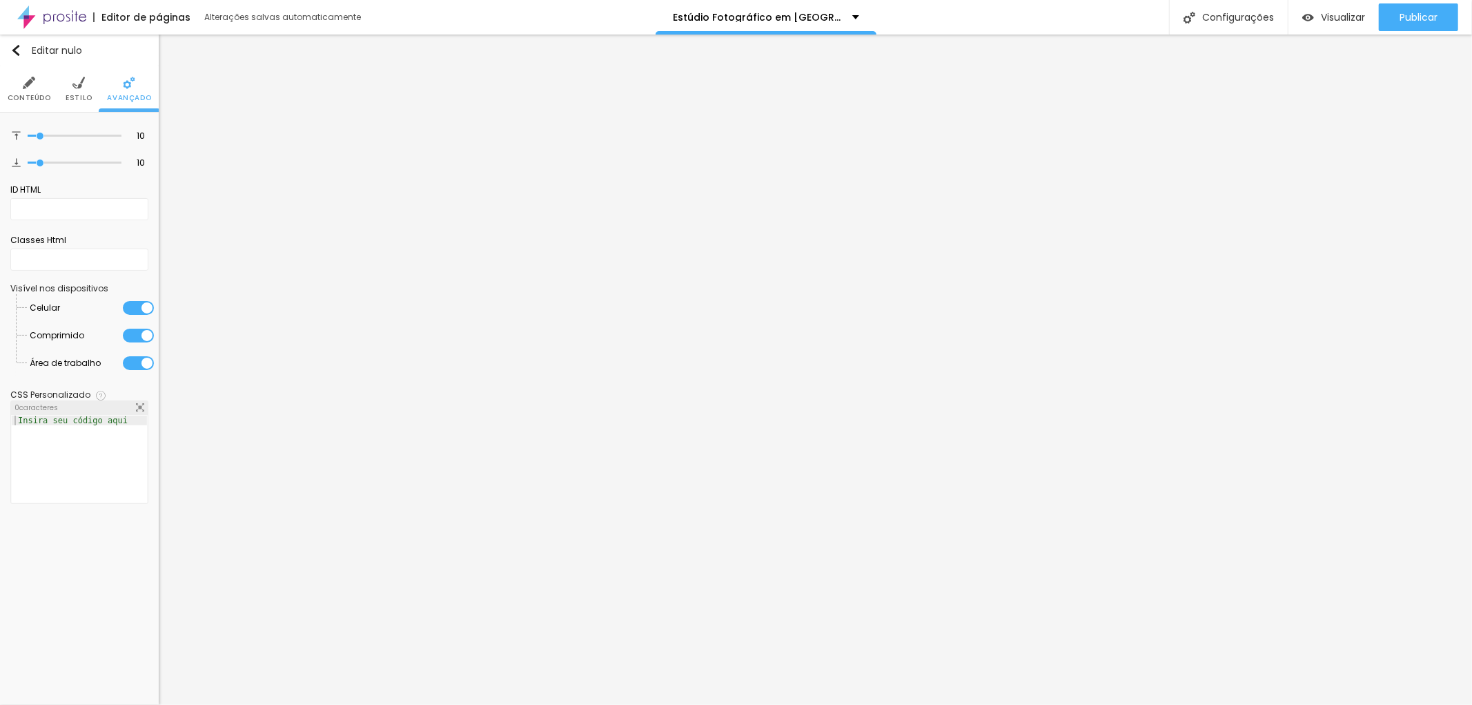
click at [88, 552] on div "Editar nulo Conteúdo Estilo Avançado 10 Espaço de cima 10 Espaço de baixo ID HT…" at bounding box center [79, 370] width 159 height 670
click at [79, 92] on li "Estilo" at bounding box center [79, 89] width 27 height 46
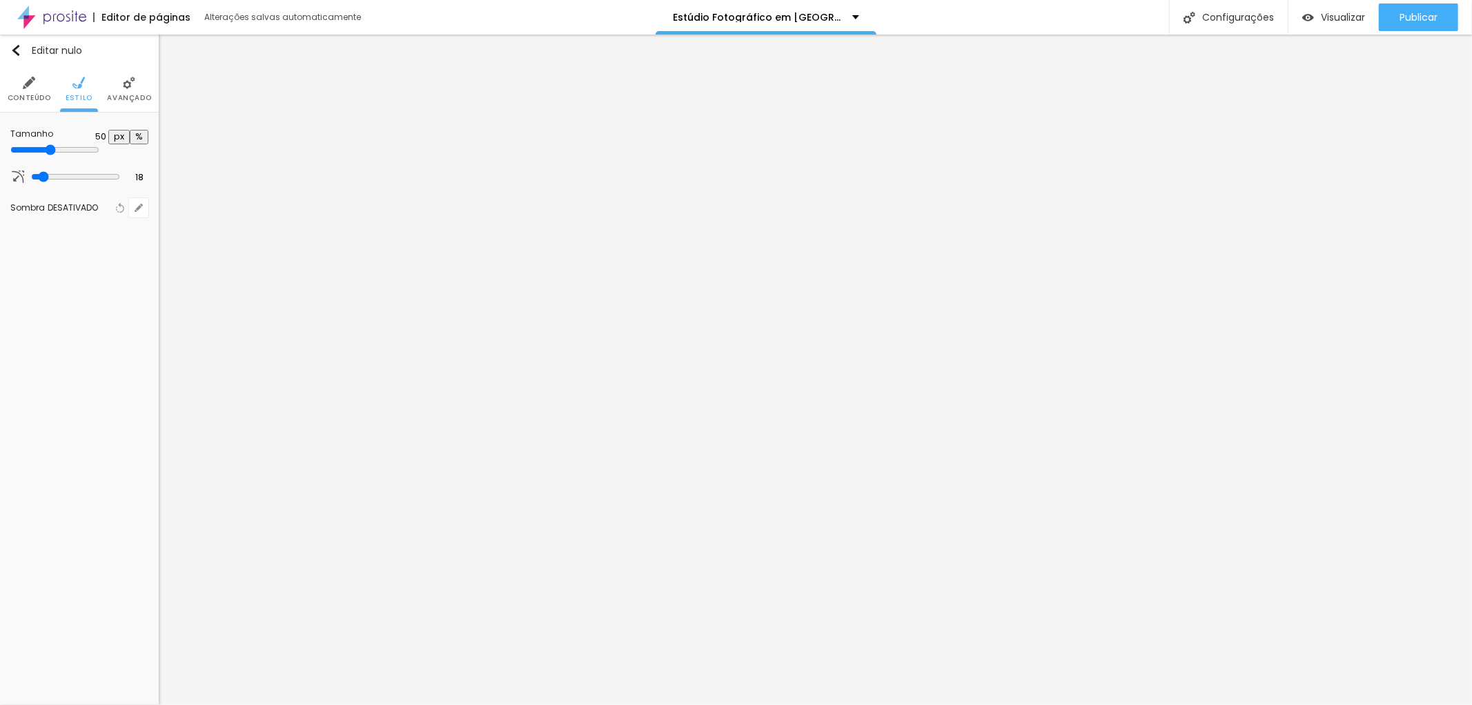
click at [37, 94] on font "Conteúdo" at bounding box center [29, 98] width 43 height 10
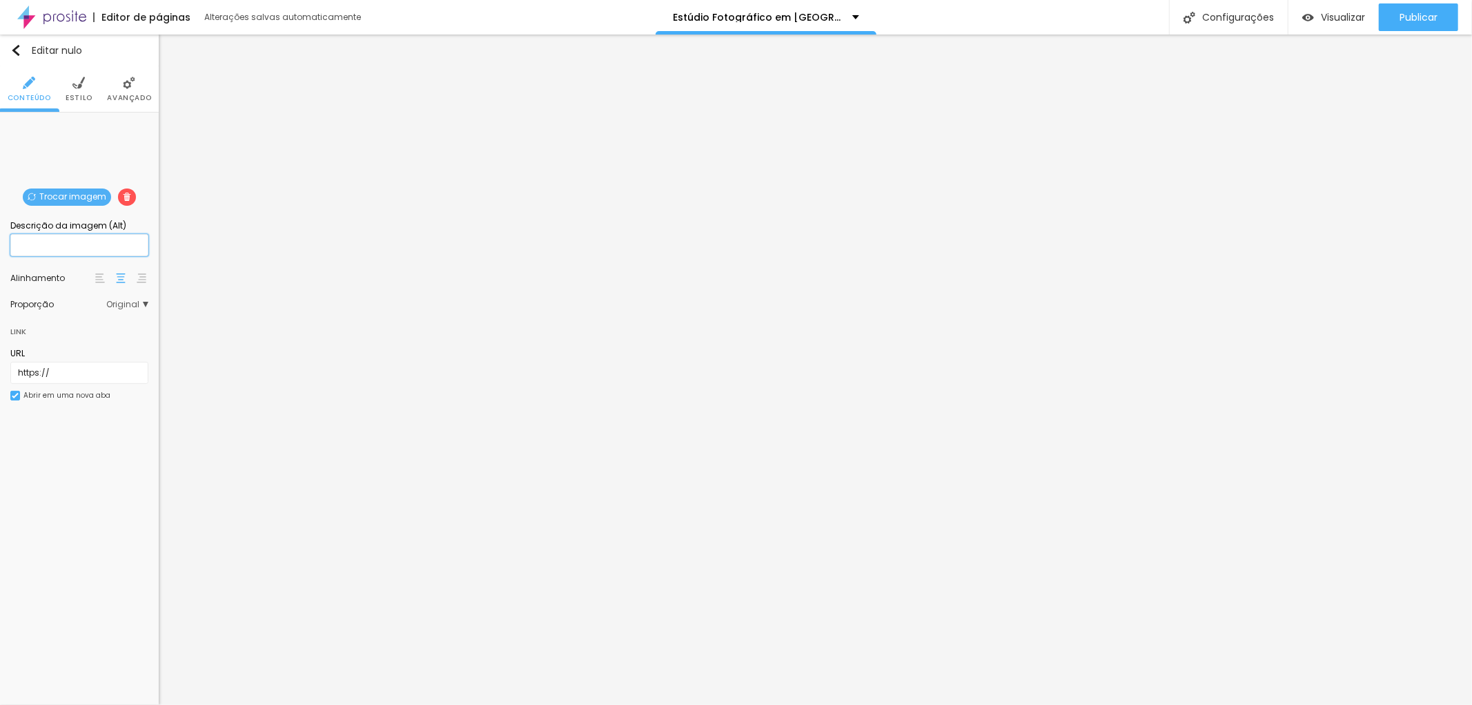
click at [35, 251] on input "text" at bounding box center [79, 245] width 138 height 22
paste input "DICAS ESPECIAIS PARA SUAS FOTOGRAFIAS DE MARCA PESSOAL ("BRANDING")"
type input "DICAS ESPECIAIS PARA SUAS FOTOGRAFIAS DE MARCA PESSOAL ("BRANDING")"
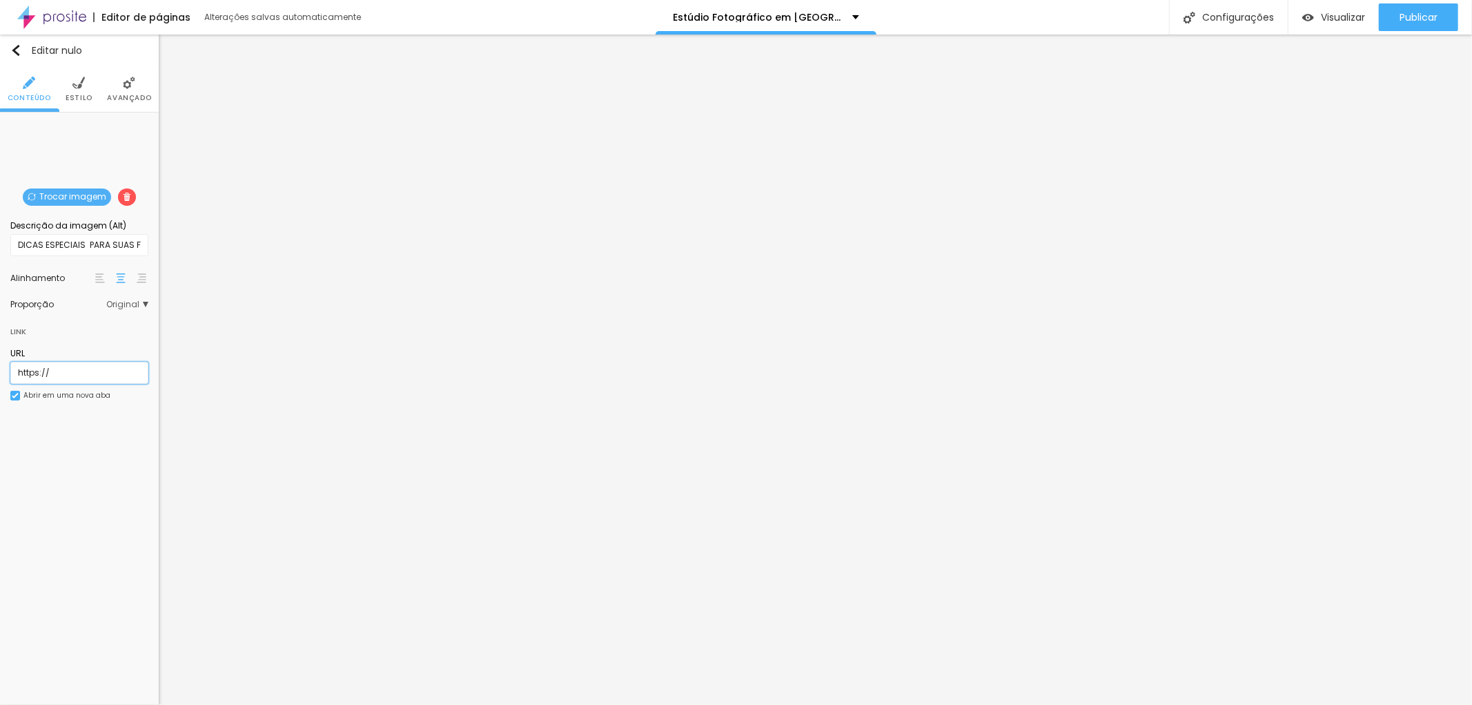
click at [69, 371] on input "https://" at bounding box center [79, 373] width 138 height 22
drag, startPoint x: 58, startPoint y: 367, endPoint x: 1, endPoint y: 367, distance: 56.6
click at [1, 367] on div "Trocar imagem Descrição da imagem (Alt) DICAS ESPECIAIS PARA SUAS FOTOGRAFIAS D…" at bounding box center [79, 270] width 159 height 315
paste input "[URL][DOMAIN_NAME]"
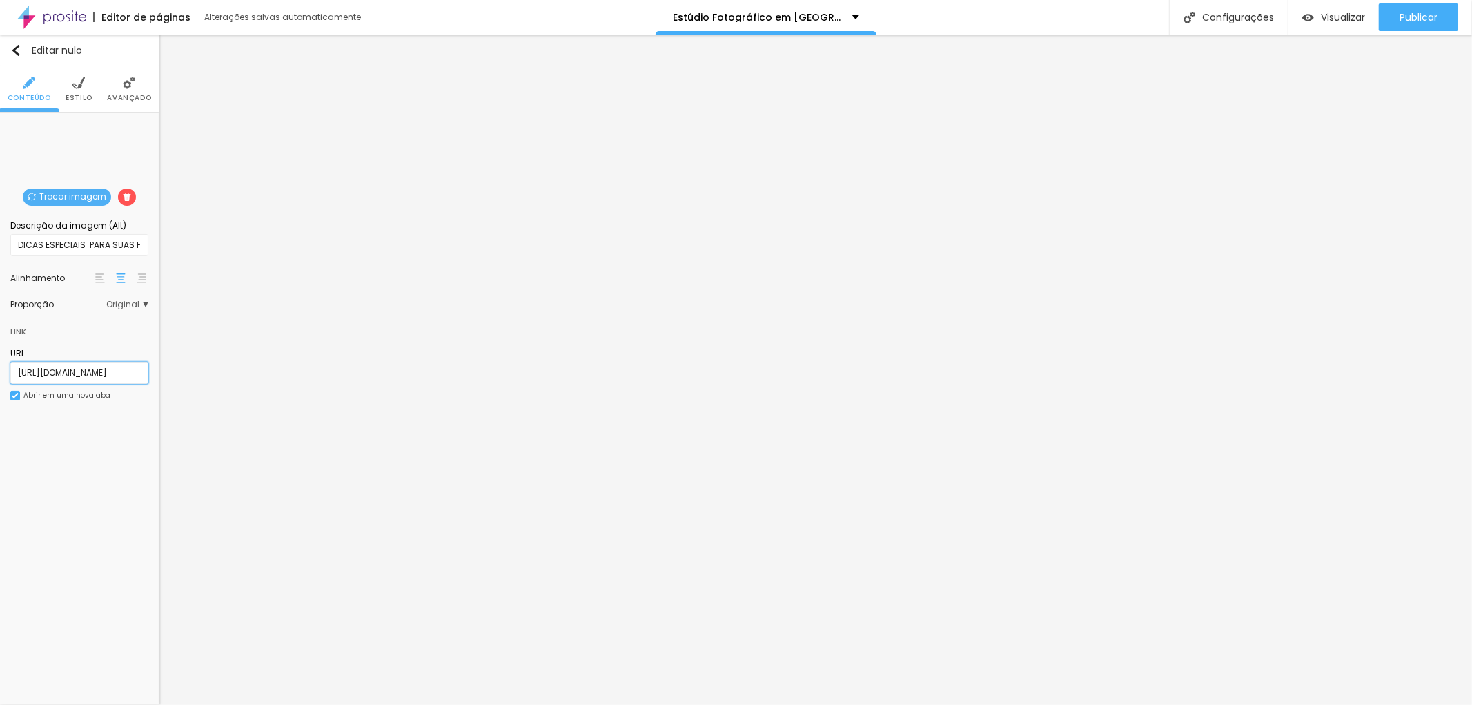
type input "[URL][DOMAIN_NAME]"
click at [61, 487] on div "Editar nulo Conteúdo Estilo Avançado Trocar imagem Descrição da imagem (Alt) DI…" at bounding box center [79, 370] width 159 height 670
click at [1415, 11] on font "Publicar" at bounding box center [1419, 17] width 38 height 14
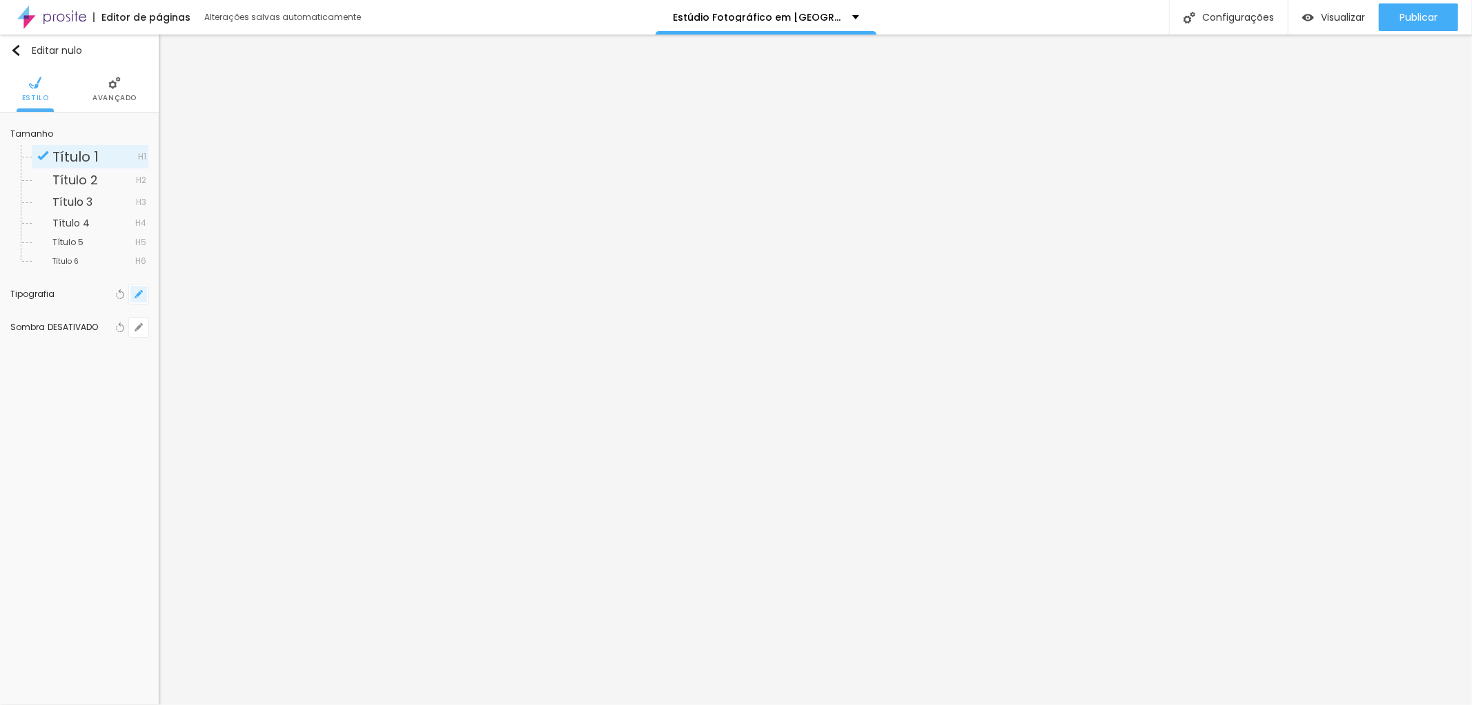
click at [139, 295] on icon "button" at bounding box center [139, 294] width 8 height 8
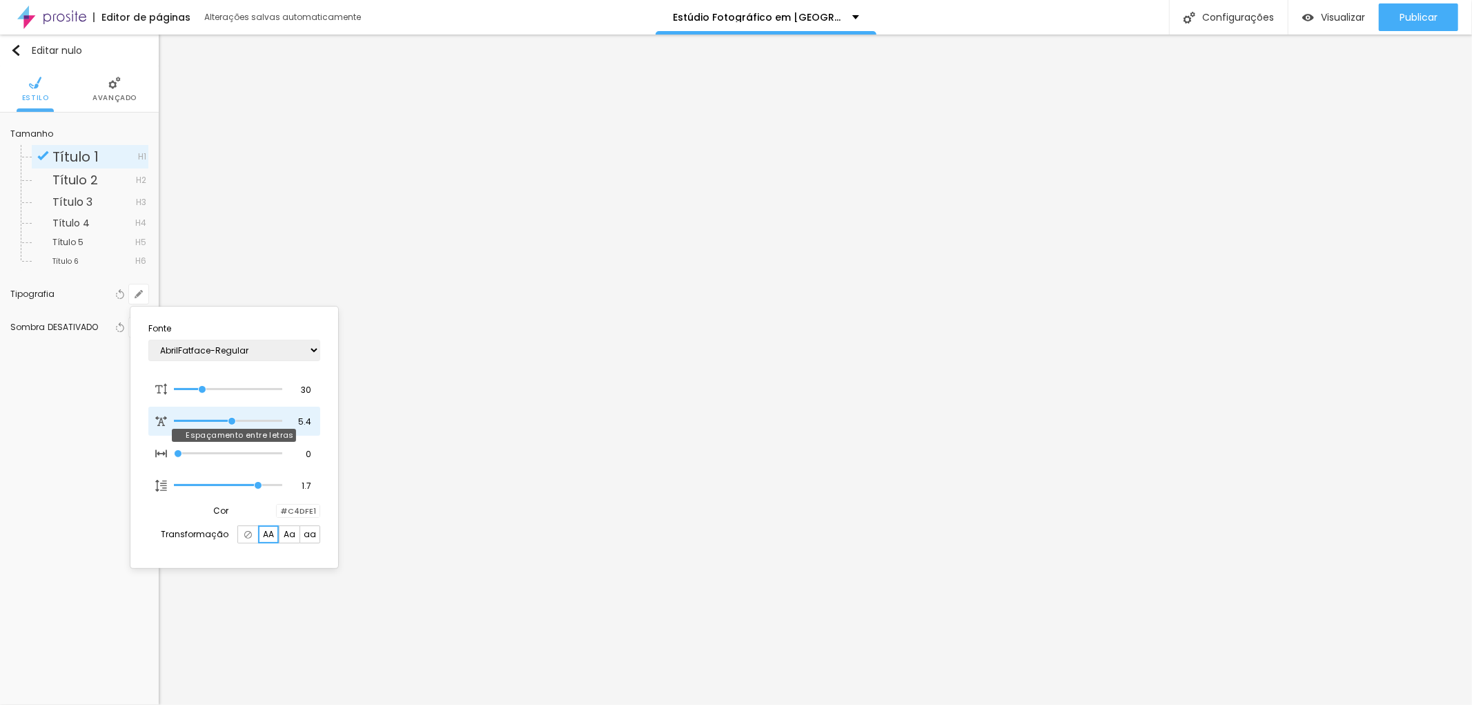
type input "5.2"
type input "4.6"
type input "4.3"
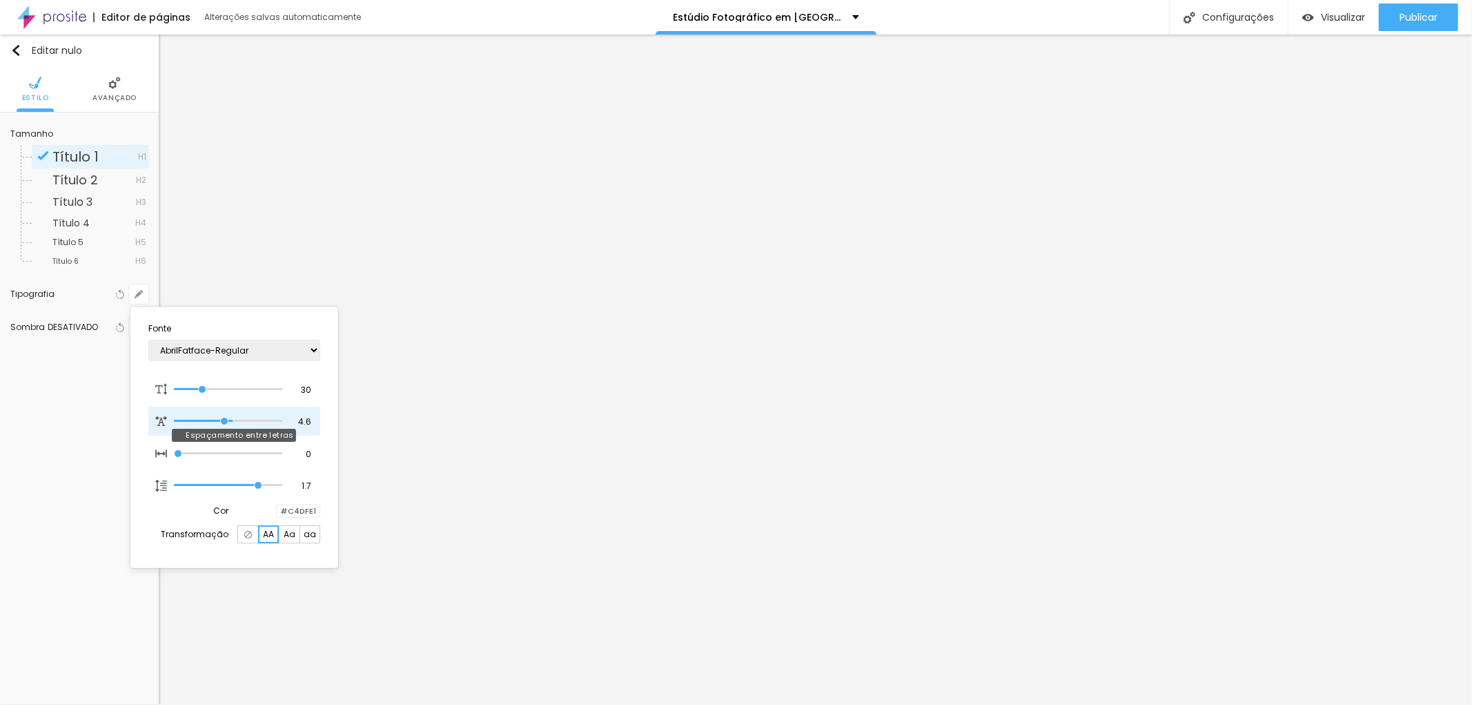
type input "4.3"
type input "3.9"
type input "3.5"
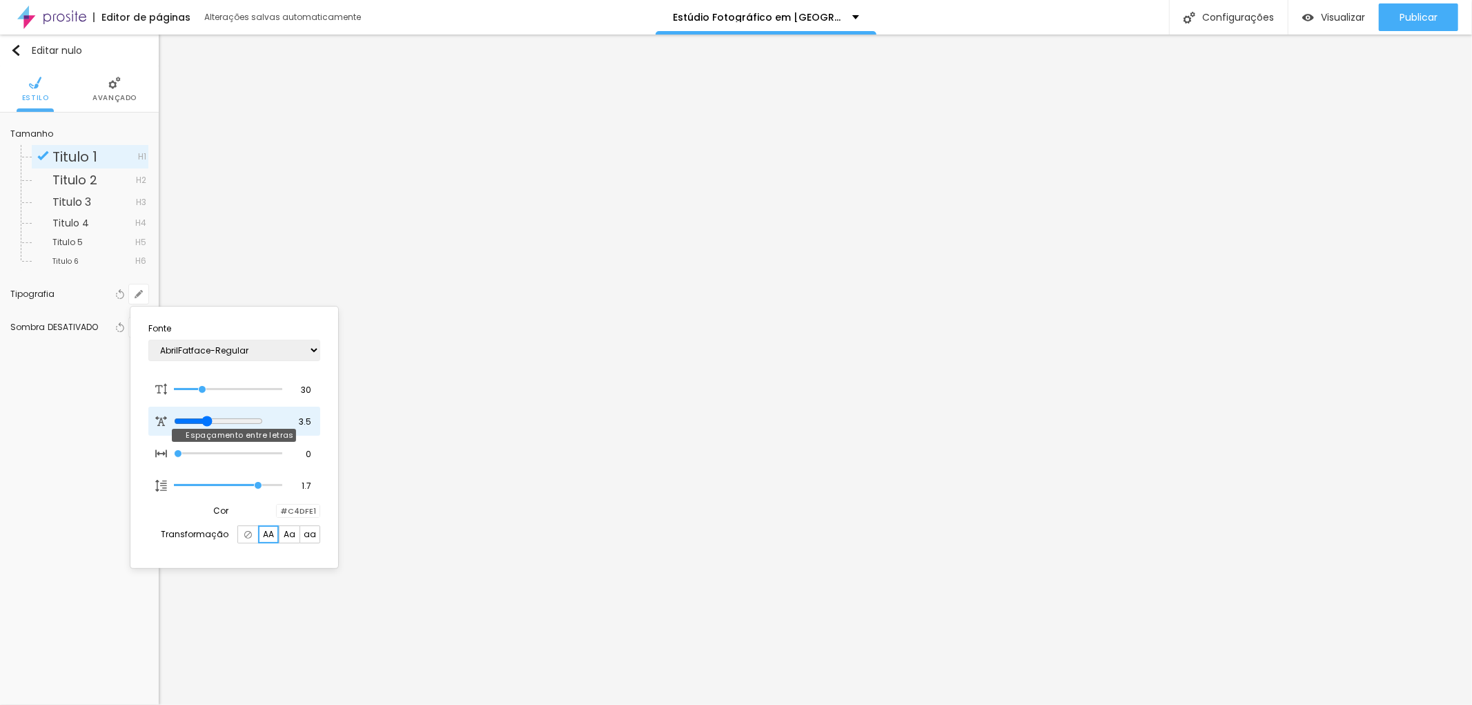
type input "3.2"
type input "3.1"
type input "3.2"
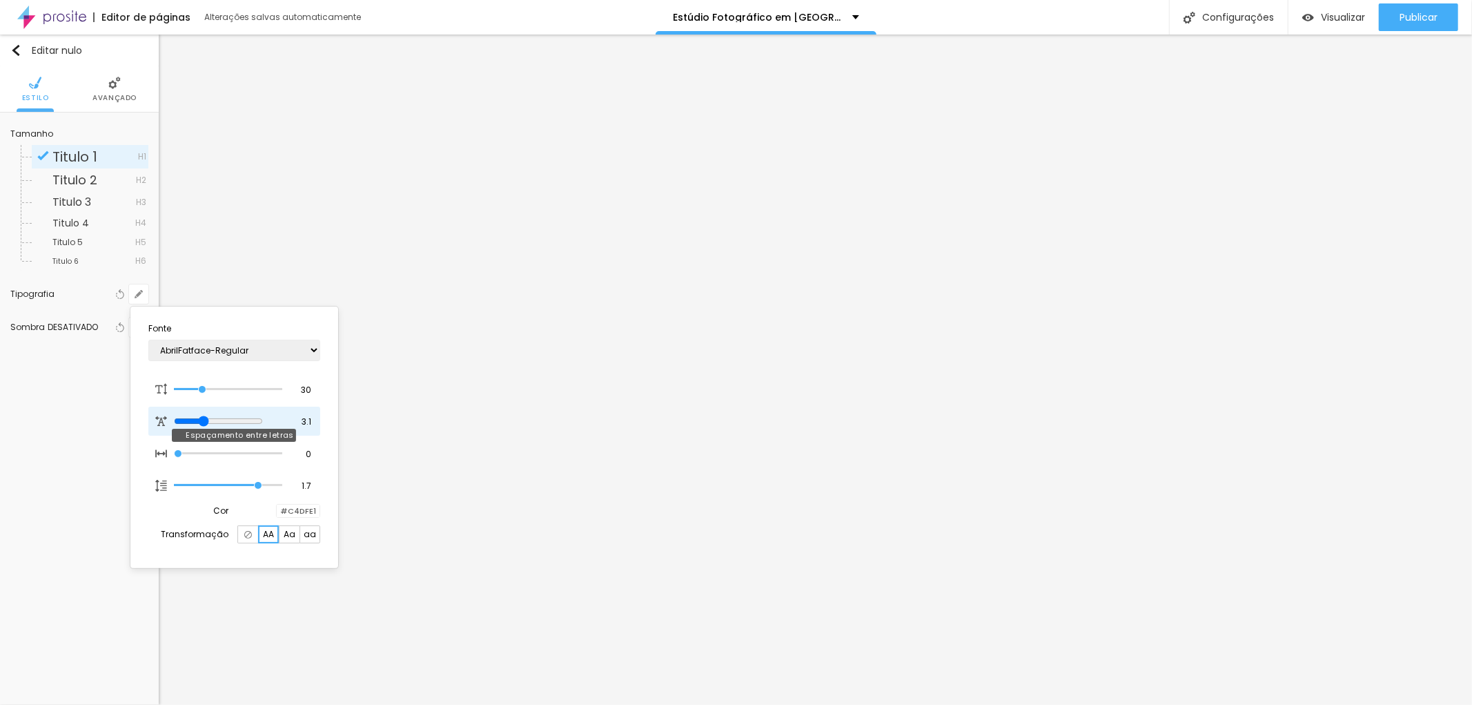
type input "3.2"
type input "3.3"
type input "3.4"
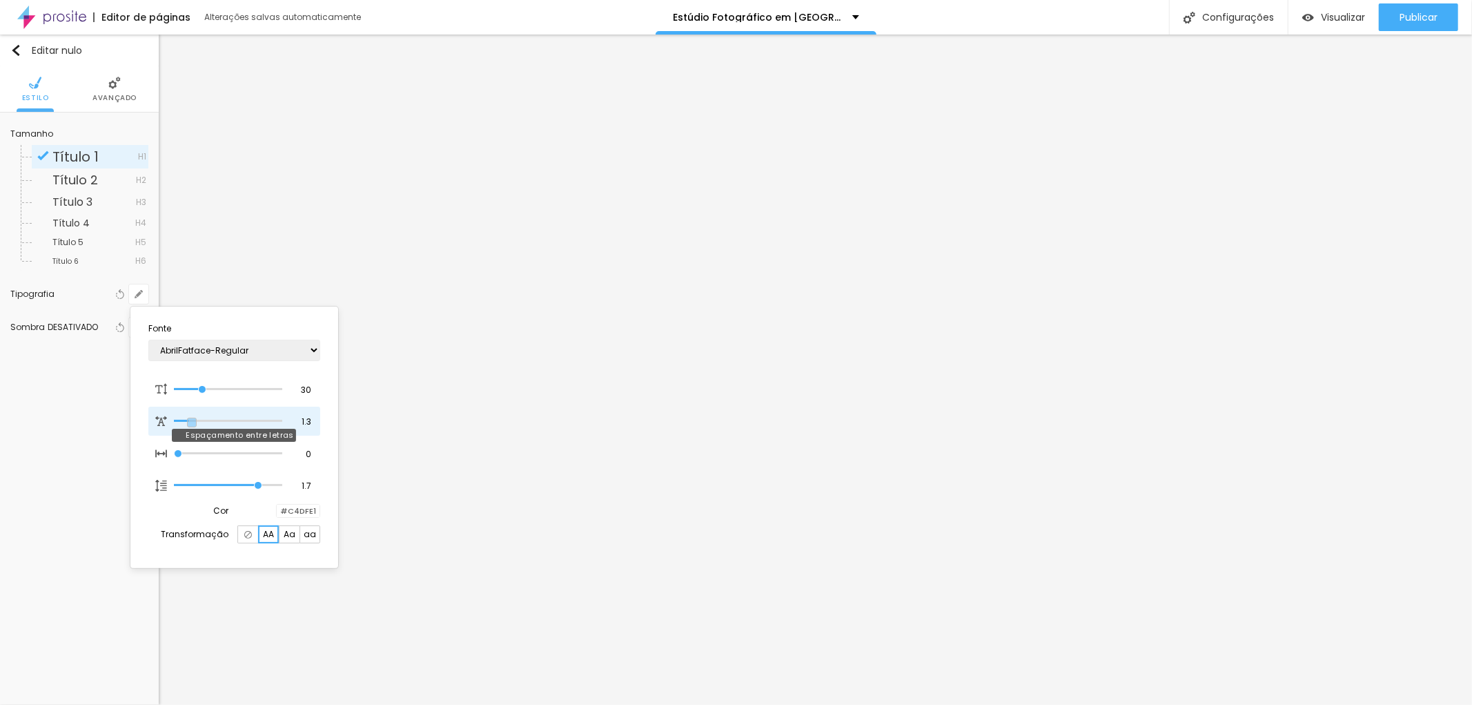
drag, startPoint x: 235, startPoint y: 418, endPoint x: 192, endPoint y: 415, distance: 42.9
click at [192, 418] on input "range" at bounding box center [228, 421] width 108 height 7
click at [189, 450] on input "range" at bounding box center [228, 453] width 108 height 7
click at [199, 389] on input "range" at bounding box center [228, 389] width 108 height 7
click at [187, 418] on input "range" at bounding box center [228, 421] width 108 height 7
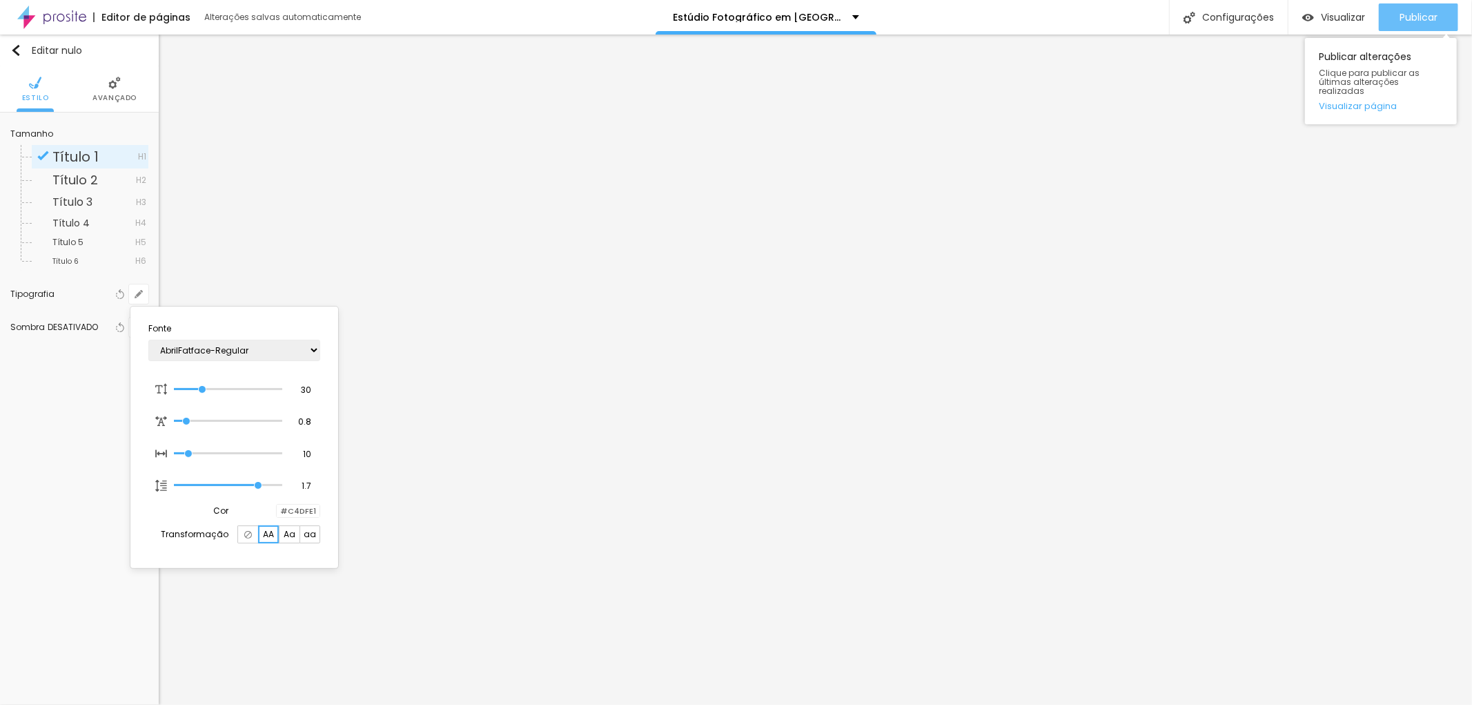
click at [1412, 12] on div at bounding box center [736, 352] width 1472 height 705
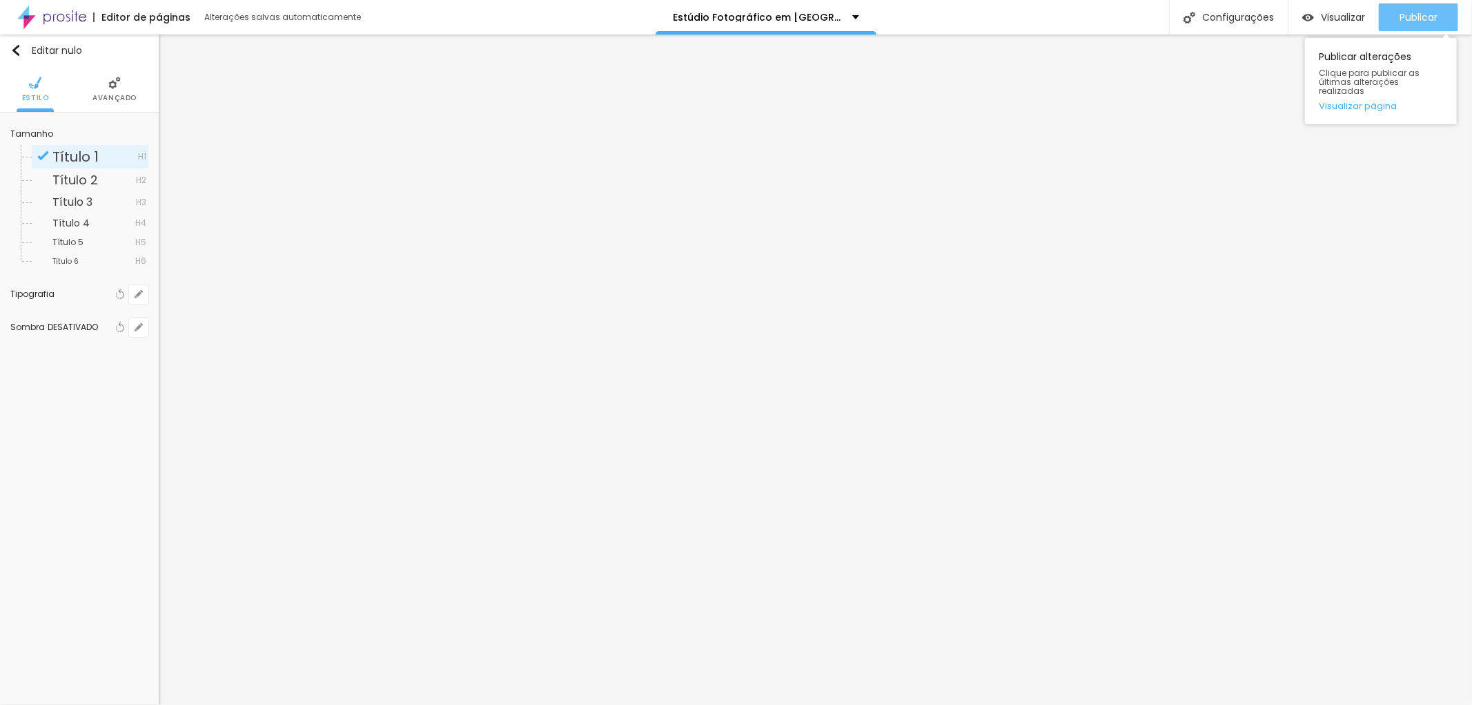
click at [1412, 12] on font "Publicar" at bounding box center [1419, 17] width 38 height 14
click at [139, 299] on button "button" at bounding box center [138, 293] width 19 height 19
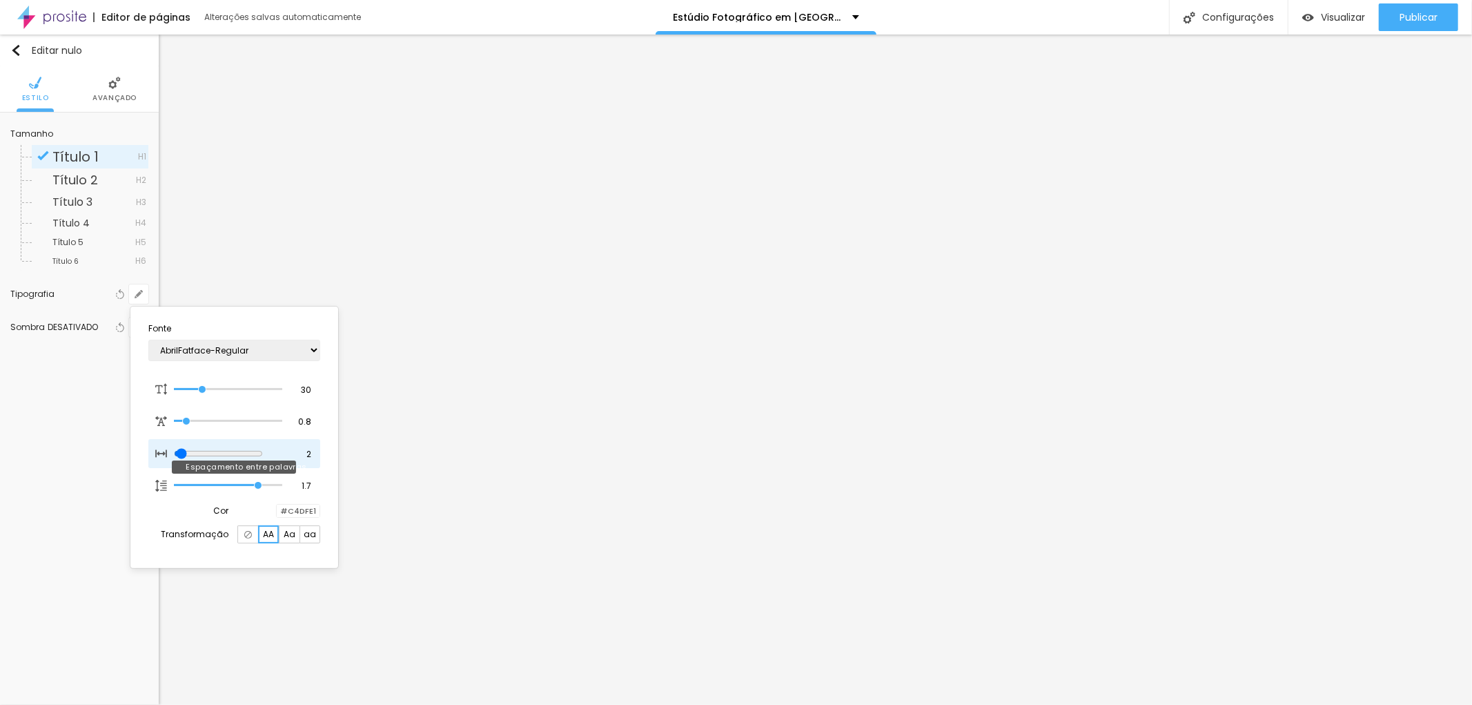
drag, startPoint x: 190, startPoint y: 451, endPoint x: 181, endPoint y: 451, distance: 9.0
click at [181, 451] on input "range" at bounding box center [218, 453] width 89 height 11
click at [1424, 23] on div at bounding box center [736, 352] width 1472 height 705
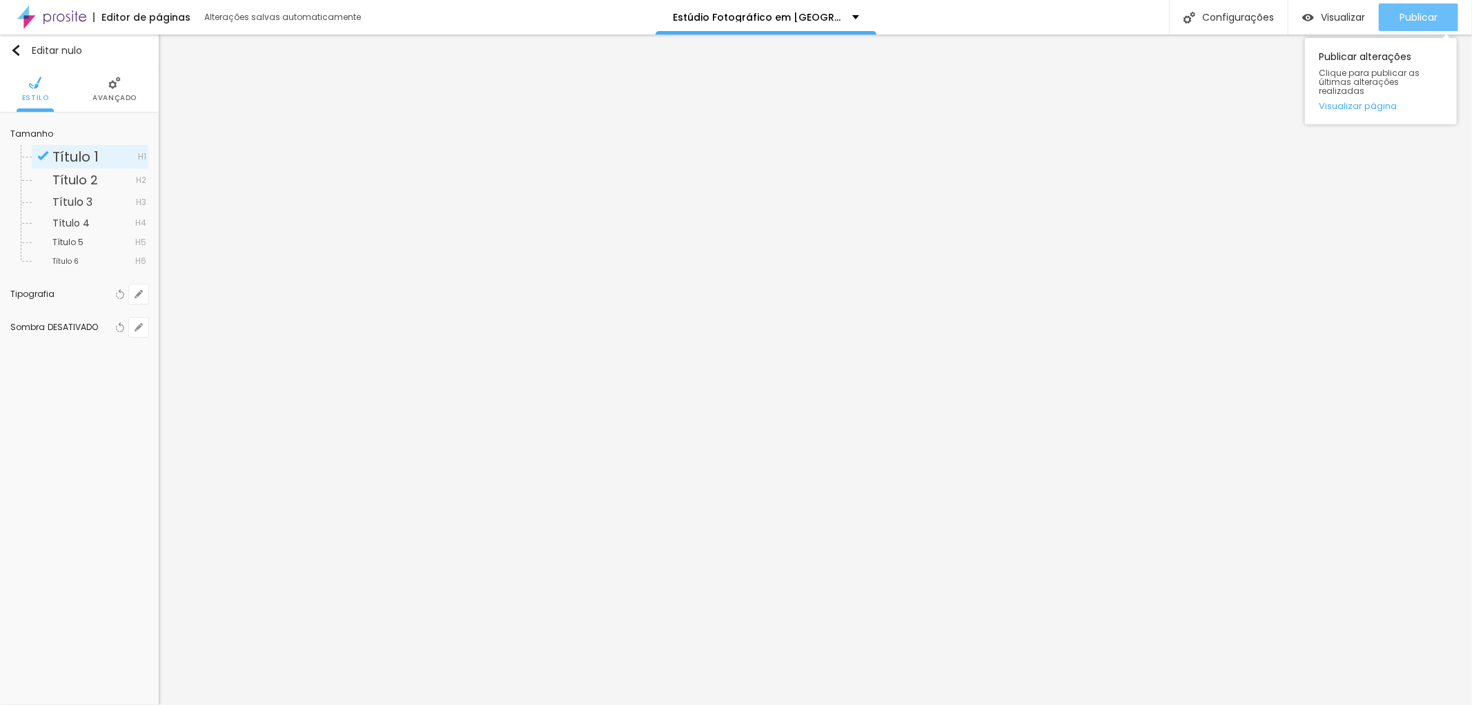
click at [1427, 15] on font "Publicar" at bounding box center [1419, 17] width 38 height 14
click at [1424, 17] on font "Publicar" at bounding box center [1419, 17] width 38 height 14
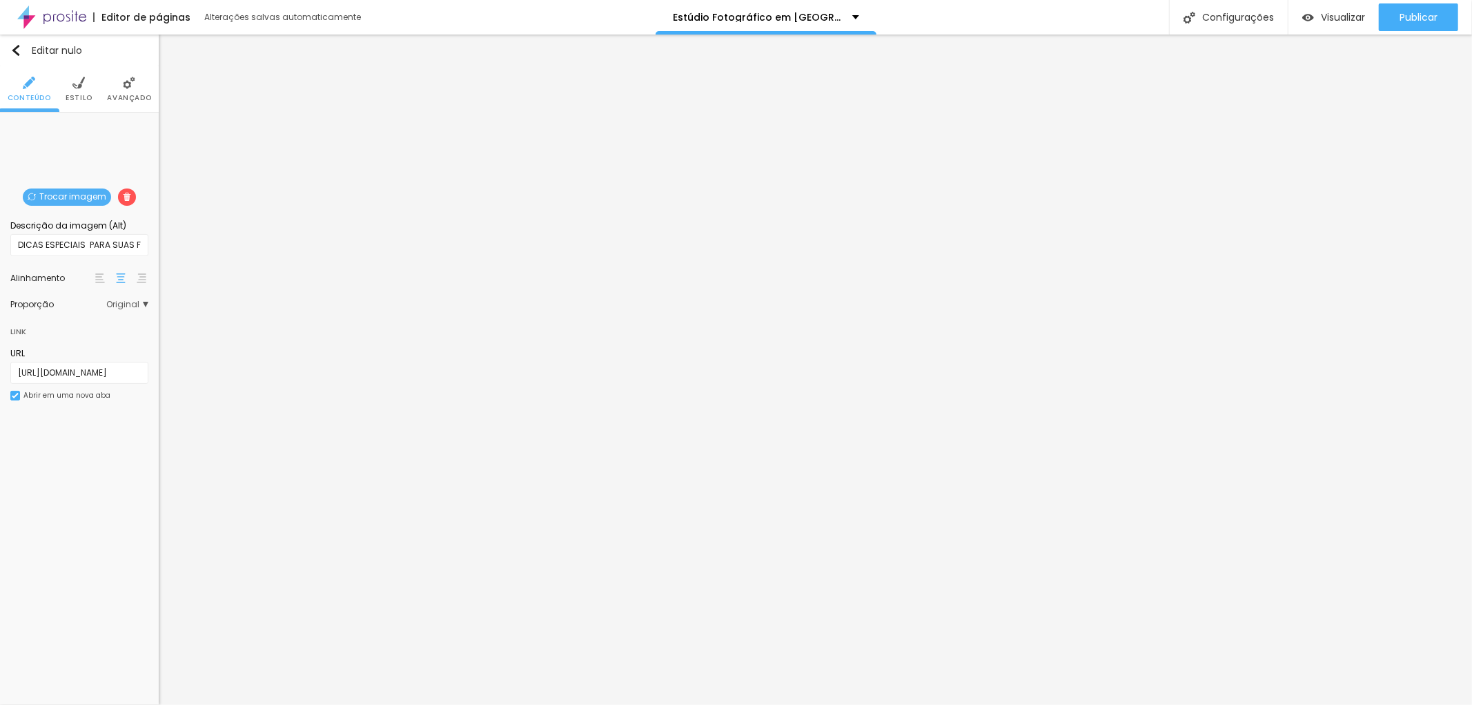
click at [84, 93] on font "Estilo" at bounding box center [79, 98] width 27 height 10
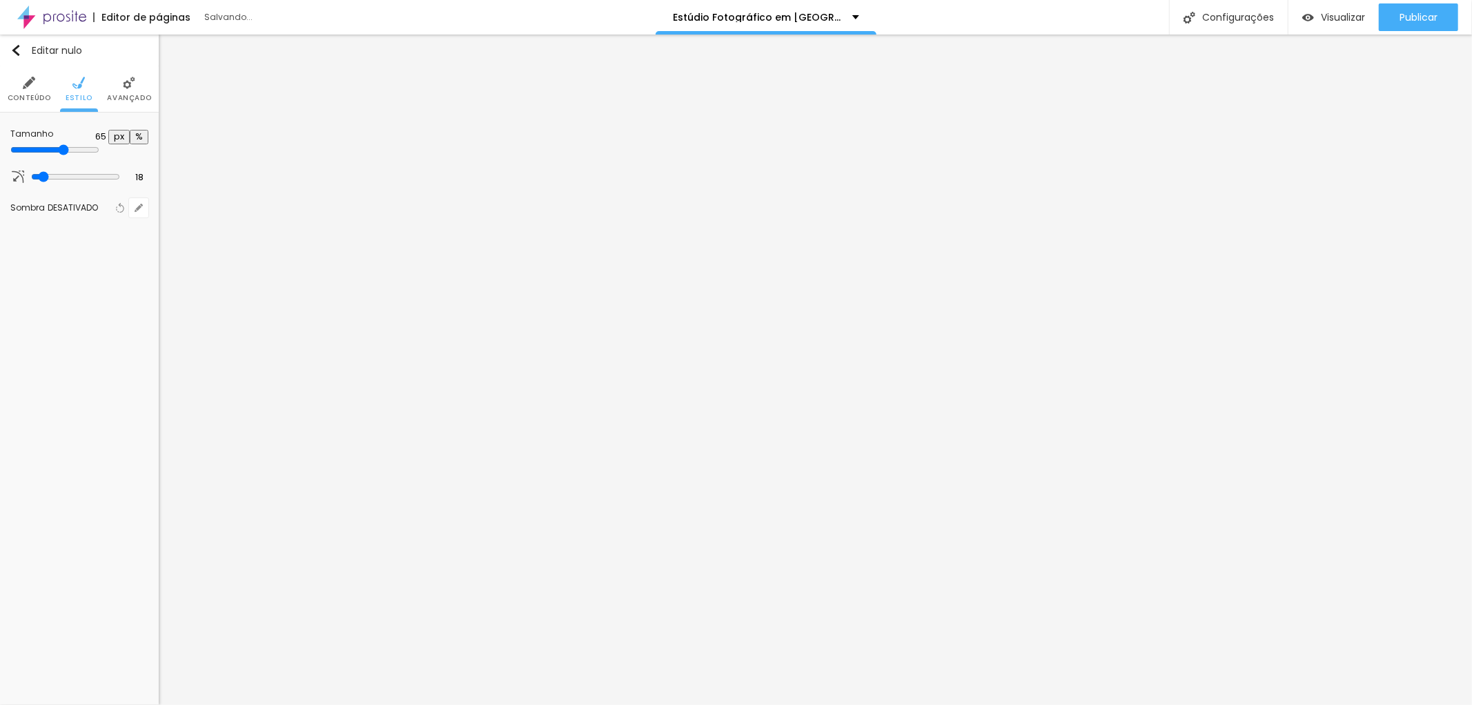
drag, startPoint x: 73, startPoint y: 148, endPoint x: 90, endPoint y: 148, distance: 17.3
click at [91, 148] on input "range" at bounding box center [54, 149] width 89 height 11
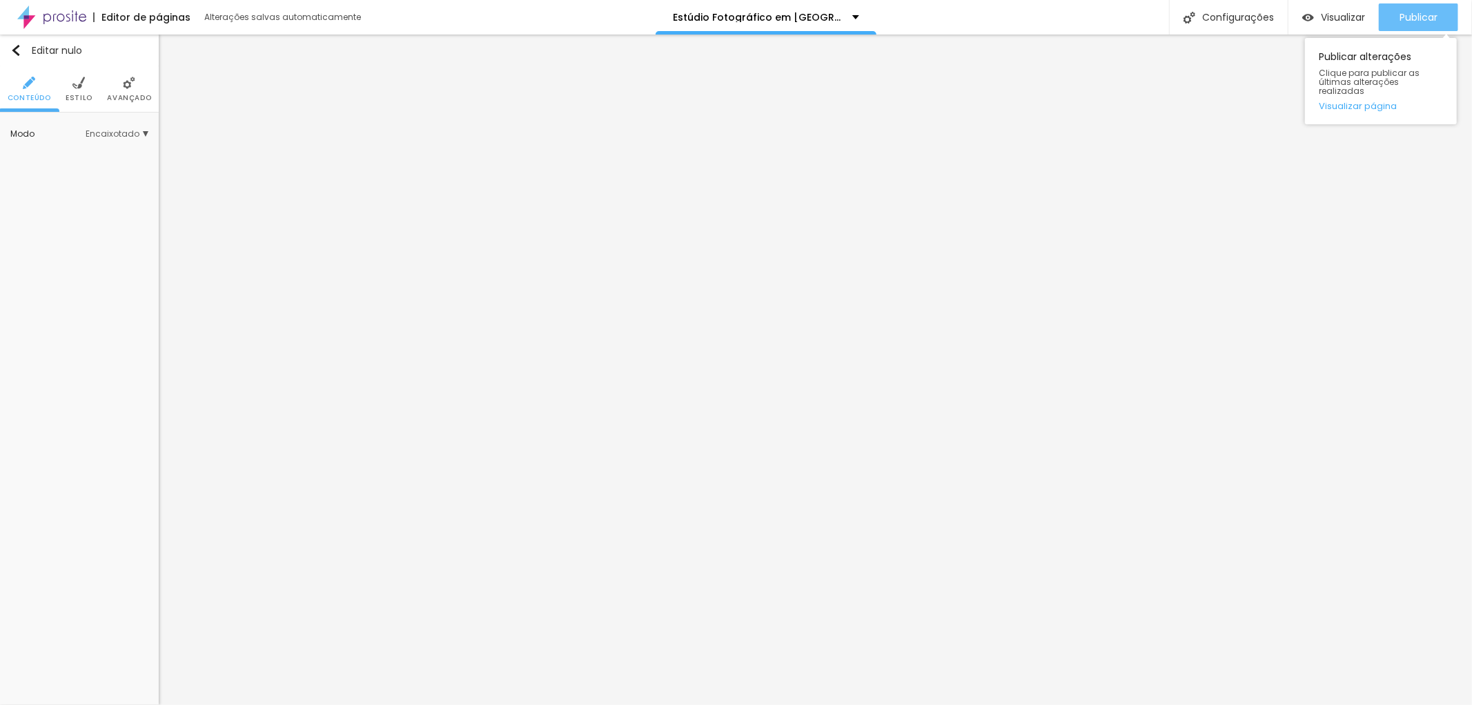
drag, startPoint x: 1417, startPoint y: 8, endPoint x: 1437, endPoint y: 23, distance: 25.1
click at [1417, 8] on div "Publicar" at bounding box center [1419, 17] width 38 height 28
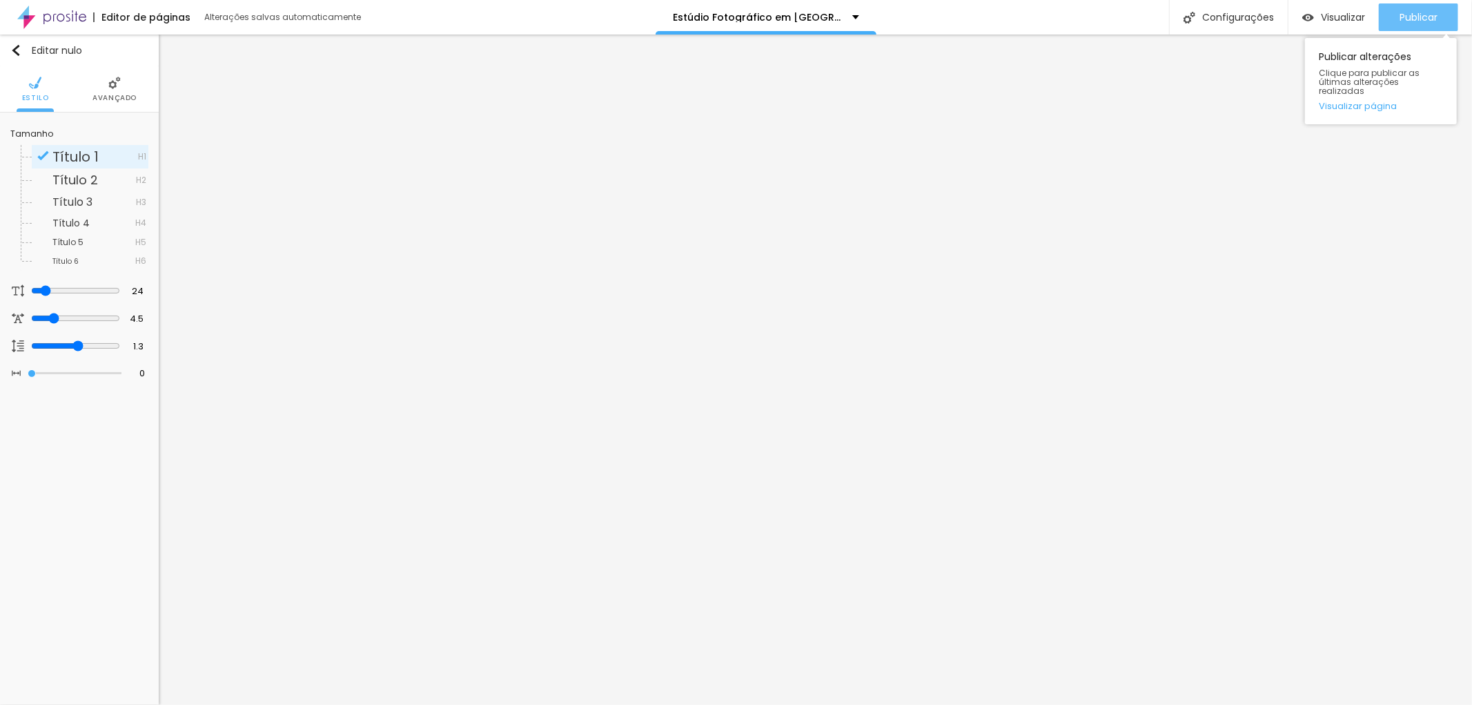
click at [1432, 16] on font "Publicar" at bounding box center [1419, 17] width 38 height 14
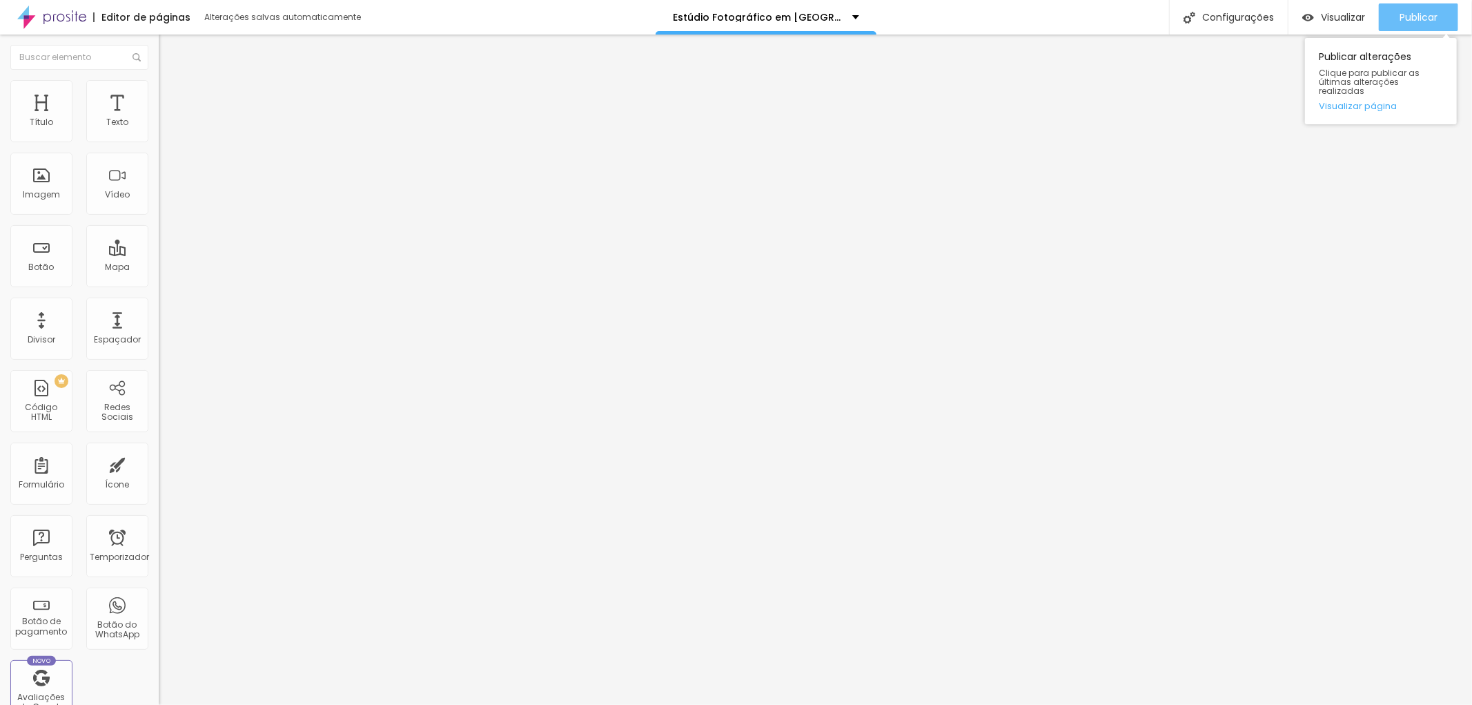
click at [1423, 14] on font "Publicar" at bounding box center [1419, 17] width 38 height 14
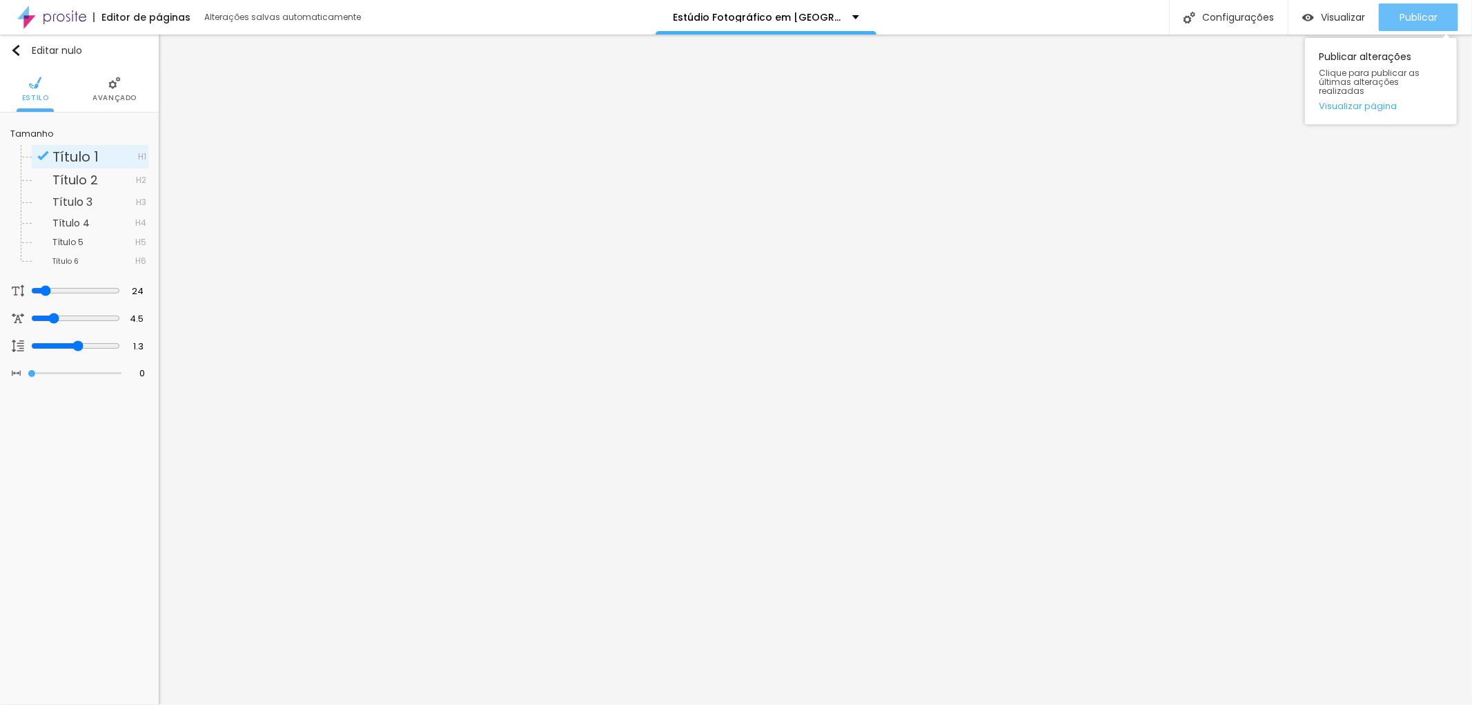
click at [1429, 12] on font "Publicar" at bounding box center [1419, 17] width 38 height 14
click at [1416, 17] on font "Publicar" at bounding box center [1419, 17] width 38 height 14
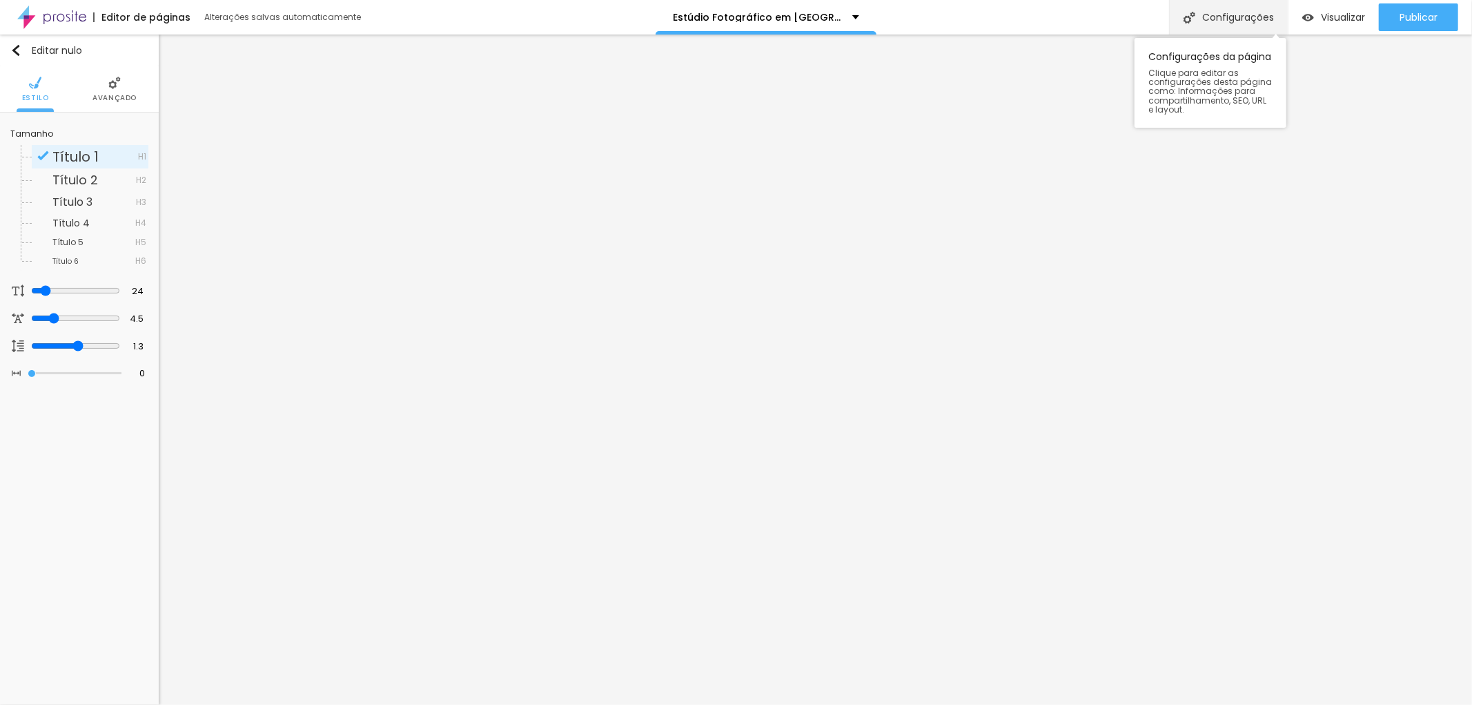
click at [1252, 16] on font "Configurações" at bounding box center [1239, 17] width 72 height 14
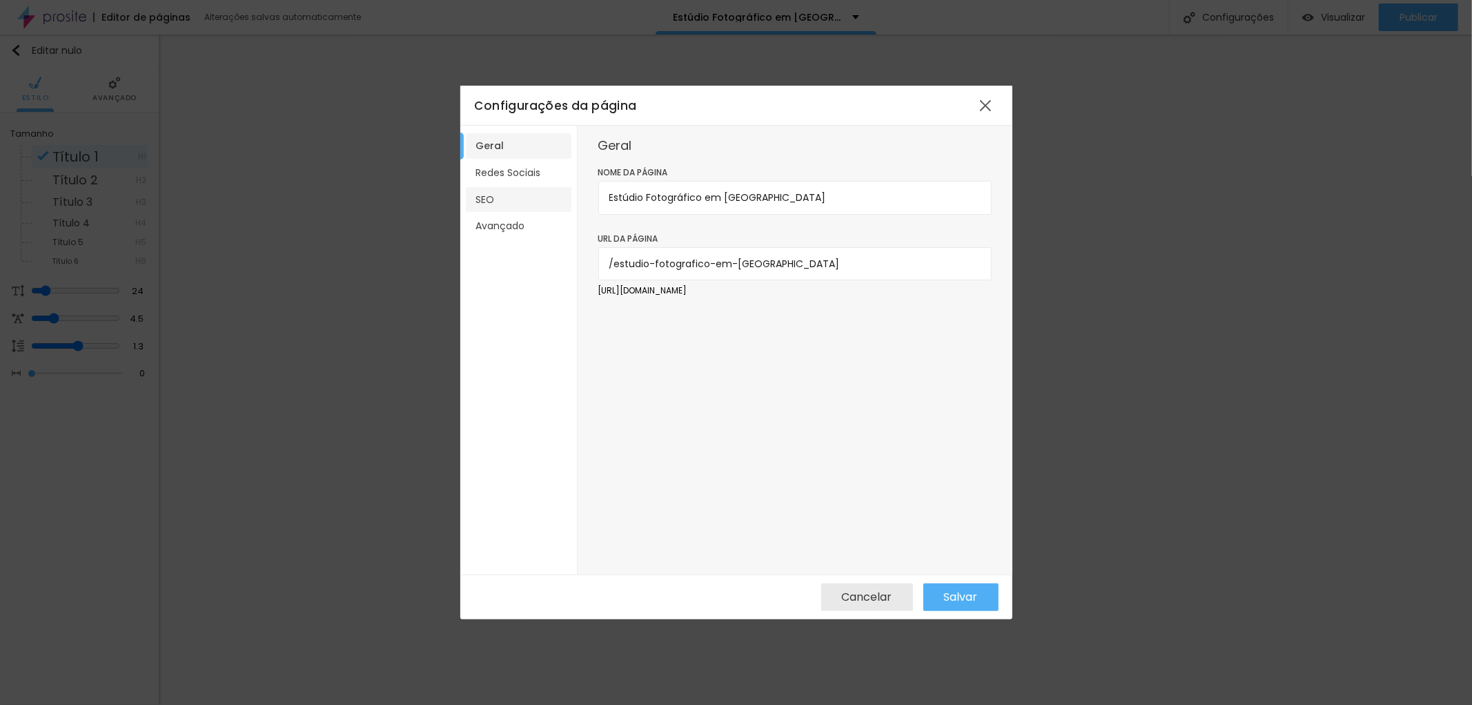
click at [492, 200] on font "SEO" at bounding box center [485, 200] width 19 height 14
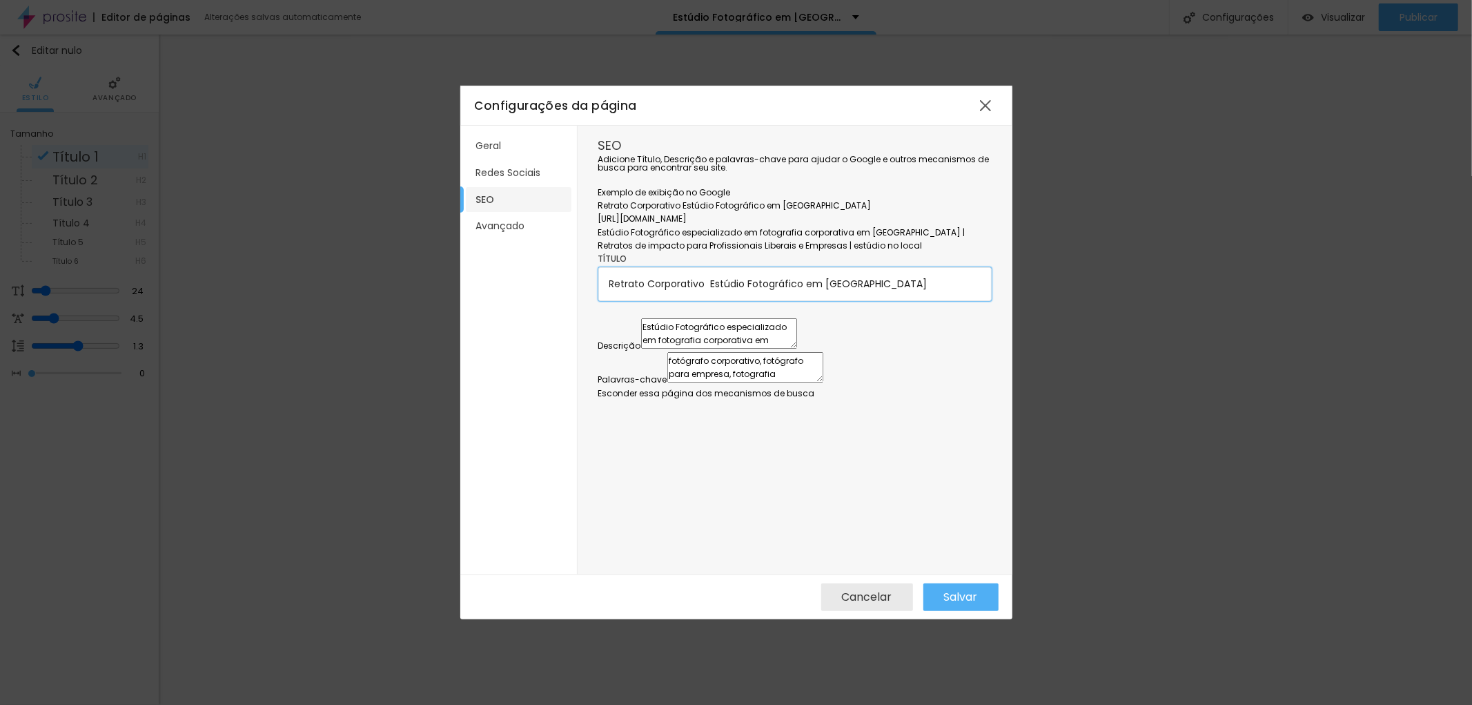
click at [701, 300] on input "Retrato Corporativo Estúdio Fotográfico em [GEOGRAPHIC_DATA]" at bounding box center [795, 283] width 393 height 33
click at [709, 300] on input "Retrato Corporativo Estúdio Fotográfico em [GEOGRAPHIC_DATA]" at bounding box center [795, 283] width 393 height 33
drag, startPoint x: 706, startPoint y: 360, endPoint x: 590, endPoint y: 360, distance: 116.0
click at [590, 360] on div "SEO Adicione Título, Descrição e palavras-chave para ajudar o Google e outros m…" at bounding box center [795, 350] width 435 height 449
click at [706, 300] on input "Estúdio Fotográfico em [GEOGRAPHIC_DATA]" at bounding box center [795, 283] width 393 height 33
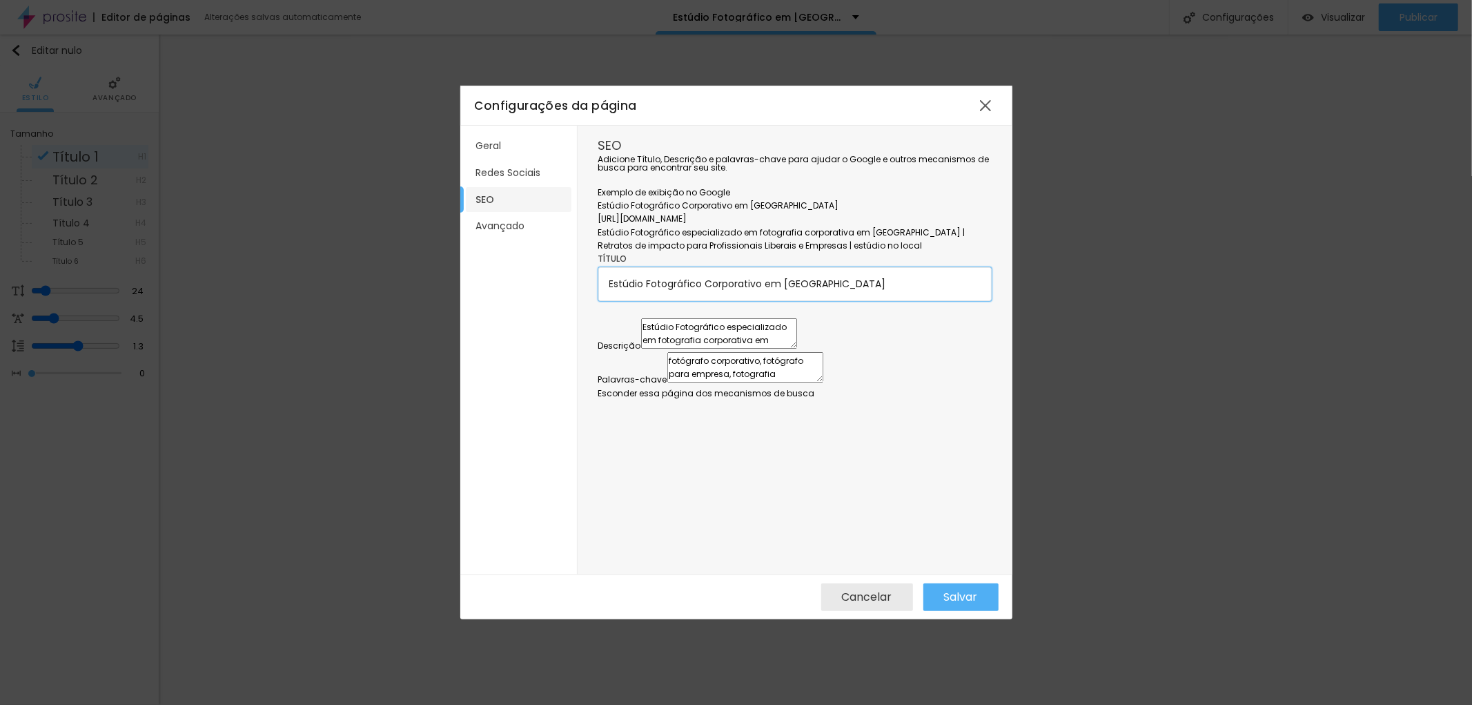
click at [801, 300] on input "Estúdio Fotográfico Corporativo em [GEOGRAPHIC_DATA]" at bounding box center [795, 283] width 393 height 33
click at [656, 349] on textarea "Estúdio Fotográfico especializado em fotografia corporativa em [GEOGRAPHIC_DATA…" at bounding box center [719, 333] width 156 height 30
click at [663, 349] on textarea "Fotográfico especializado em fotografia corporativa em [GEOGRAPHIC_DATA] | Retr…" at bounding box center [719, 333] width 156 height 30
click at [667, 349] on textarea "Fotográfico especializado em fotografia corporativa em [GEOGRAPHIC_DATA] | Retr…" at bounding box center [719, 333] width 156 height 30
click at [797, 349] on textarea "Fotógrafo especializado em fotografia corporativa em [GEOGRAPHIC_DATA] | Retrat…" at bounding box center [719, 333] width 156 height 30
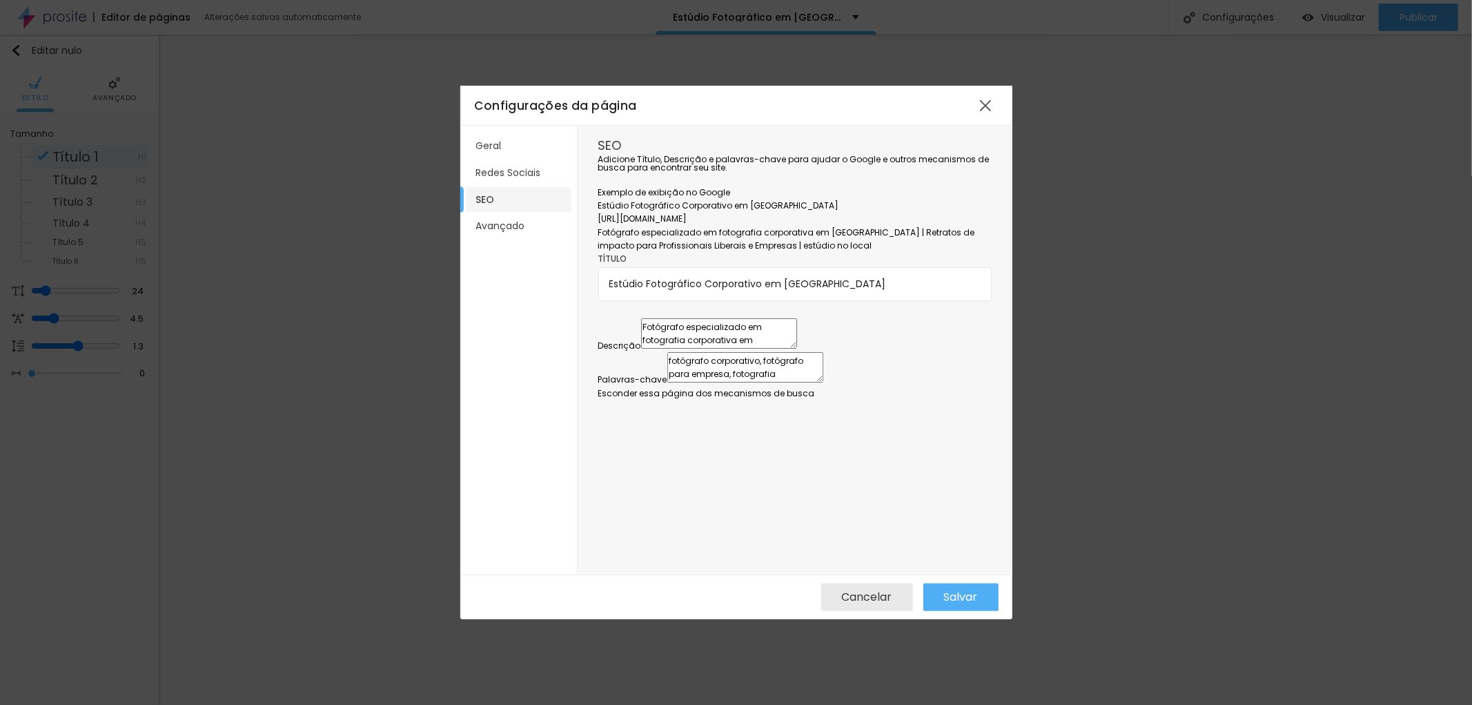
click at [795, 349] on textarea "Fotógrafo especializado em fotografia corporativa em [GEOGRAPHIC_DATA] | Retrat…" at bounding box center [719, 333] width 156 height 30
click at [797, 349] on textarea "Fotógrafo especializado em retratos corporativa em [GEOGRAPHIC_DATA] | Retratos…" at bounding box center [719, 333] width 156 height 30
click at [797, 349] on textarea "Fotógrafo especializado em retratos corporativos e em [GEOGRAPHIC_DATA] | Retra…" at bounding box center [719, 333] width 156 height 30
drag, startPoint x: 665, startPoint y: 454, endPoint x: 694, endPoint y: 468, distance: 32.1
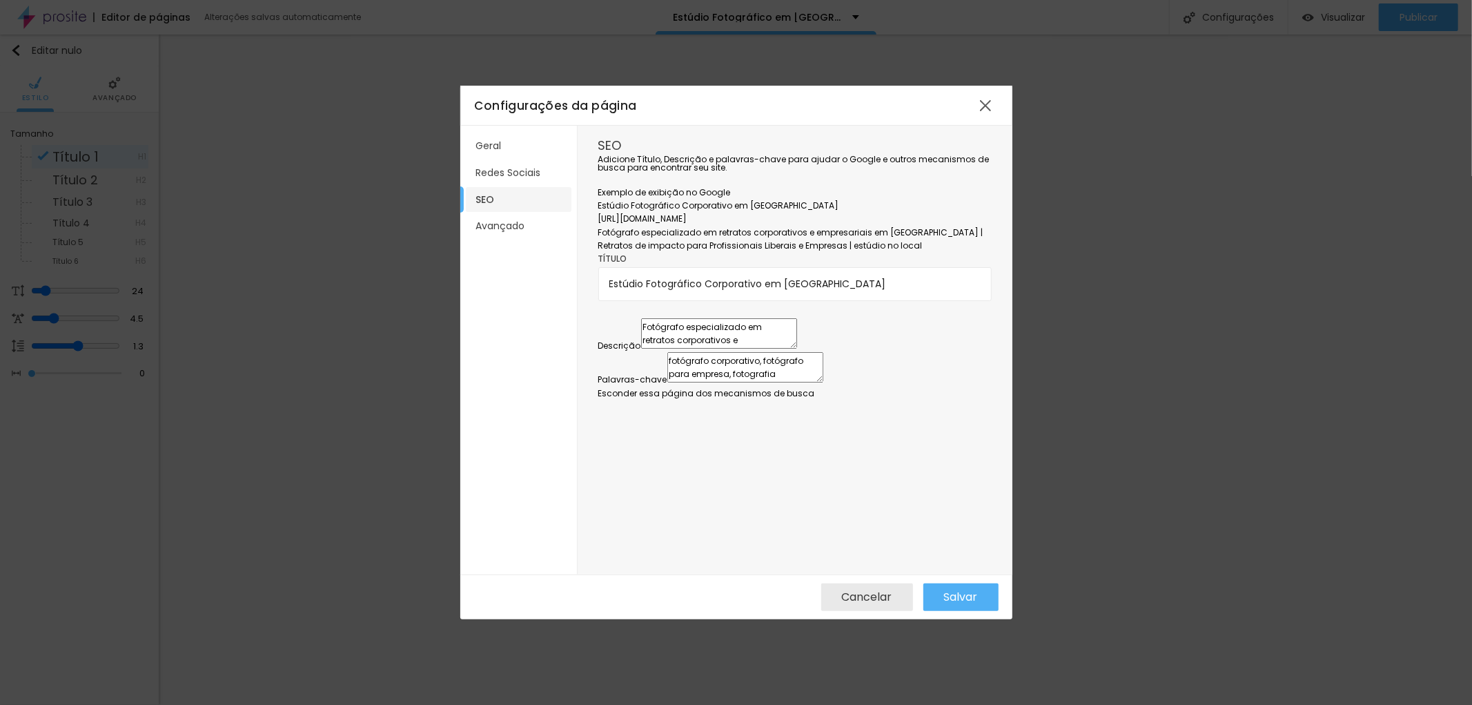
click at [694, 349] on textarea "Fotógrafo especializado em retratos corporativos e empresariais em [GEOGRAPHIC_…" at bounding box center [719, 333] width 156 height 30
click at [797, 349] on textarea "Fotógrafo especializado em retratos corporativos e empresariais em [GEOGRAPHIC_…" at bounding box center [719, 333] width 156 height 30
click at [953, 594] on font "Salvar" at bounding box center [961, 597] width 34 height 16
click at [983, 111] on div at bounding box center [985, 105] width 25 height 25
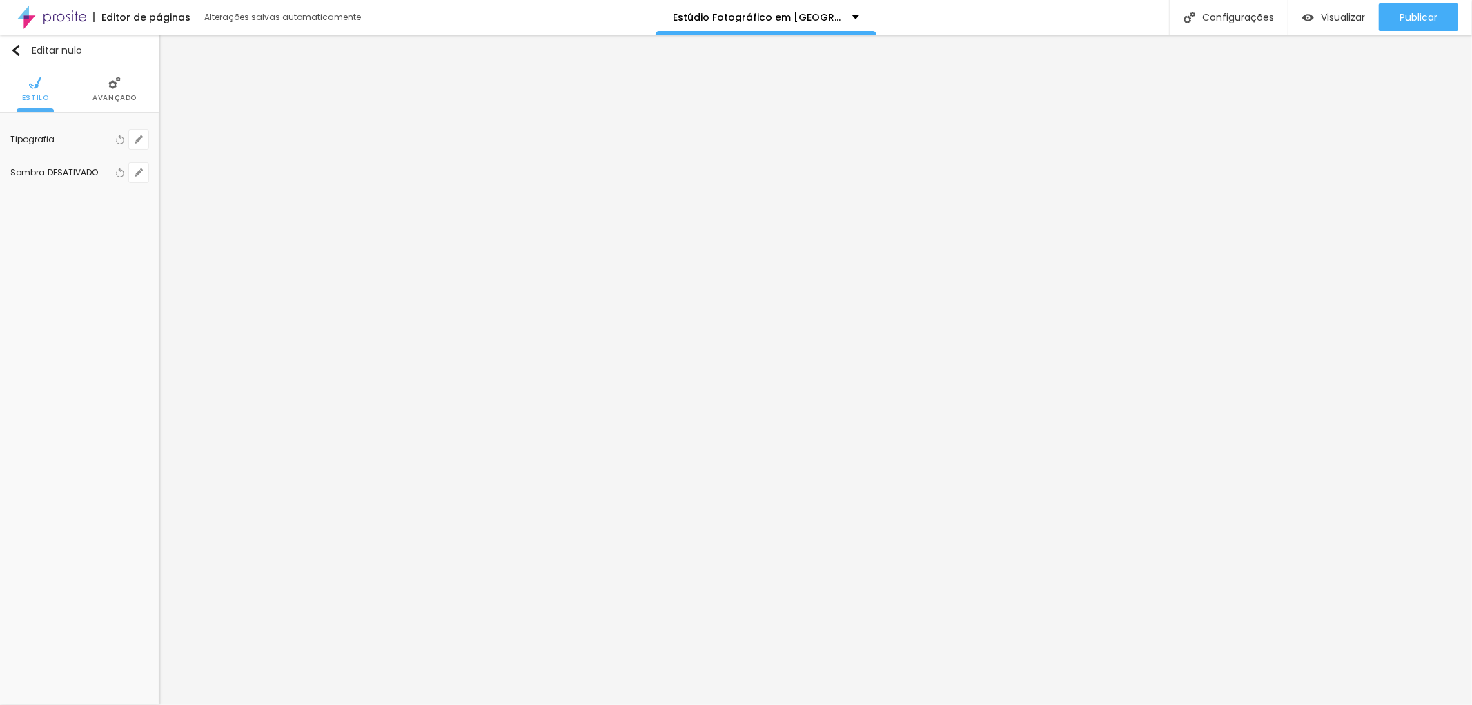
click at [125, 94] on font "Avançado" at bounding box center [115, 98] width 44 height 10
click at [110, 85] on img at bounding box center [114, 83] width 12 height 12
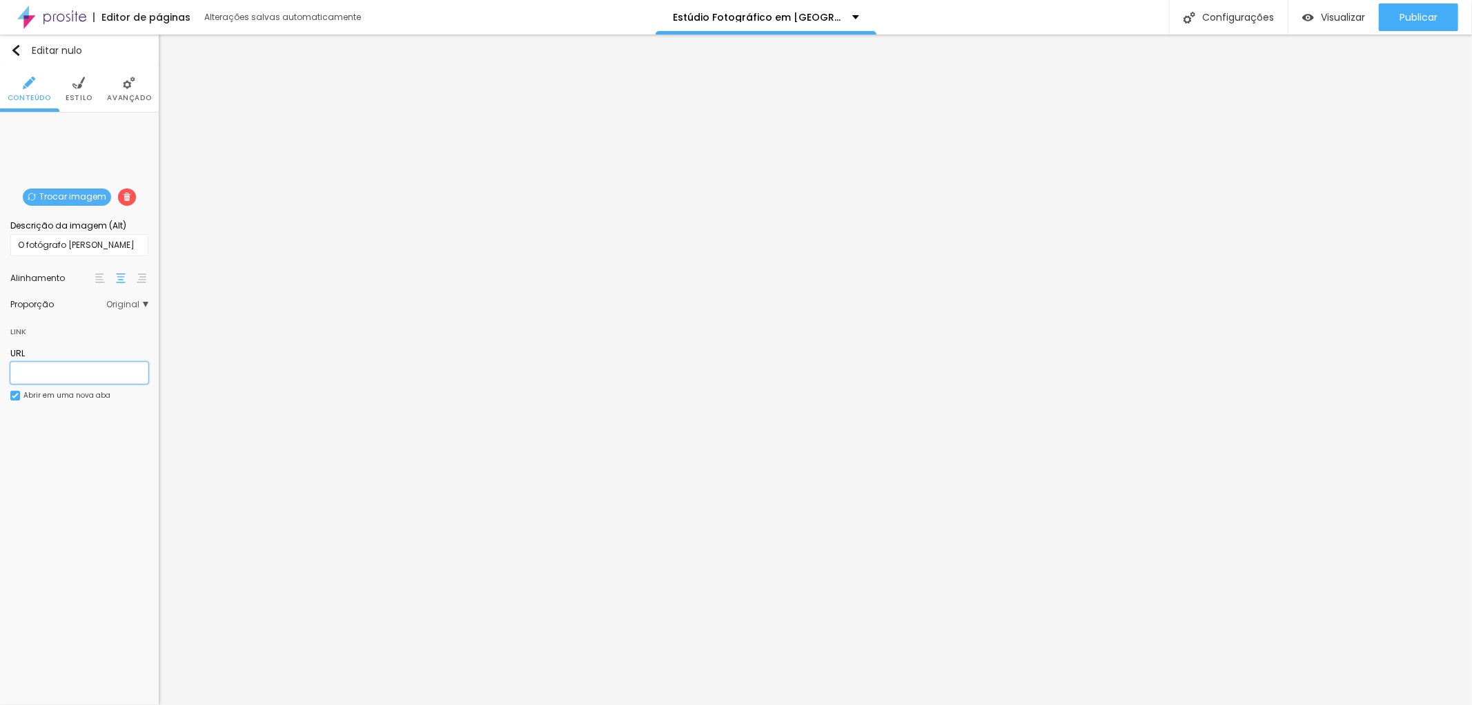
scroll to position [0, 0]
paste input "[URL][DOMAIN_NAME]"
click at [37, 523] on div "Editar nulo Conteúdo Estilo Avançado Trocar imagem Descrição da imagem (Alt) O …" at bounding box center [79, 370] width 159 height 670
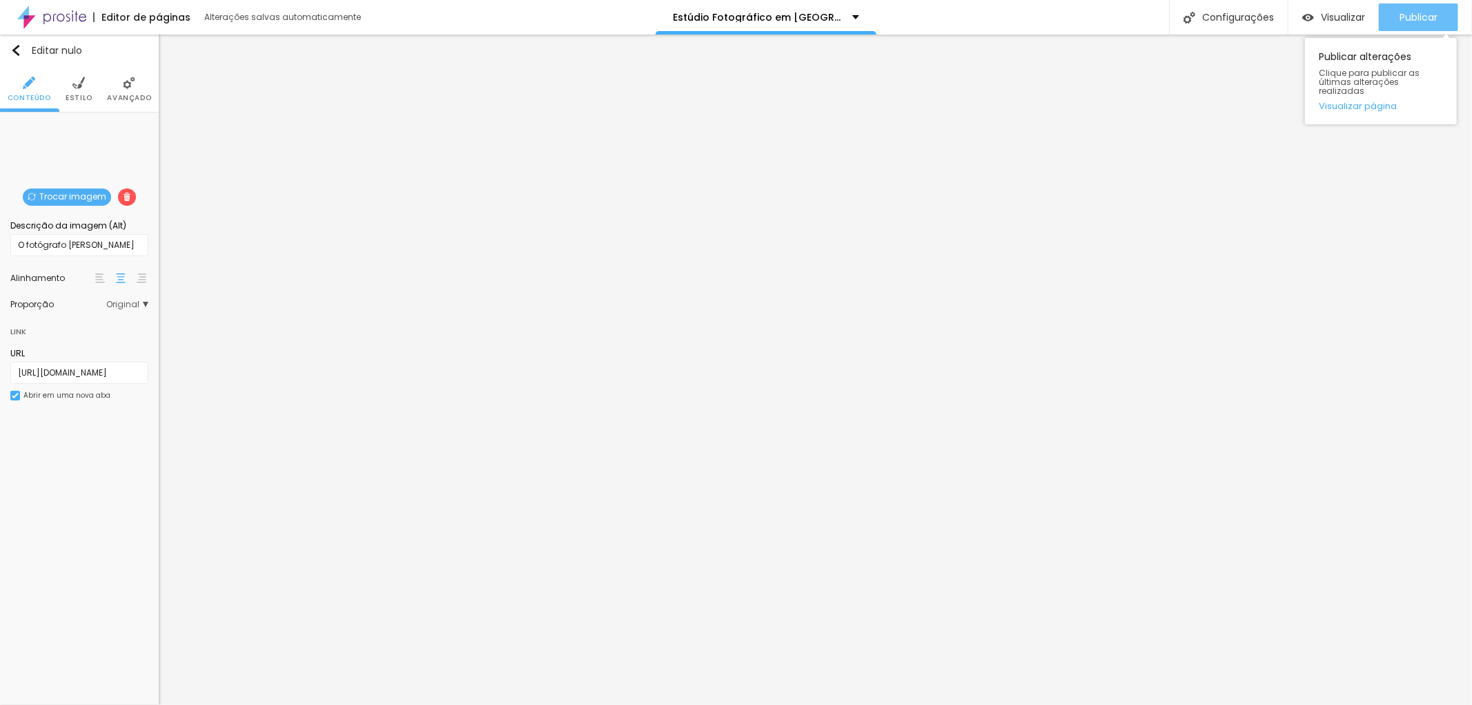
click at [1430, 15] on font "Publicar" at bounding box center [1419, 17] width 38 height 14
click at [84, 98] on font "Estilo" at bounding box center [79, 98] width 27 height 10
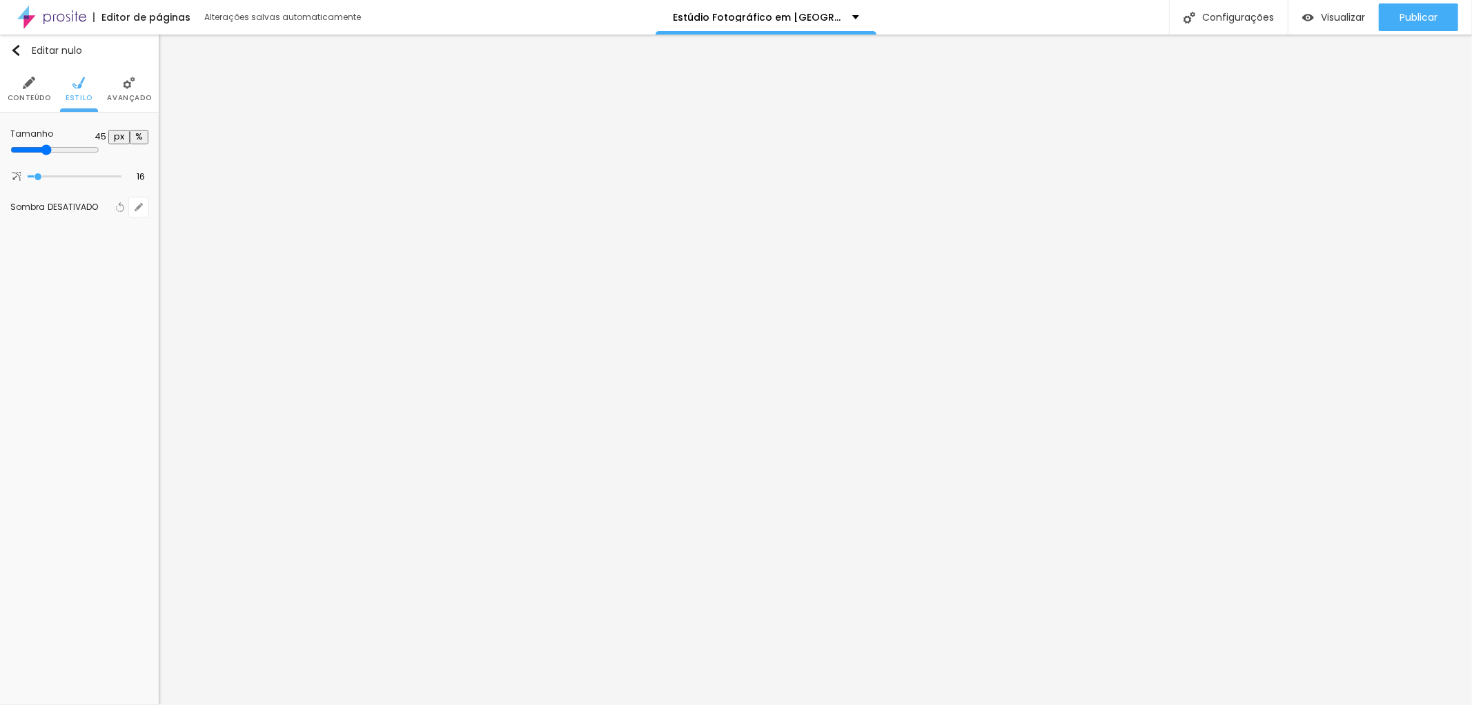
click at [131, 88] on img at bounding box center [129, 83] width 12 height 12
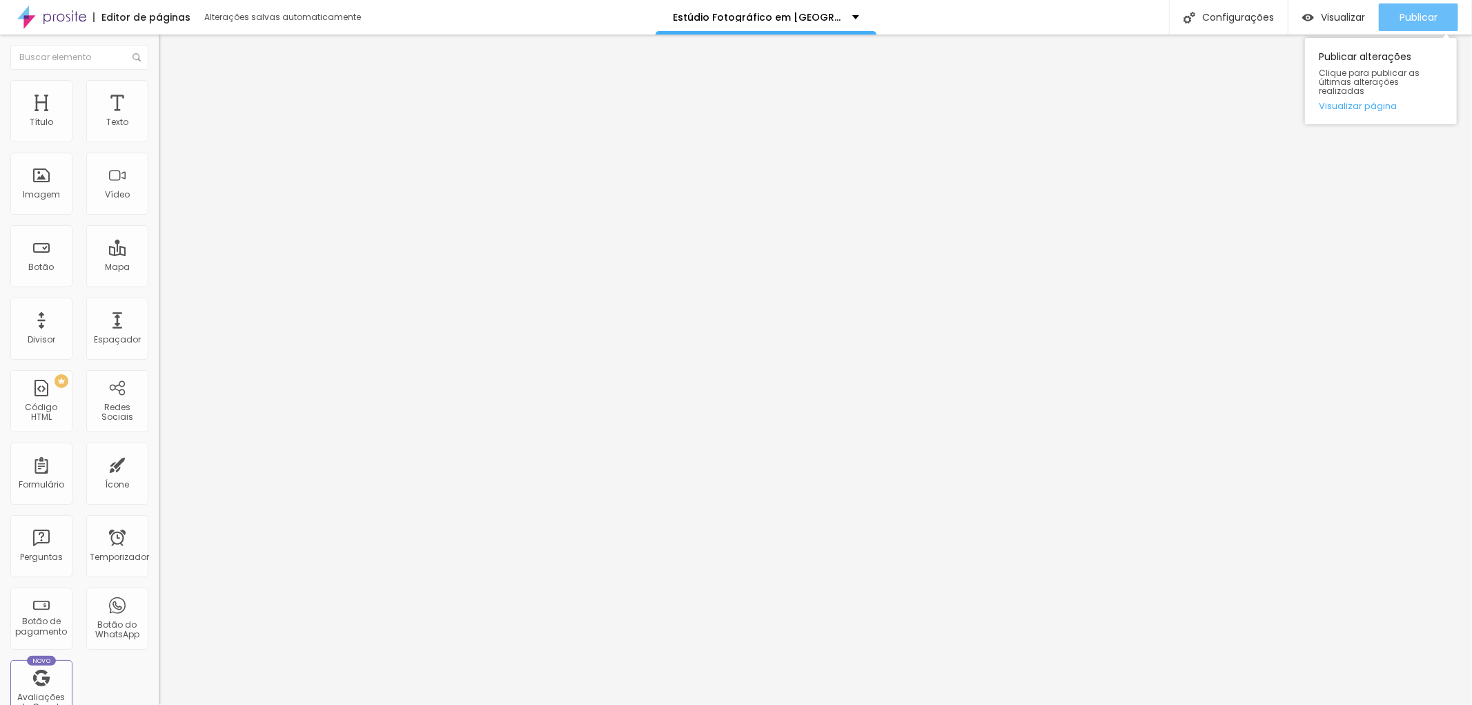
click at [1411, 14] on font "Publicar" at bounding box center [1419, 17] width 38 height 14
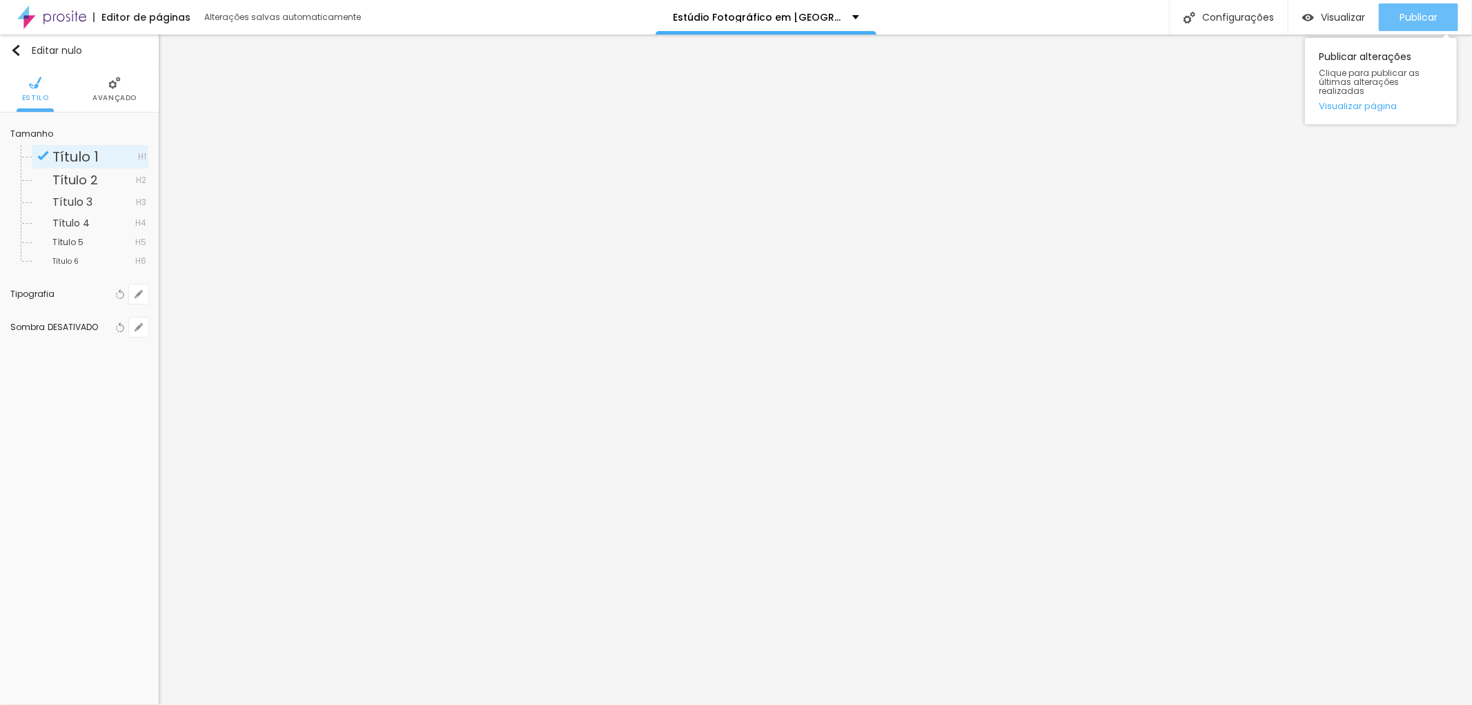
click at [1421, 14] on font "Publicar" at bounding box center [1419, 17] width 38 height 14
click at [101, 84] on li "Avançado" at bounding box center [115, 89] width 44 height 46
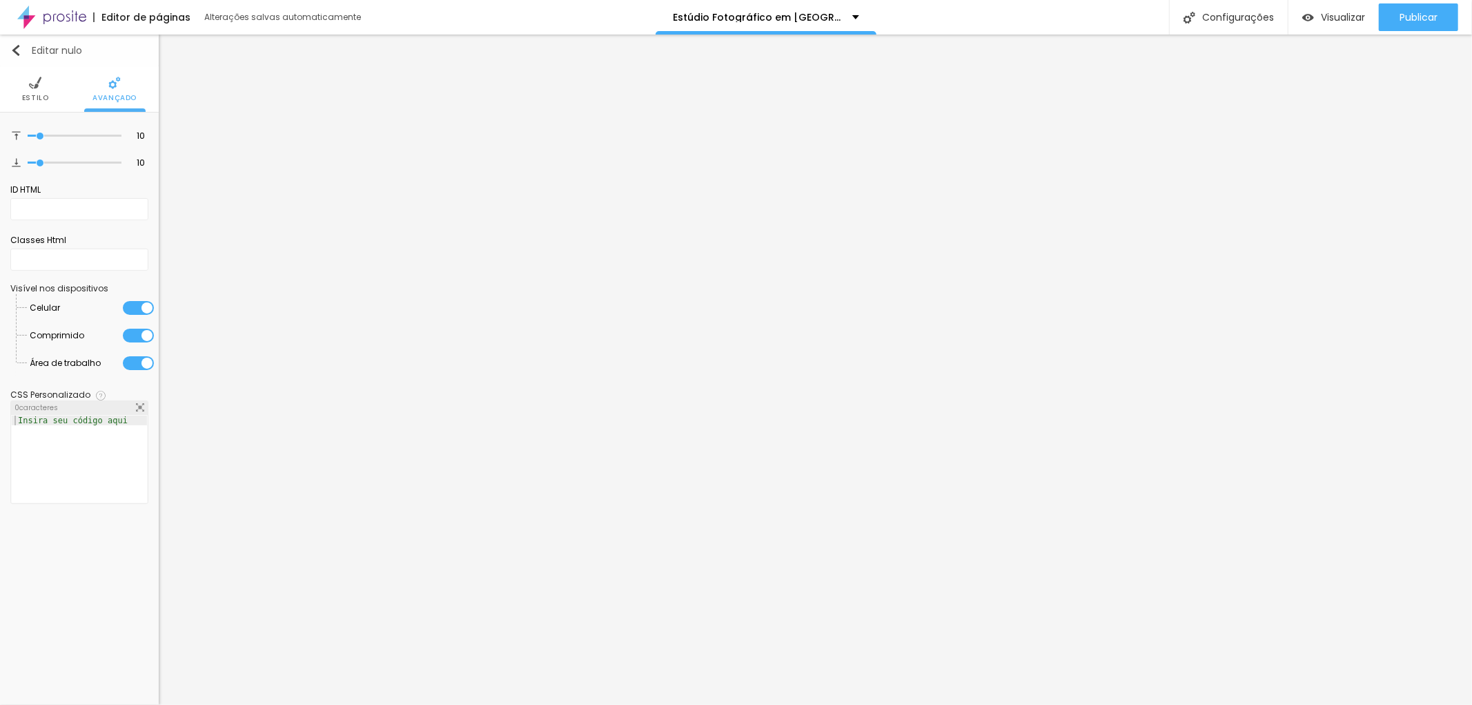
click at [5, 51] on button "Editar nulo" at bounding box center [79, 51] width 159 height 32
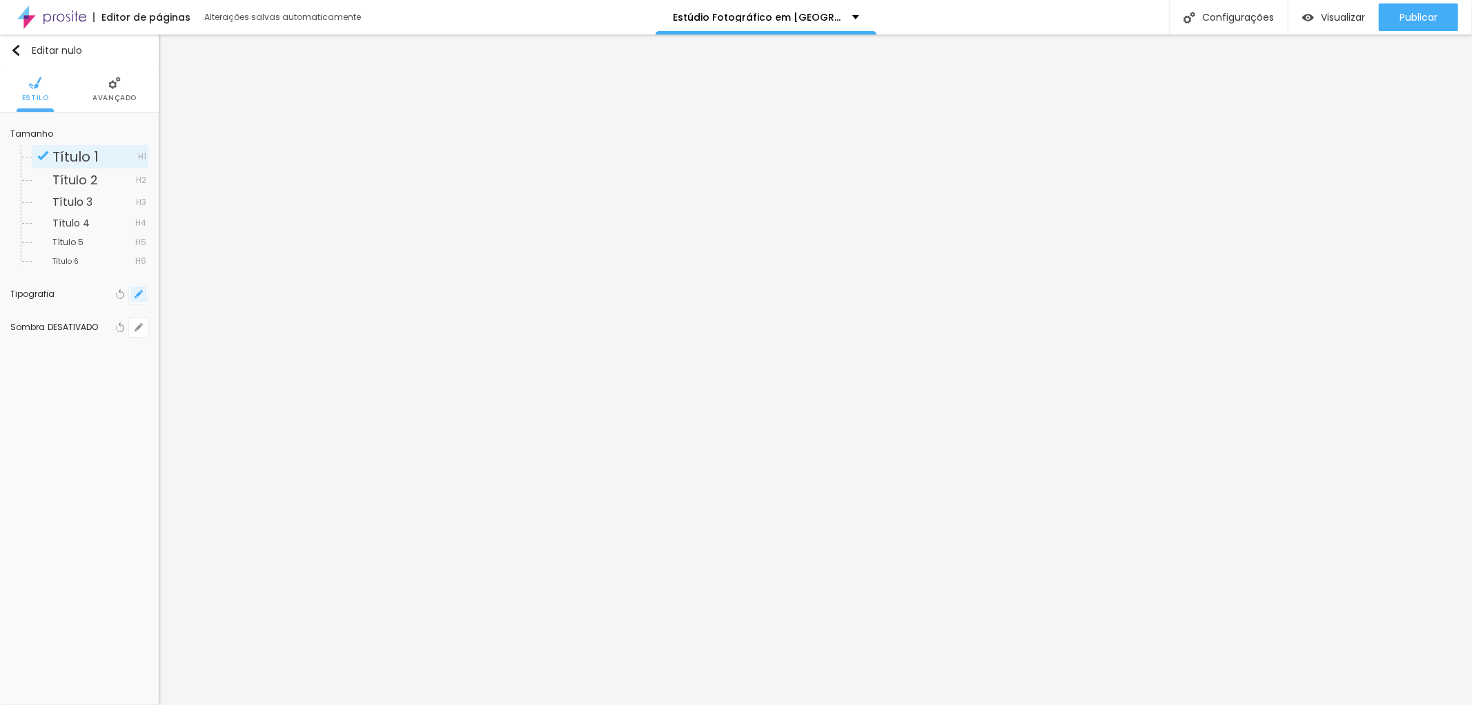
click at [136, 291] on icon "button" at bounding box center [139, 294] width 8 height 8
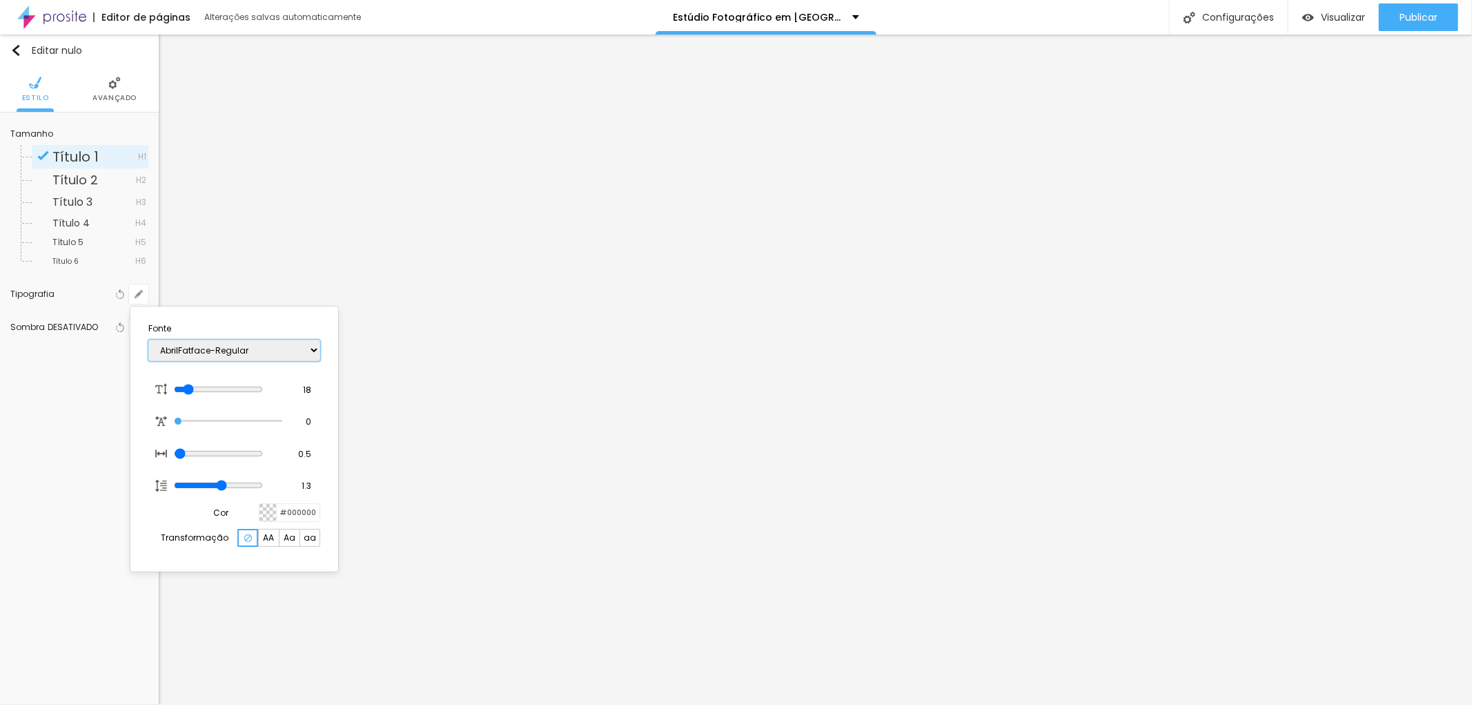
click at [253, 350] on select "AbrilFatface-Regular Actor-Regular Alegreya AlegreyaBlack [PERSON_NAME] Allan-R…" at bounding box center [234, 350] width 172 height 21
drag, startPoint x: 249, startPoint y: 349, endPoint x: 212, endPoint y: 348, distance: 37.3
click at [212, 348] on select "AbrilFatface-Regular Actor-Regular Alegreya AlegreyaBlack [PERSON_NAME] Allan-R…" at bounding box center [234, 350] width 172 height 21
drag, startPoint x: 159, startPoint y: 353, endPoint x: 226, endPoint y: 346, distance: 68.1
click at [226, 346] on select "AbrilFatface-Regular Actor-Regular Alegreya AlegreyaBlack [PERSON_NAME] Allan-R…" at bounding box center [234, 350] width 172 height 21
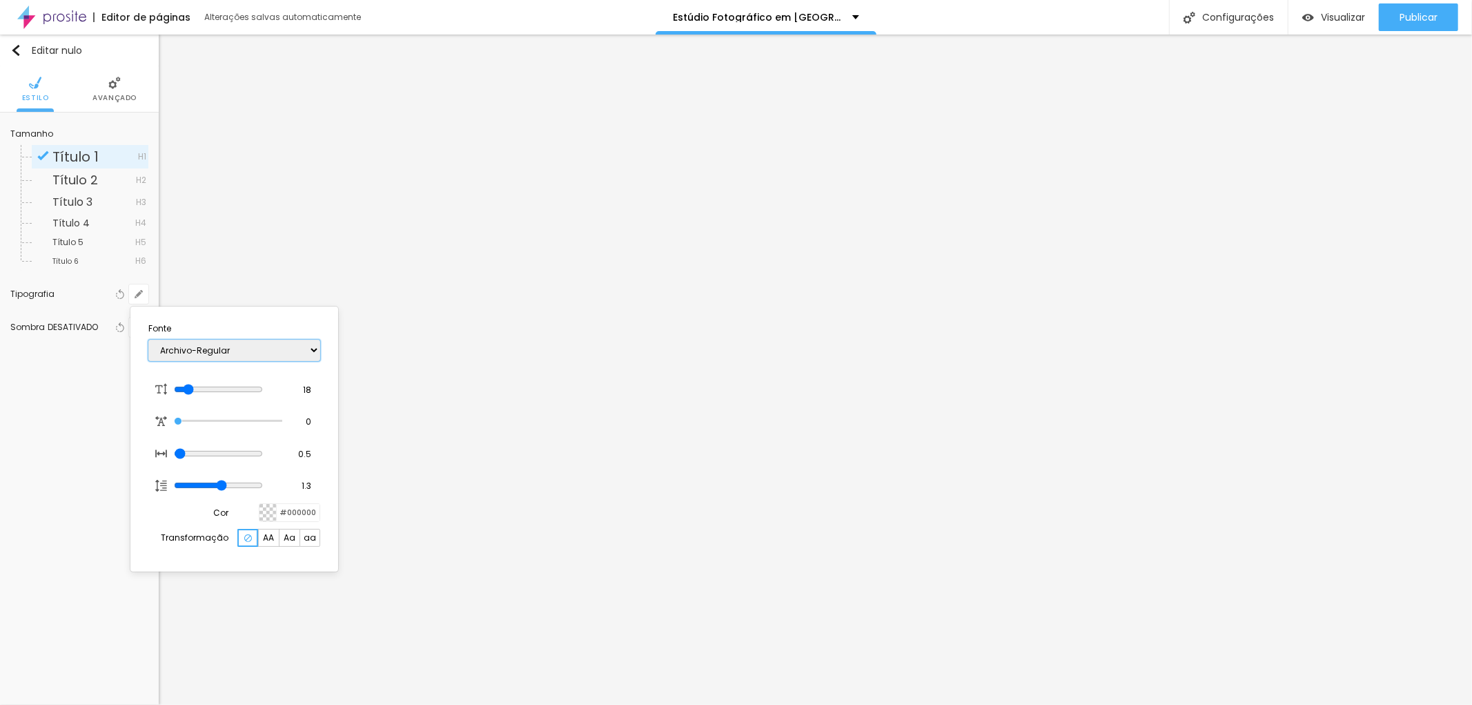
click at [148, 340] on select "AbrilFatface-Regular Actor-Regular Alegreya AlegreyaBlack [PERSON_NAME] Allan-R…" at bounding box center [234, 350] width 172 height 21
click at [735, 315] on div at bounding box center [736, 352] width 1472 height 705
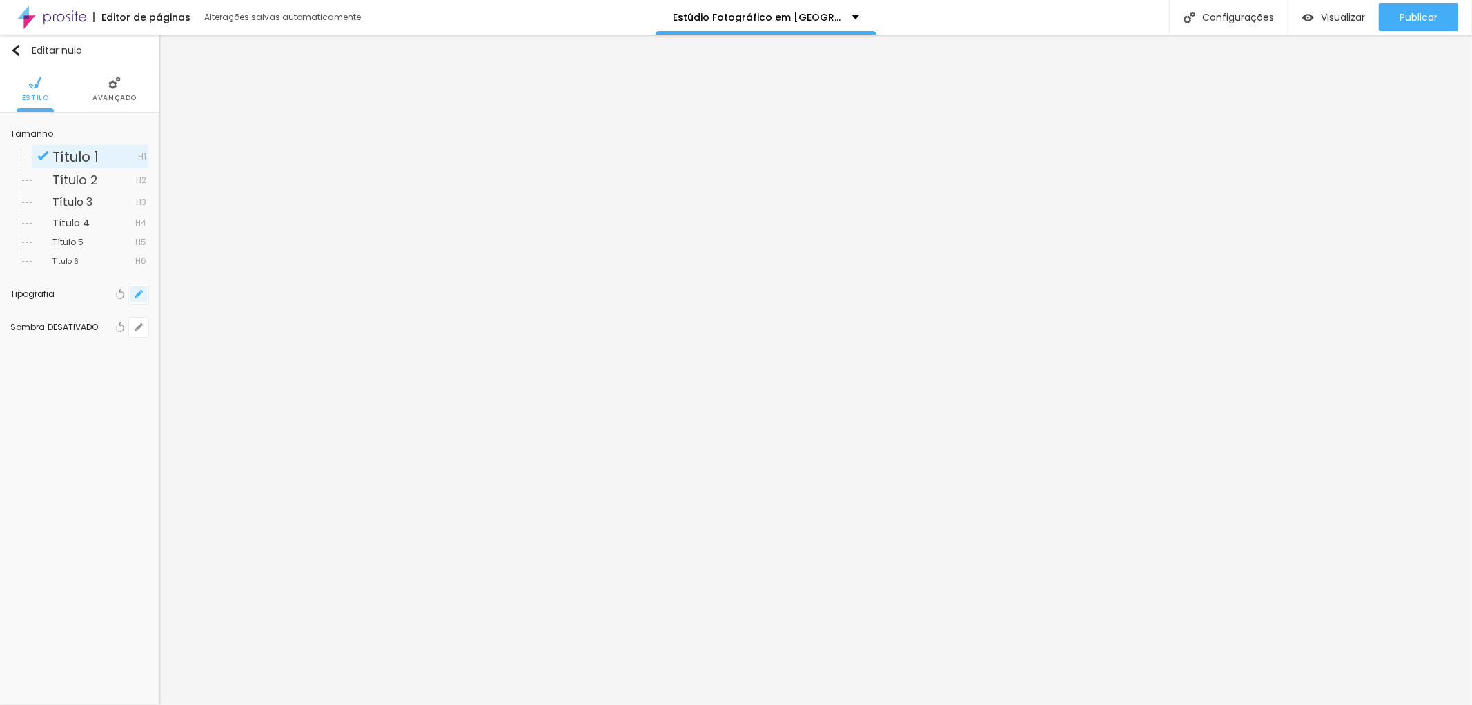
click at [139, 293] on icon "button" at bounding box center [139, 294] width 8 height 8
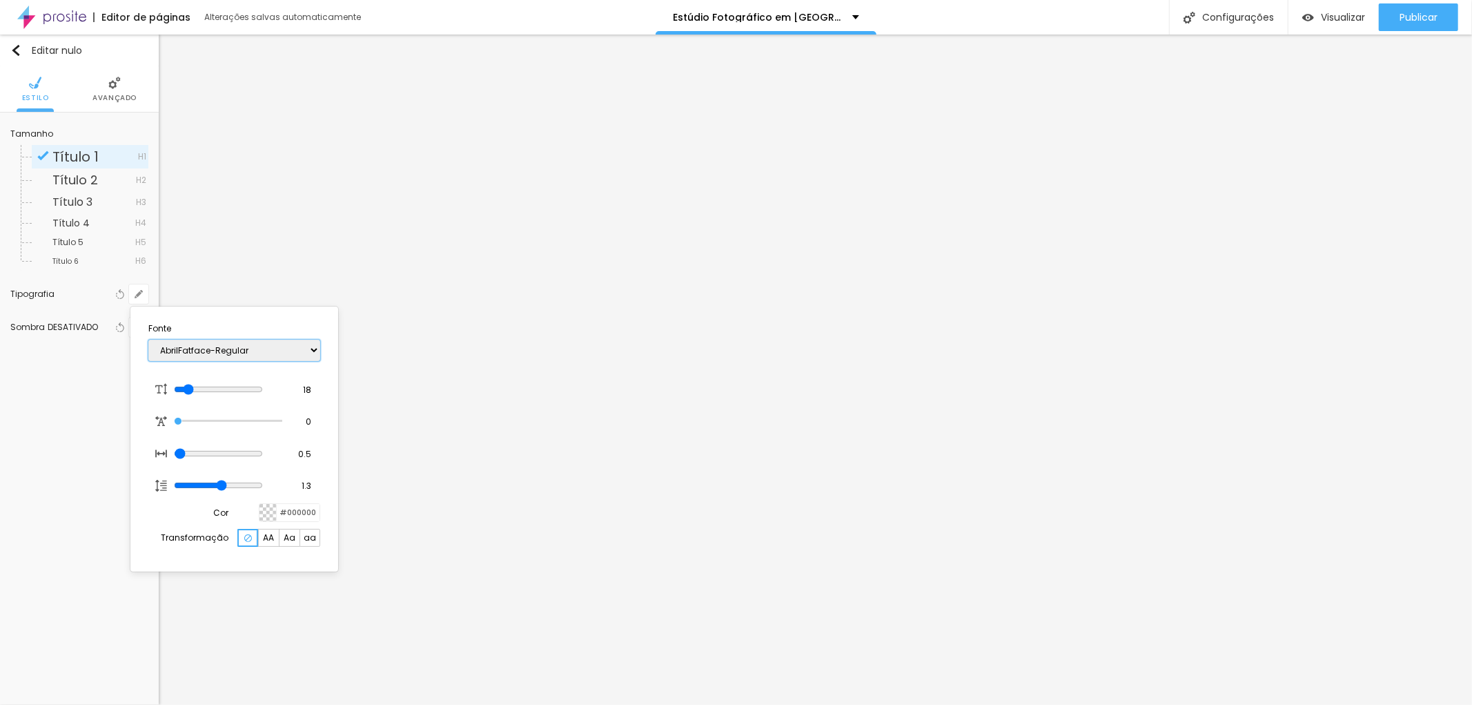
click at [313, 351] on select "AbrilFatface-Regular Actor-Regular Alegreya AlegreyaBlack [PERSON_NAME] Allan-R…" at bounding box center [234, 350] width 172 height 21
click at [148, 340] on select "AbrilFatface-Regular Actor-Regular Alegreya AlegreyaBlack [PERSON_NAME] Allan-R…" at bounding box center [234, 350] width 172 height 21
click at [206, 206] on div at bounding box center [736, 352] width 1472 height 705
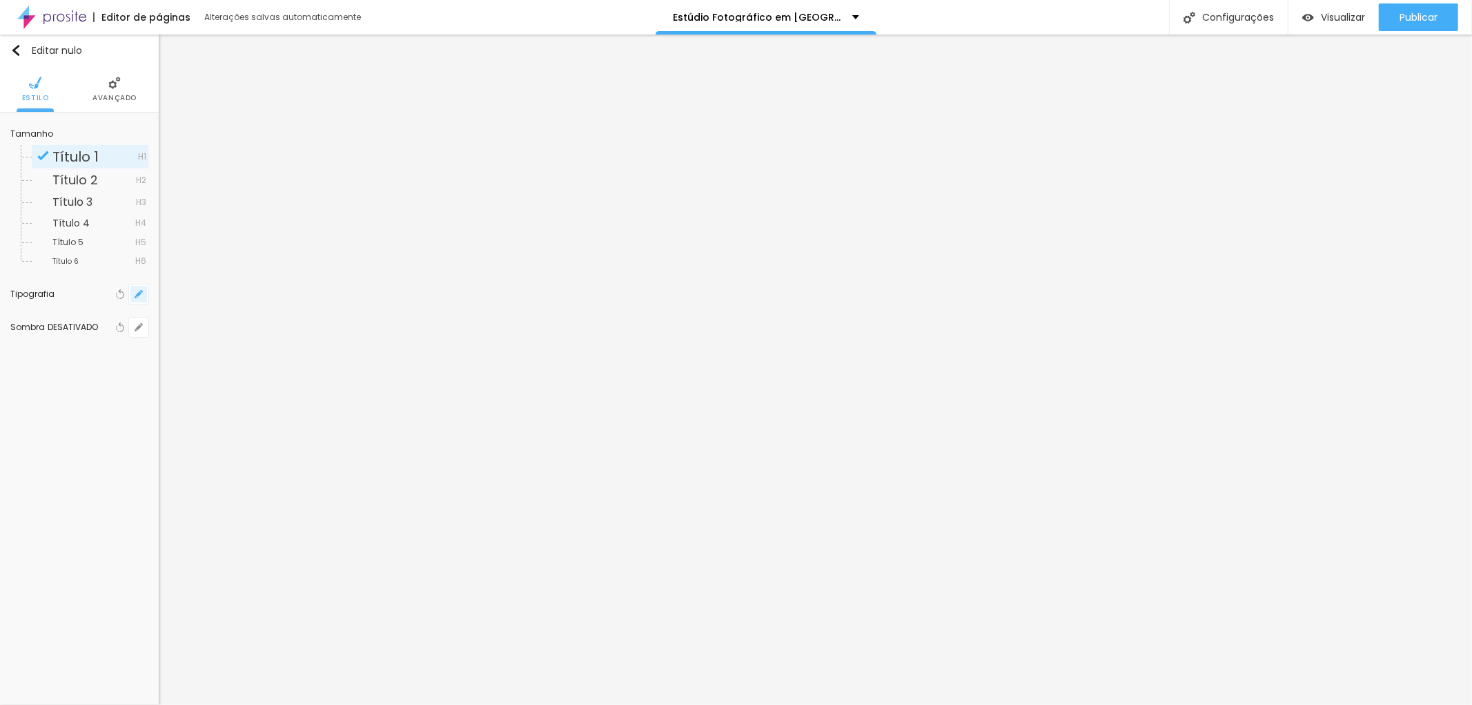
click at [135, 291] on icon "button" at bounding box center [139, 294] width 8 height 8
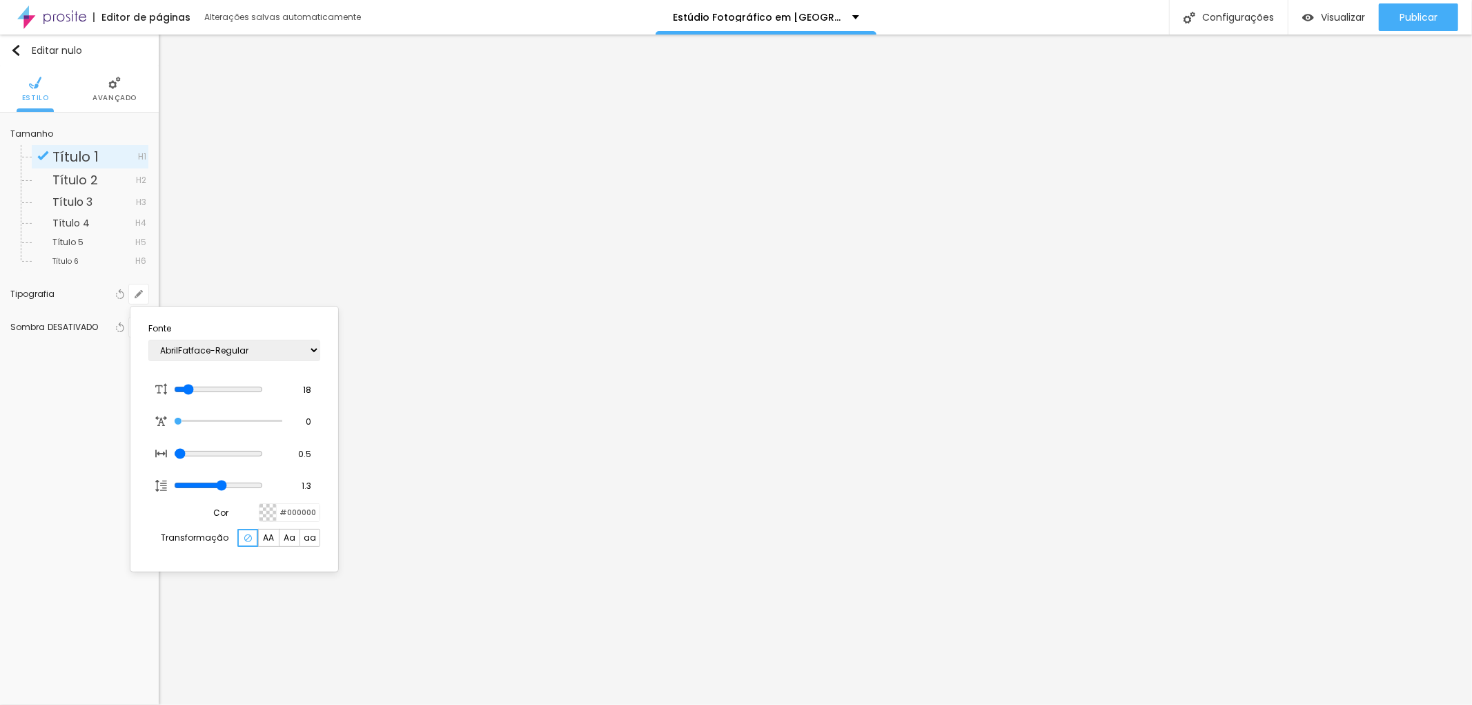
click at [416, 511] on div at bounding box center [736, 352] width 1472 height 705
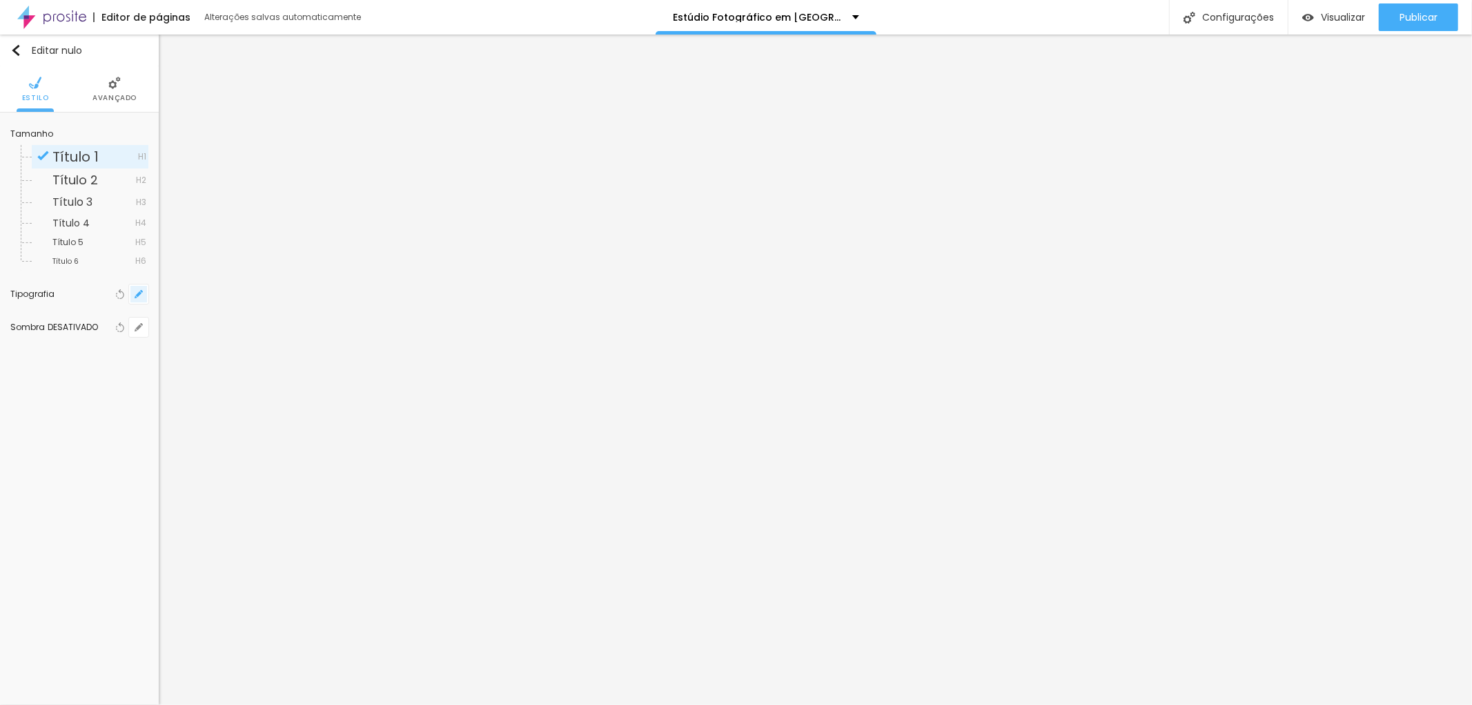
click at [136, 291] on icon "button" at bounding box center [139, 294] width 8 height 8
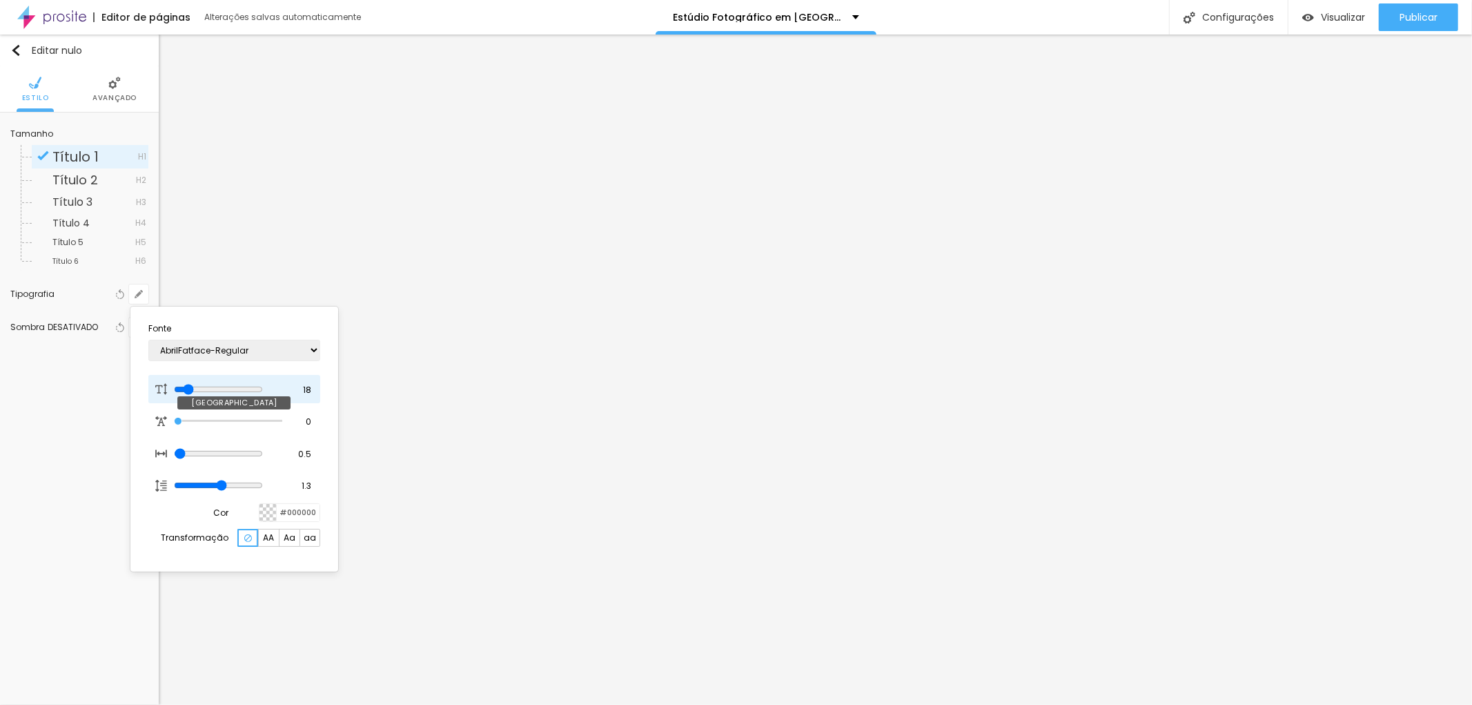
click at [189, 390] on input "range" at bounding box center [218, 389] width 89 height 11
click at [309, 349] on select "AbrilFatface-Regular Actor-Regular Alegreya AlegreyaBlack [PERSON_NAME] Allan-R…" at bounding box center [234, 350] width 172 height 21
click at [148, 340] on select "AbrilFatface-Regular Actor-Regular Alegreya AlegreyaBlack [PERSON_NAME] Allan-R…" at bounding box center [234, 350] width 172 height 21
click at [376, 289] on div at bounding box center [736, 352] width 1472 height 705
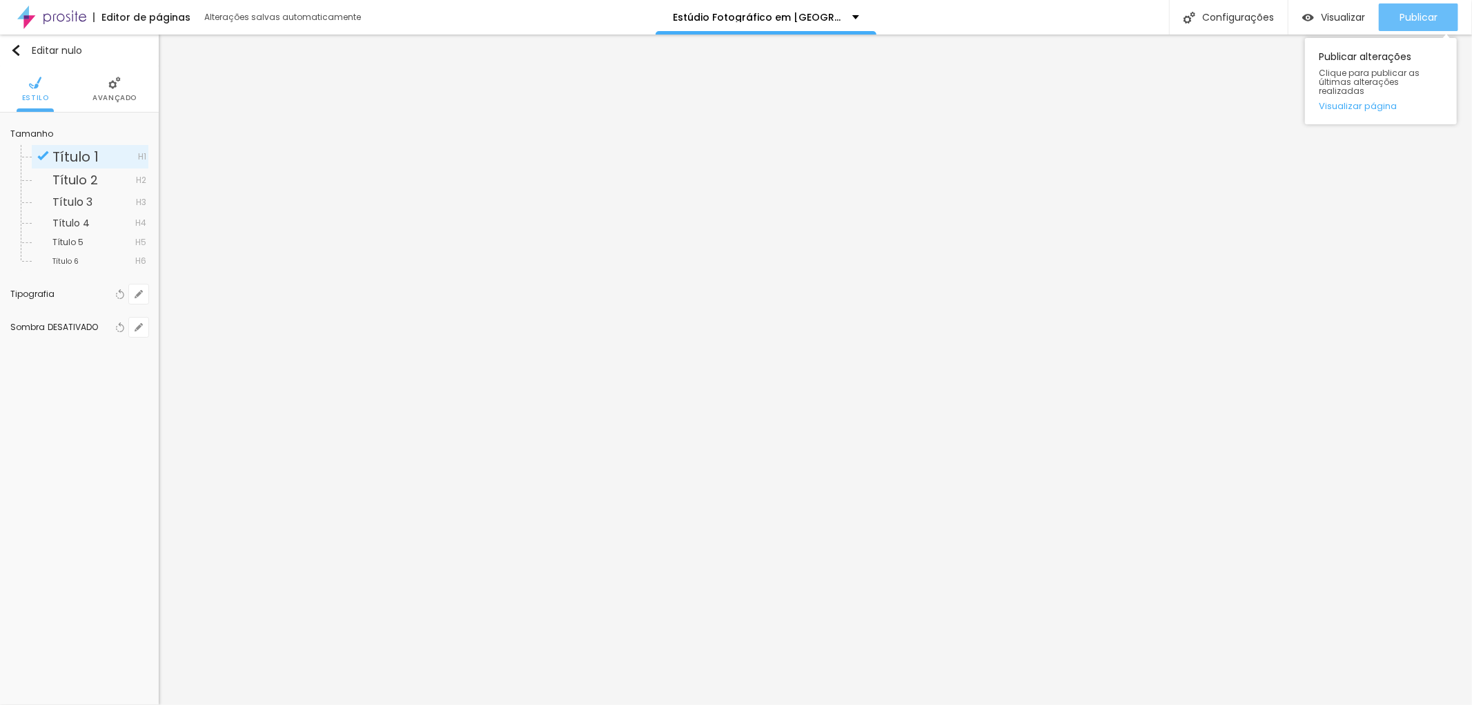
click at [1422, 18] on font "Publicar" at bounding box center [1419, 17] width 38 height 14
click at [135, 293] on icon "button" at bounding box center [139, 294] width 8 height 8
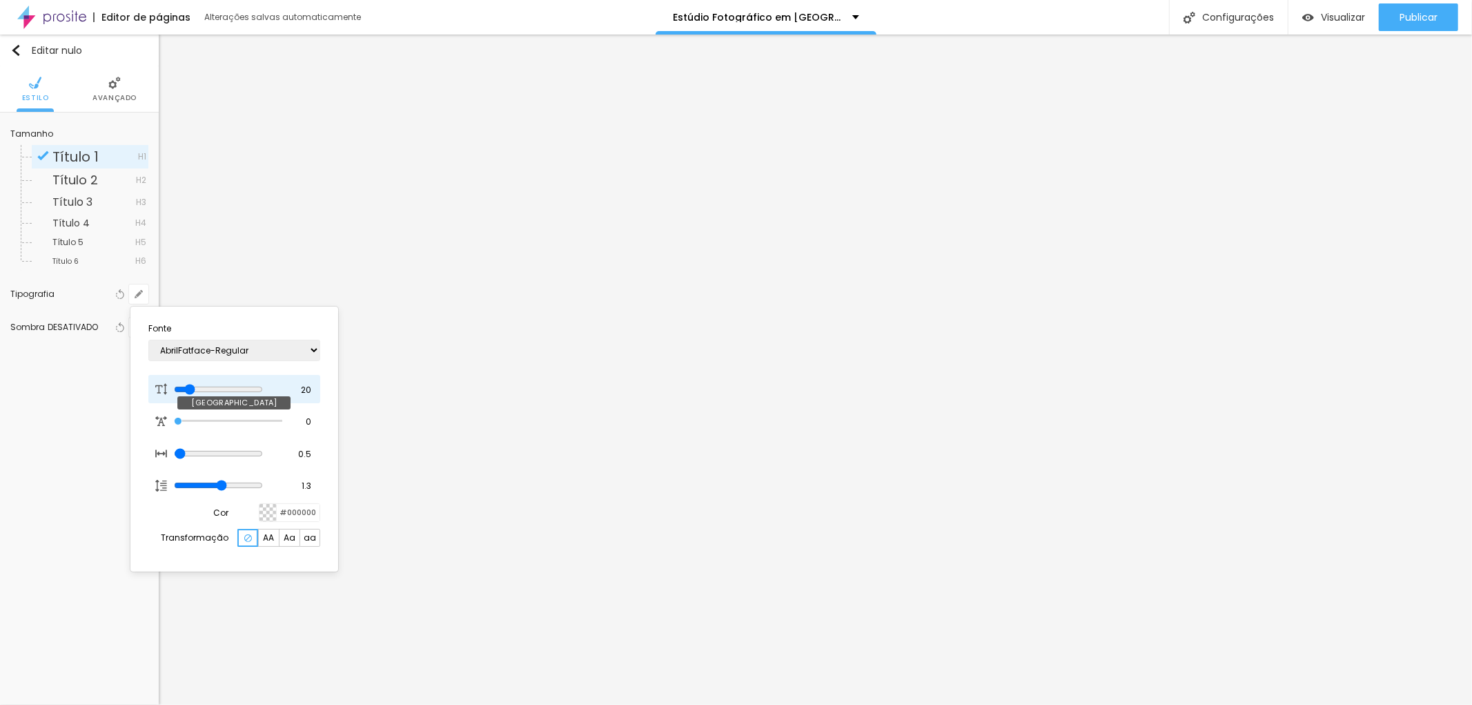
click at [192, 387] on input "range" at bounding box center [218, 389] width 89 height 11
click at [1285, 324] on div at bounding box center [736, 352] width 1472 height 705
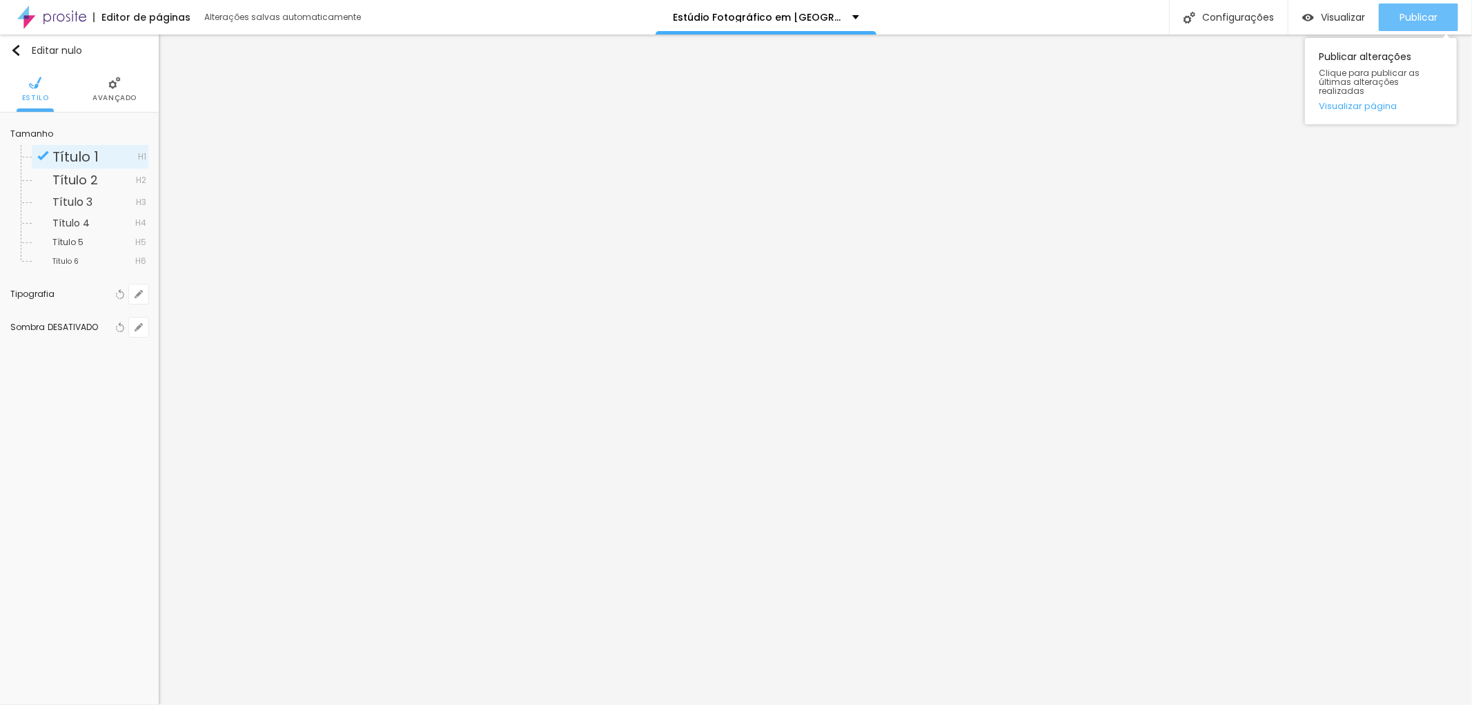
click at [1425, 11] on font "Publicar" at bounding box center [1419, 17] width 38 height 14
click at [141, 292] on icon "button" at bounding box center [139, 294] width 6 height 6
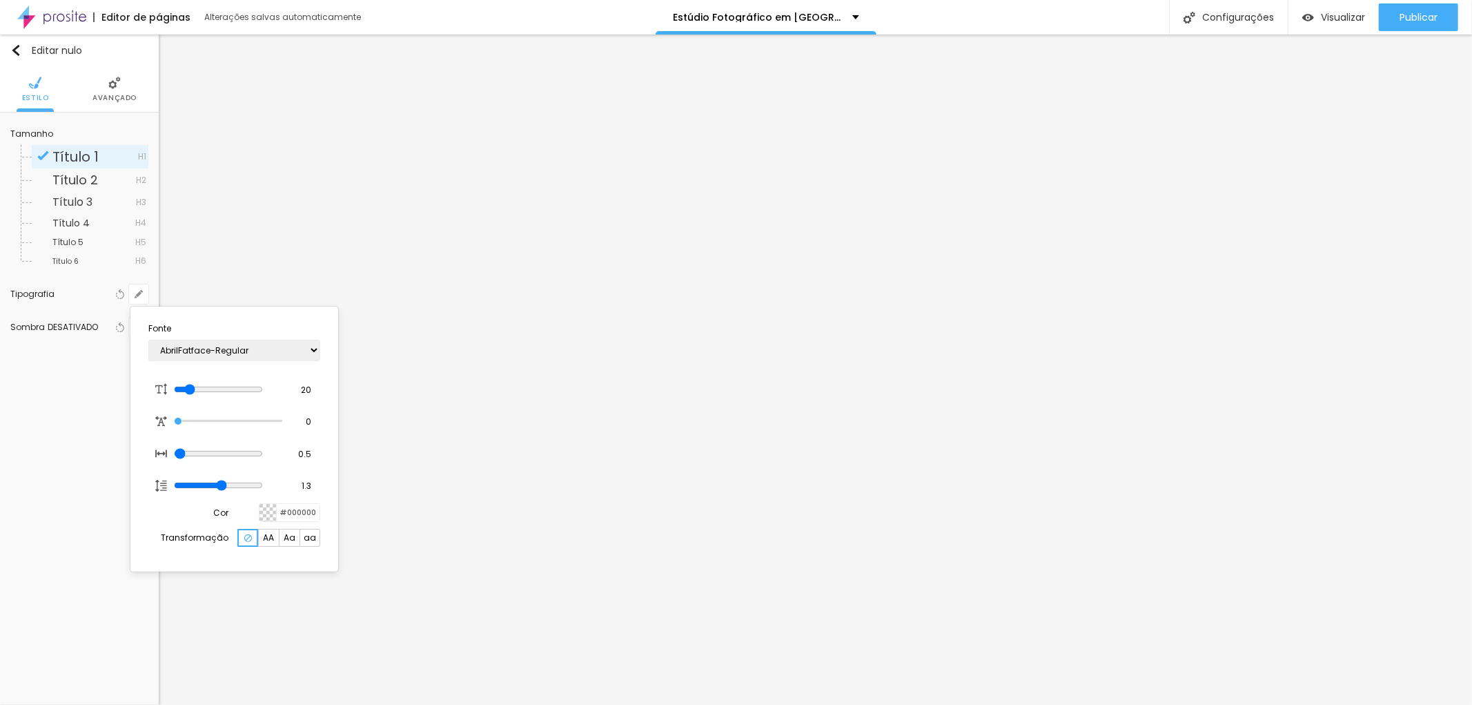
click at [286, 541] on font "Aa" at bounding box center [290, 538] width 12 height 12
click at [195, 501] on section "Fonte AbrilFatface-Regular Actor-Regular Alegreya AlegreyaBlack [PERSON_NAME] A…" at bounding box center [234, 439] width 197 height 254
click at [286, 322] on section "Fonte AbrilFatface-Regular Actor-Regular Alegreya AlegreyaBlack [PERSON_NAME] A…" at bounding box center [234, 439] width 197 height 254
click at [195, 389] on input "range" at bounding box center [228, 389] width 108 height 7
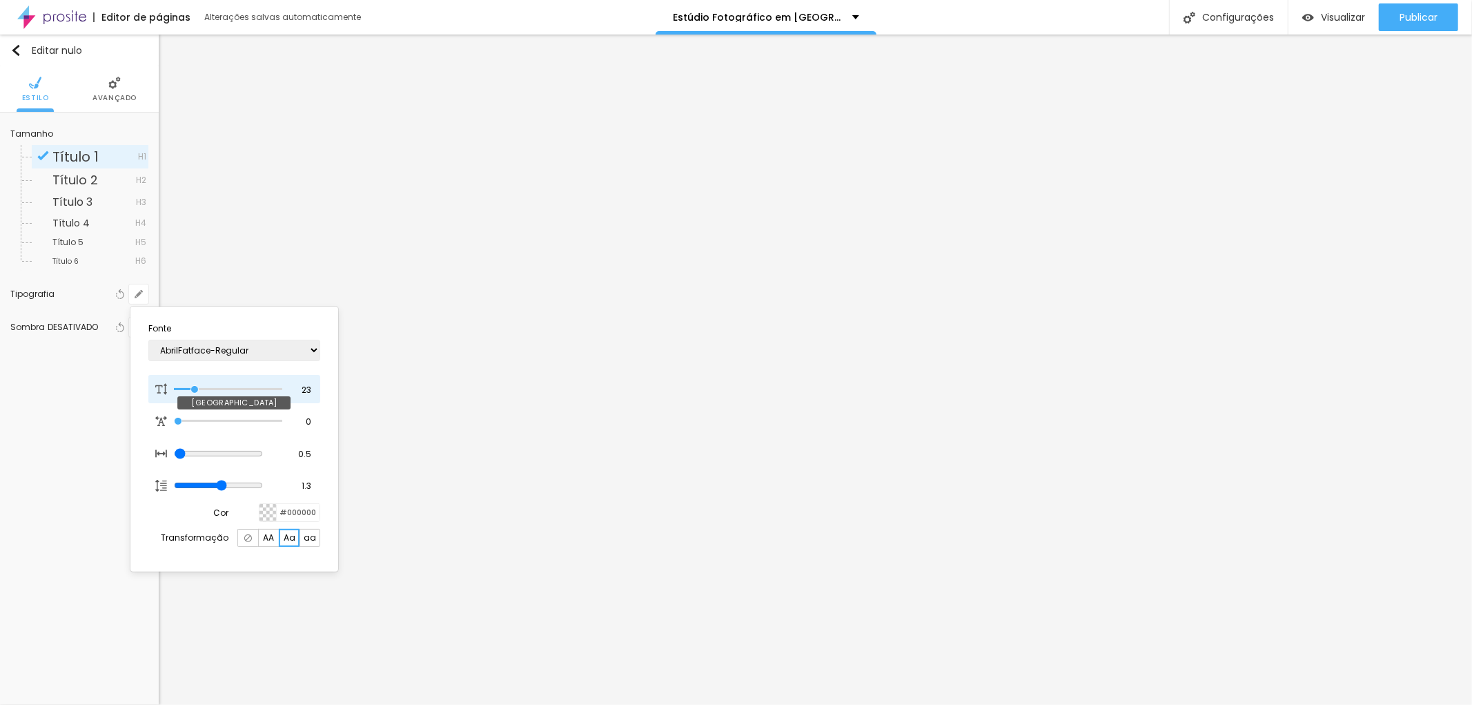
click at [195, 389] on input "range" at bounding box center [228, 389] width 108 height 7
click at [195, 390] on input "range" at bounding box center [228, 389] width 108 height 7
click at [194, 389] on input "range" at bounding box center [218, 389] width 89 height 11
click at [1288, 338] on div at bounding box center [736, 352] width 1472 height 705
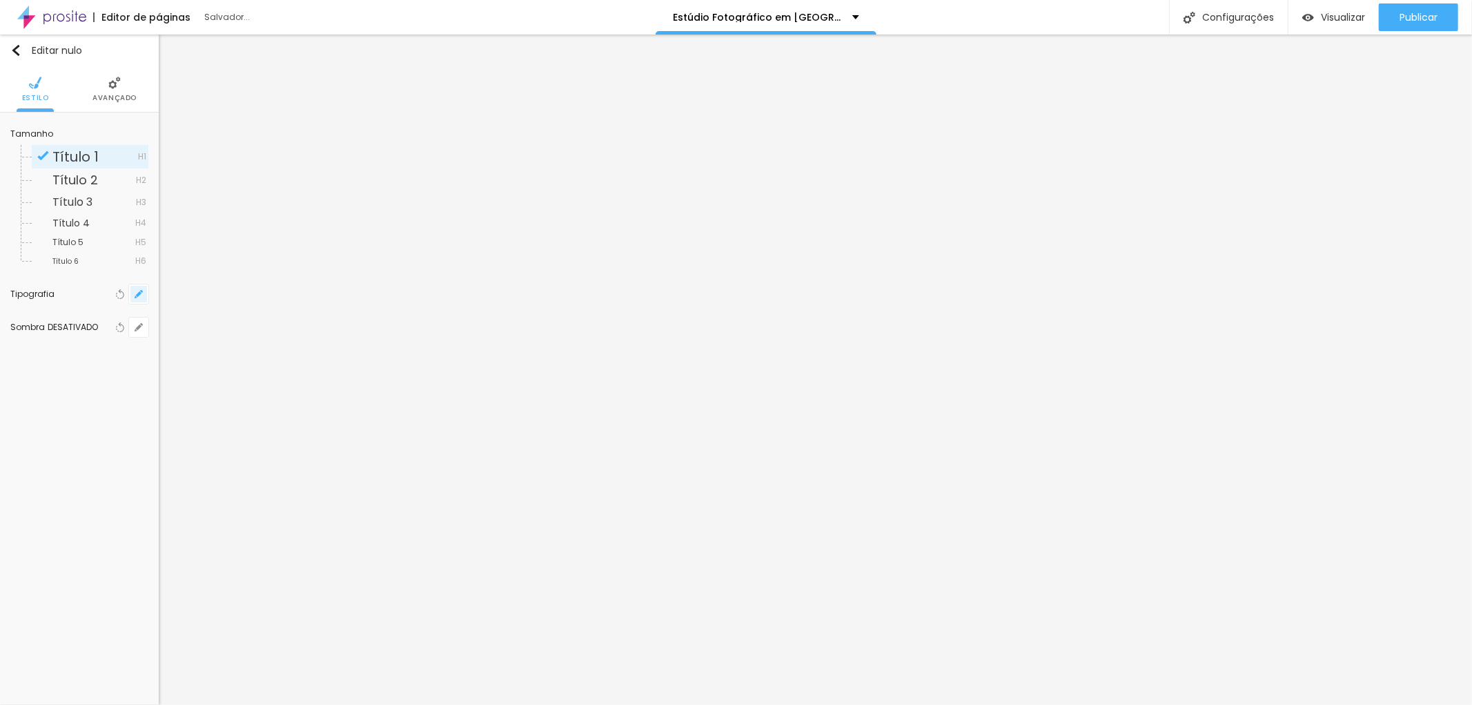
click at [140, 293] on icon "button" at bounding box center [139, 294] width 6 height 6
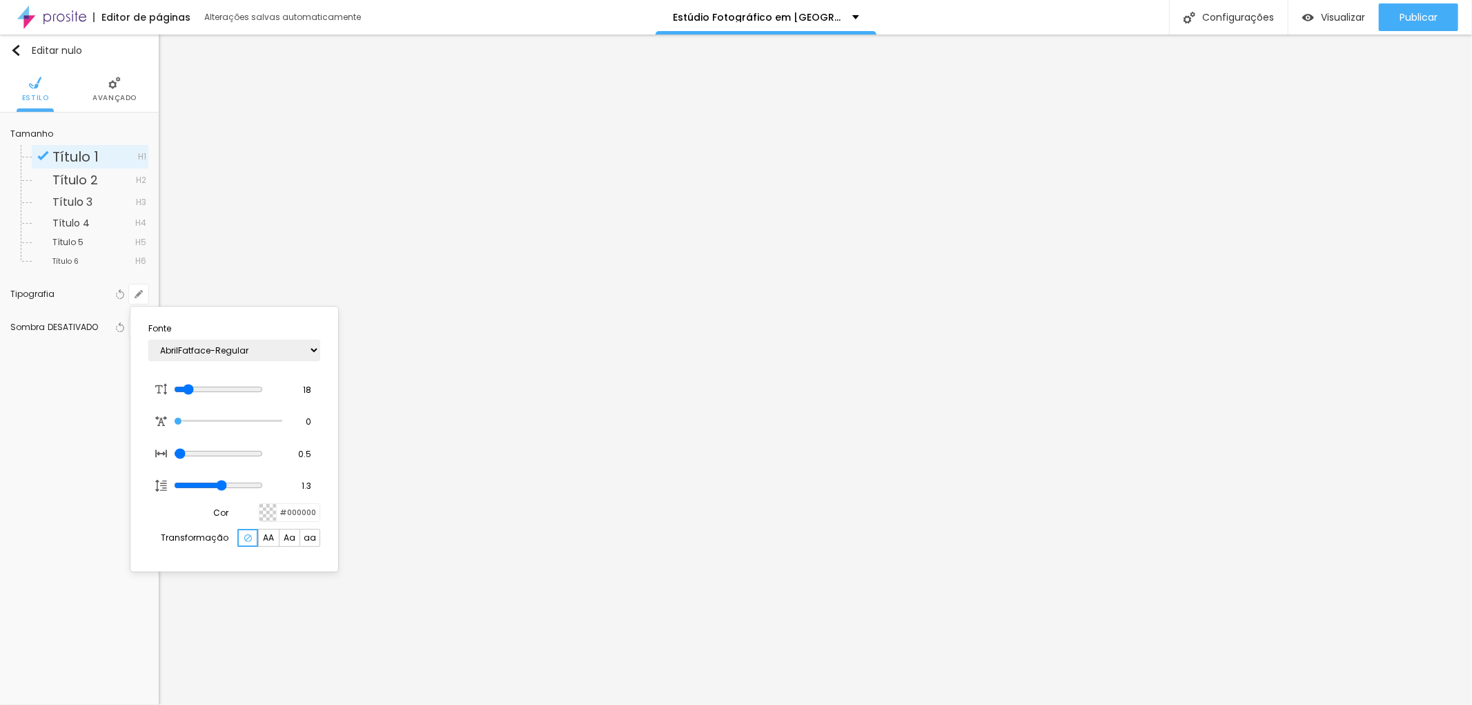
drag, startPoint x: 1465, startPoint y: 177, endPoint x: 1465, endPoint y: 211, distance: 33.1
click at [1465, 211] on div at bounding box center [736, 352] width 1472 height 705
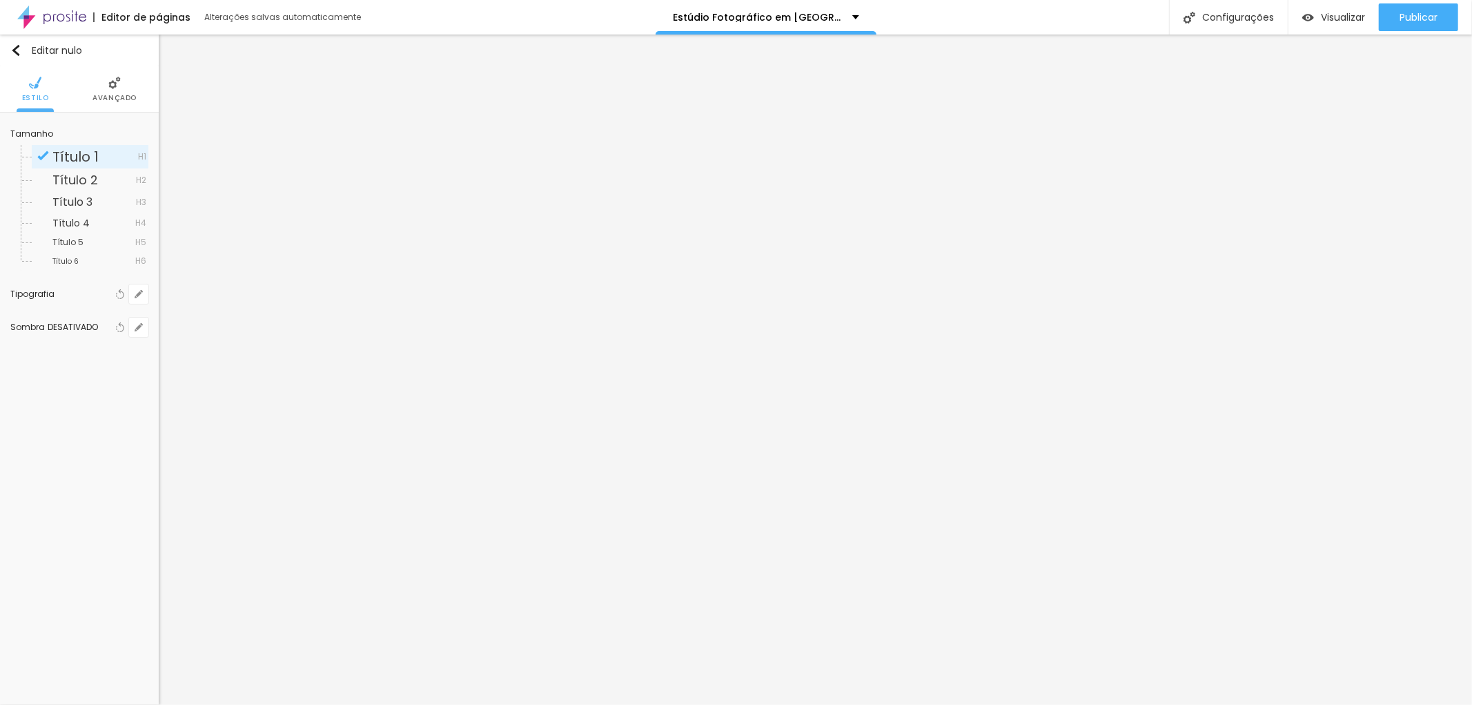
click at [120, 91] on li "Avançado" at bounding box center [115, 89] width 44 height 46
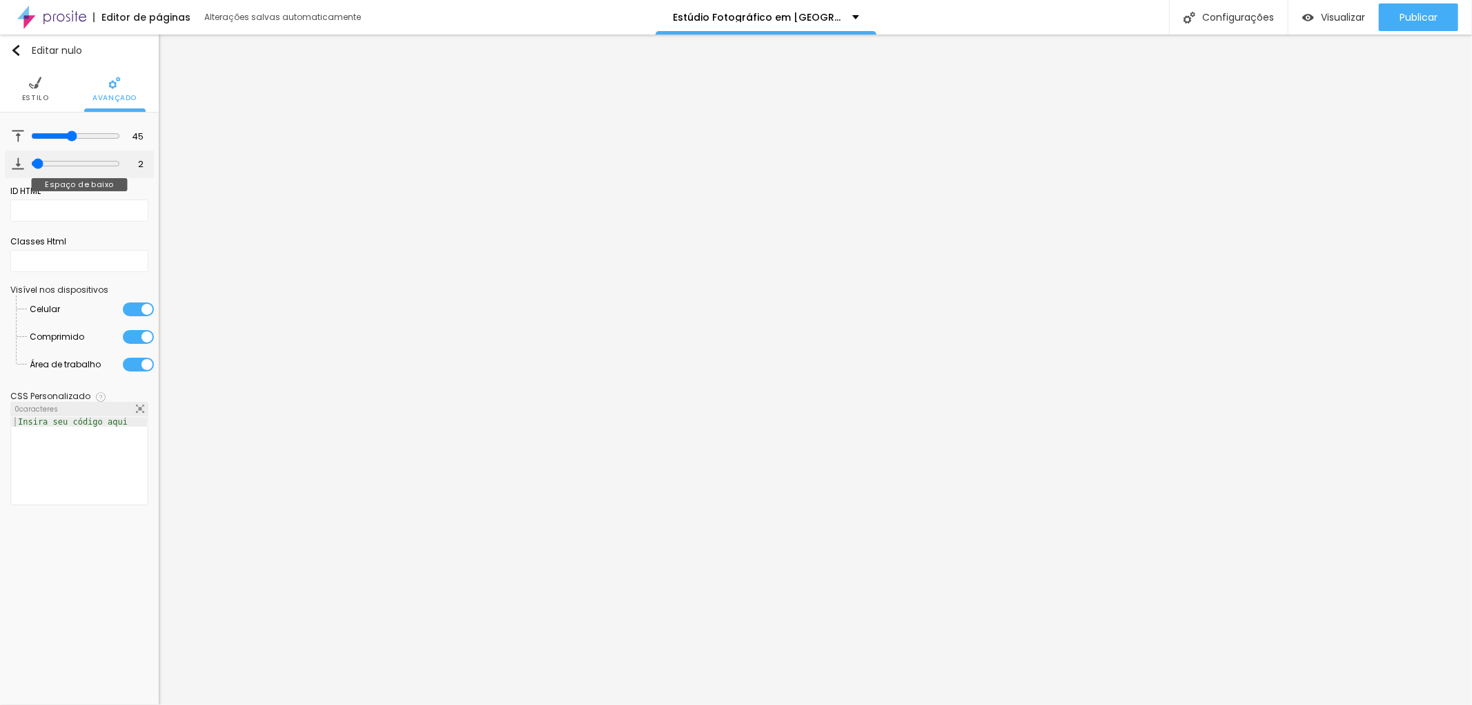
click at [35, 161] on input "range" at bounding box center [75, 163] width 89 height 11
click at [37, 90] on li "Estilo" at bounding box center [35, 89] width 27 height 46
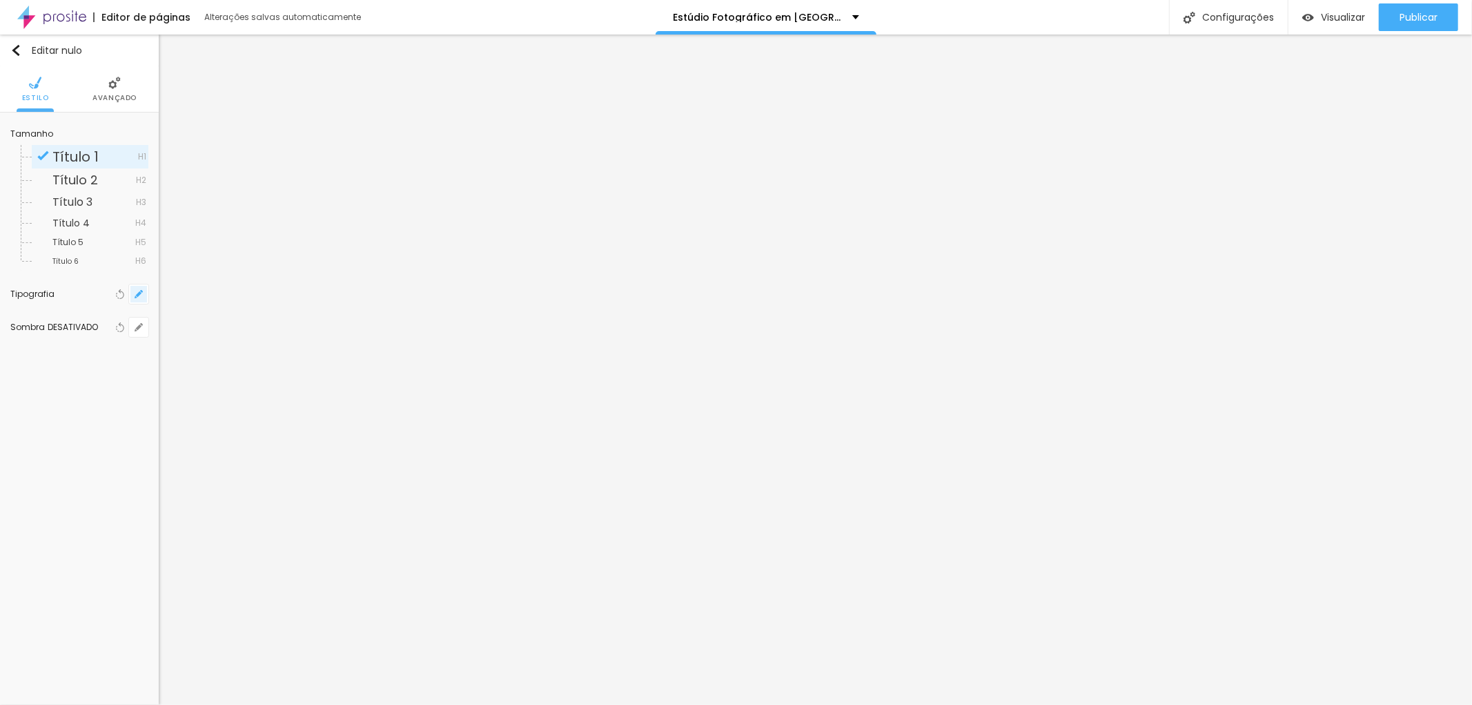
click at [139, 299] on button "button" at bounding box center [138, 293] width 19 height 19
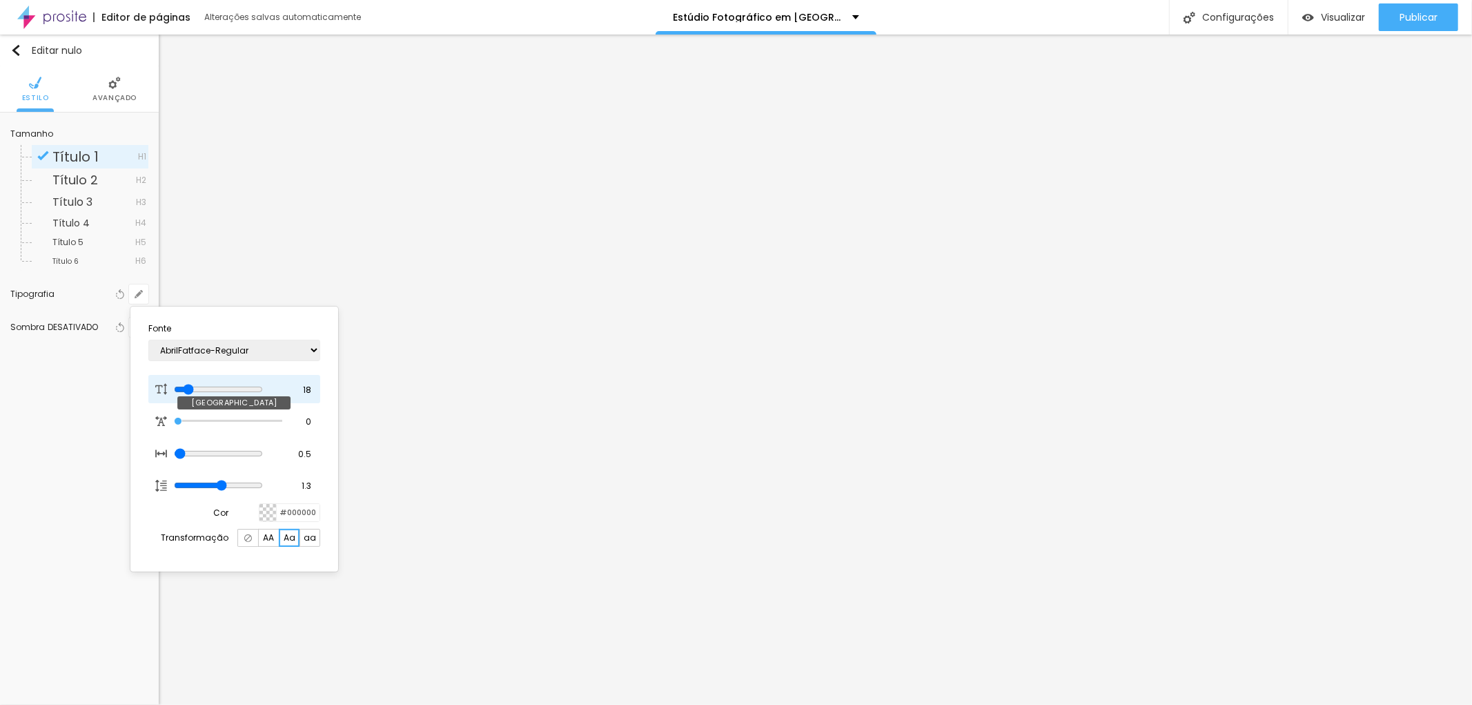
drag, startPoint x: 196, startPoint y: 388, endPoint x: 190, endPoint y: 384, distance: 7.5
click at [190, 384] on input "range" at bounding box center [218, 389] width 89 height 11
click at [1418, 99] on div at bounding box center [736, 352] width 1472 height 705
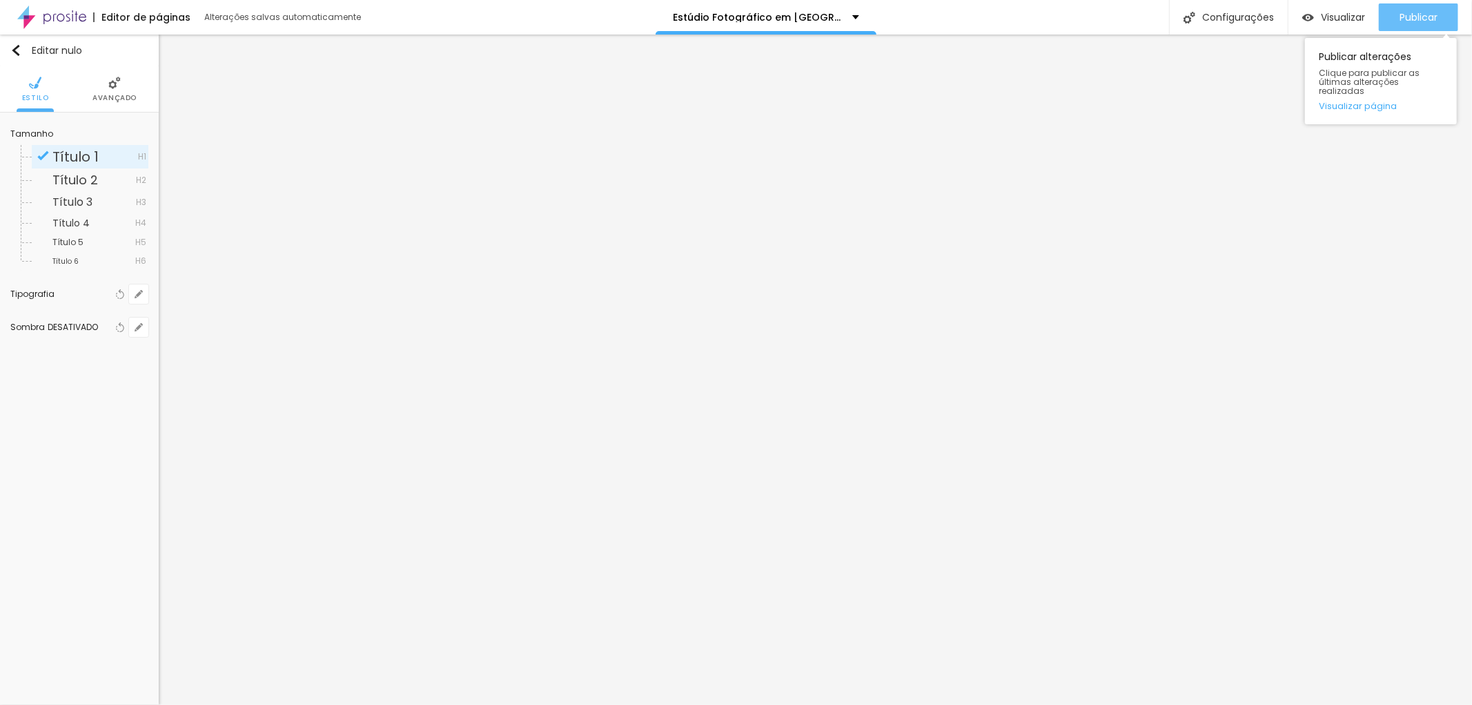
click at [1406, 12] on font "Publicar" at bounding box center [1419, 17] width 38 height 14
click at [142, 291] on icon "button" at bounding box center [141, 291] width 3 height 3
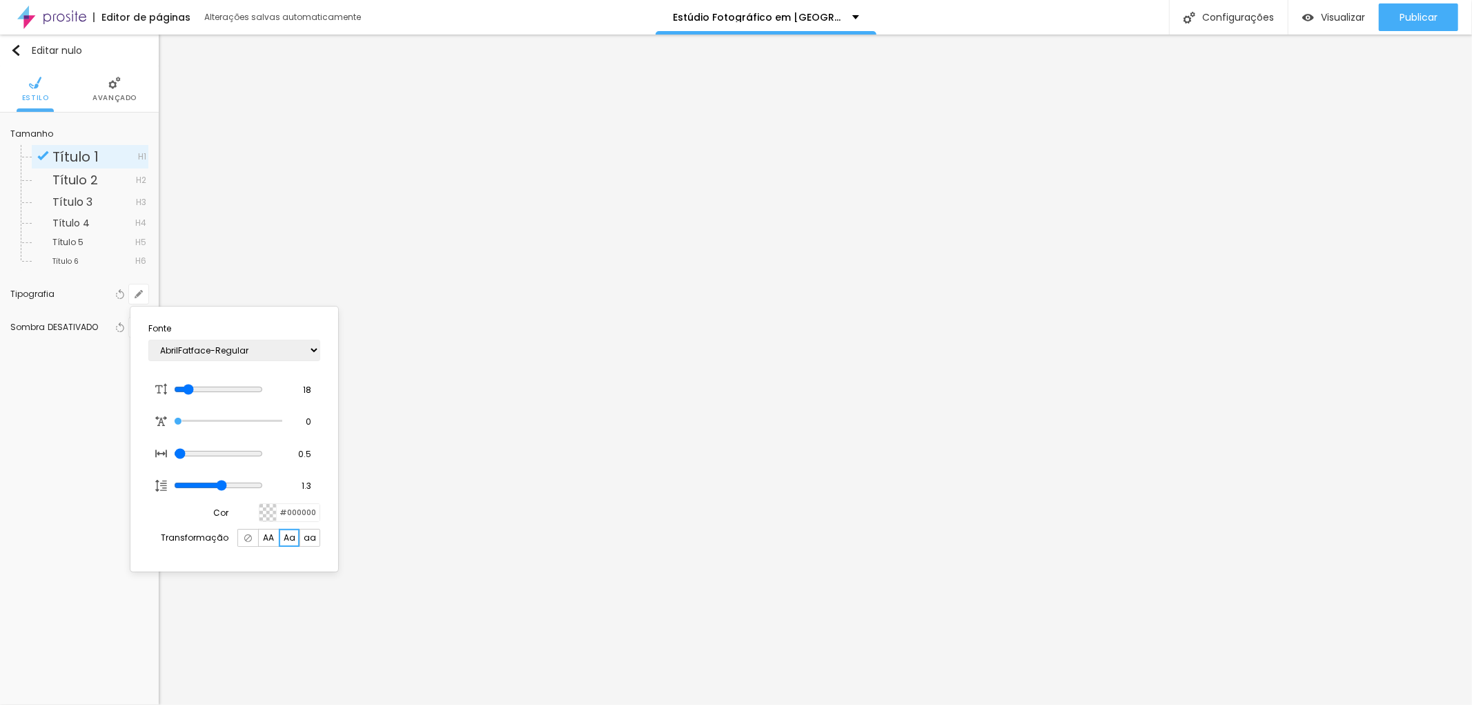
click at [247, 538] on img at bounding box center [248, 538] width 8 height 8
click at [985, 188] on div at bounding box center [736, 352] width 1472 height 705
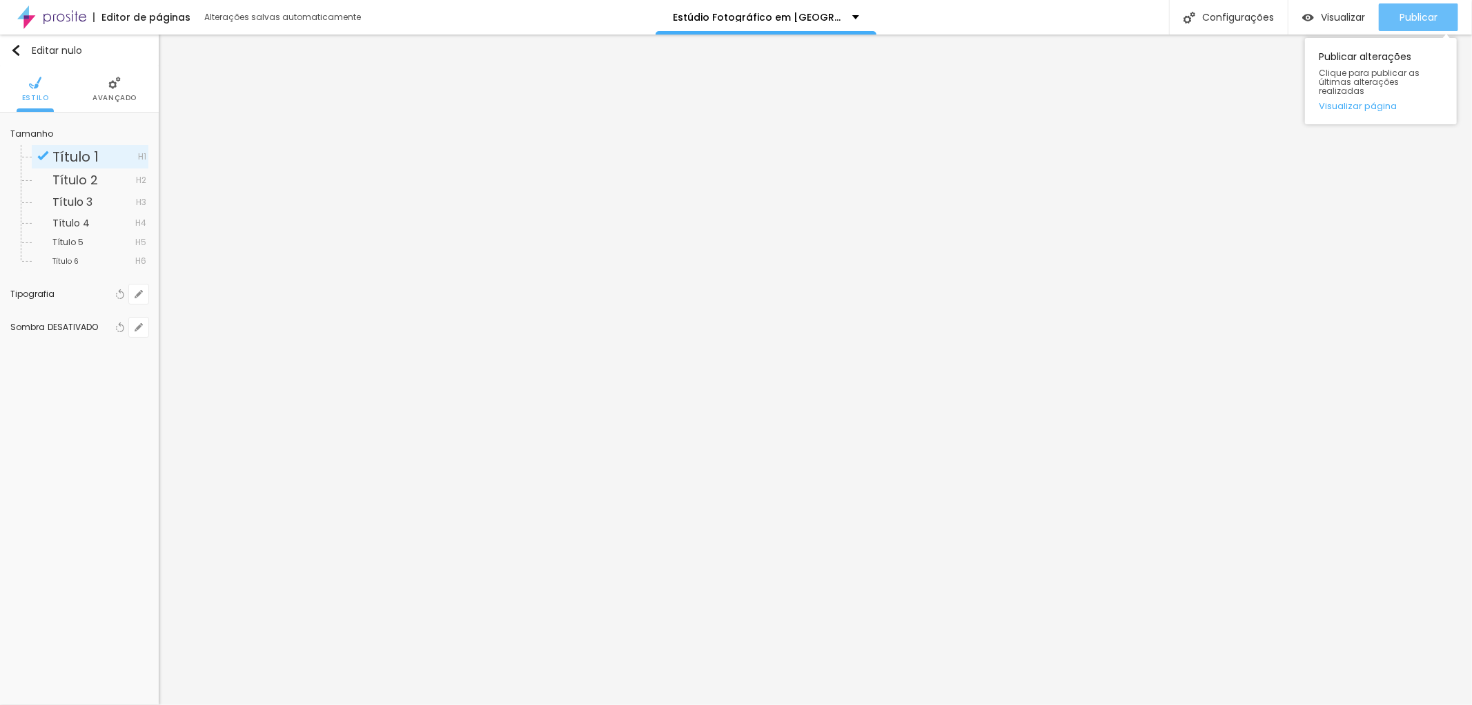
click at [1431, 4] on div "Publicar" at bounding box center [1419, 17] width 38 height 28
click at [1416, 14] on font "Publicar" at bounding box center [1419, 17] width 38 height 14
click at [1425, 12] on font "Publicar" at bounding box center [1419, 17] width 38 height 14
click at [121, 93] on font "Avançado" at bounding box center [115, 98] width 44 height 10
click at [122, 95] on font "Avançado" at bounding box center [115, 98] width 44 height 10
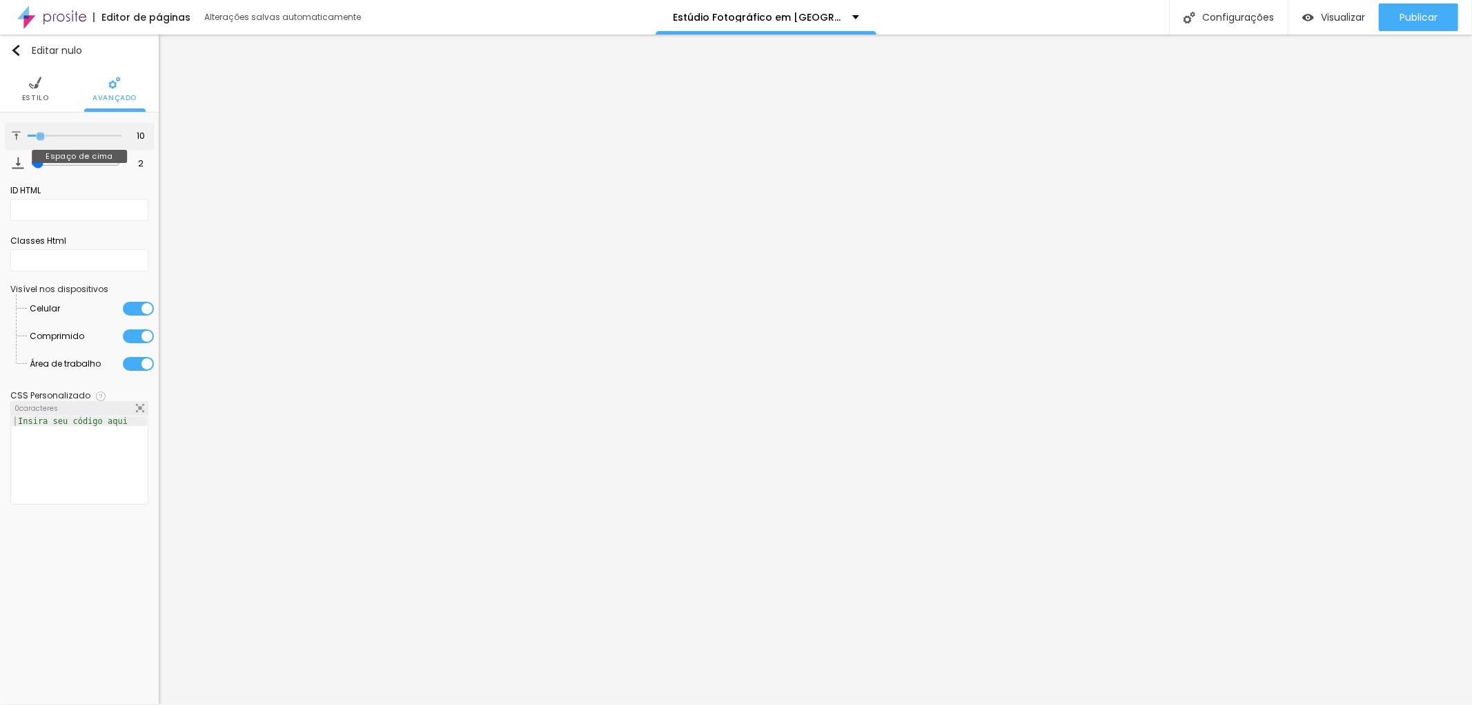
drag, startPoint x: 73, startPoint y: 135, endPoint x: 40, endPoint y: 135, distance: 33.1
click at [40, 135] on input "range" at bounding box center [75, 136] width 94 height 7
drag, startPoint x: 32, startPoint y: 164, endPoint x: 40, endPoint y: 166, distance: 8.5
click at [40, 166] on input "range" at bounding box center [75, 162] width 94 height 7
click at [1421, 19] on font "Publicar" at bounding box center [1419, 17] width 38 height 14
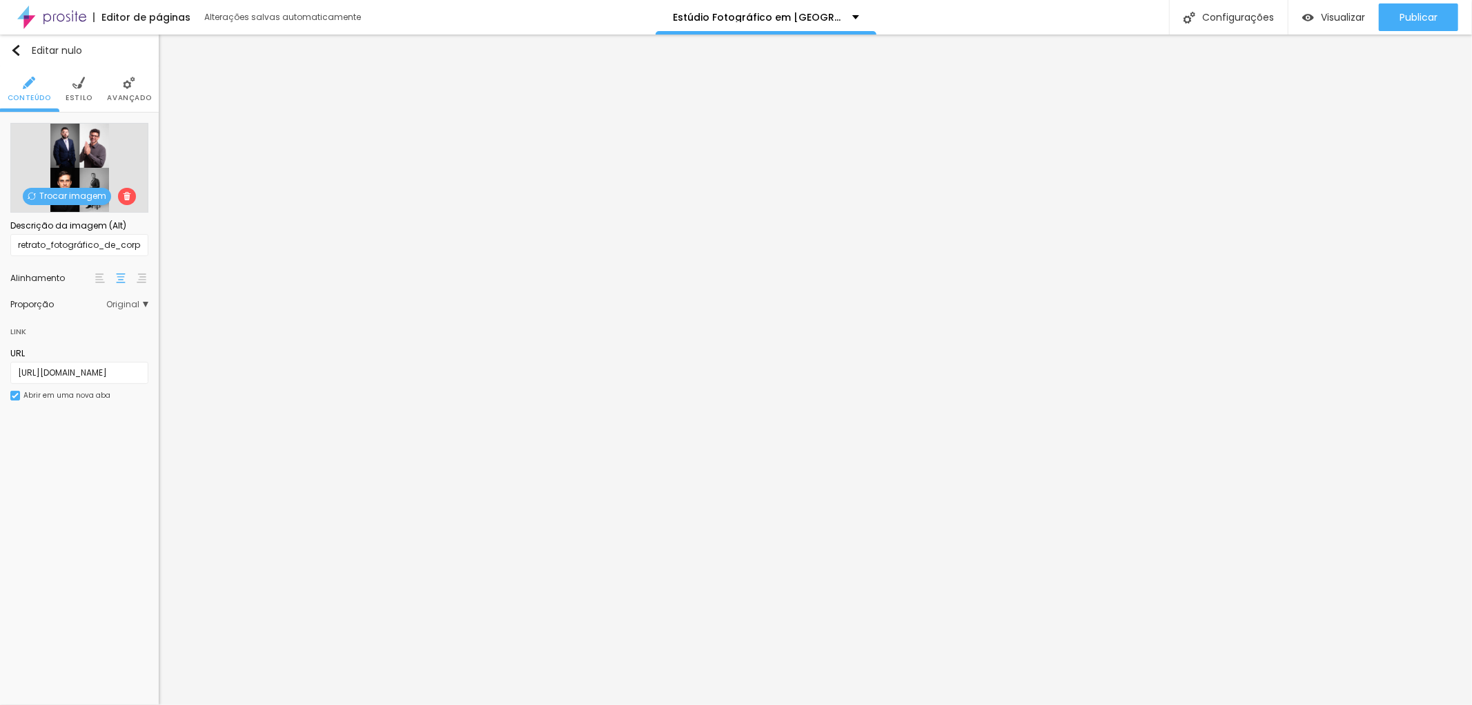
click at [81, 86] on img at bounding box center [78, 83] width 12 height 12
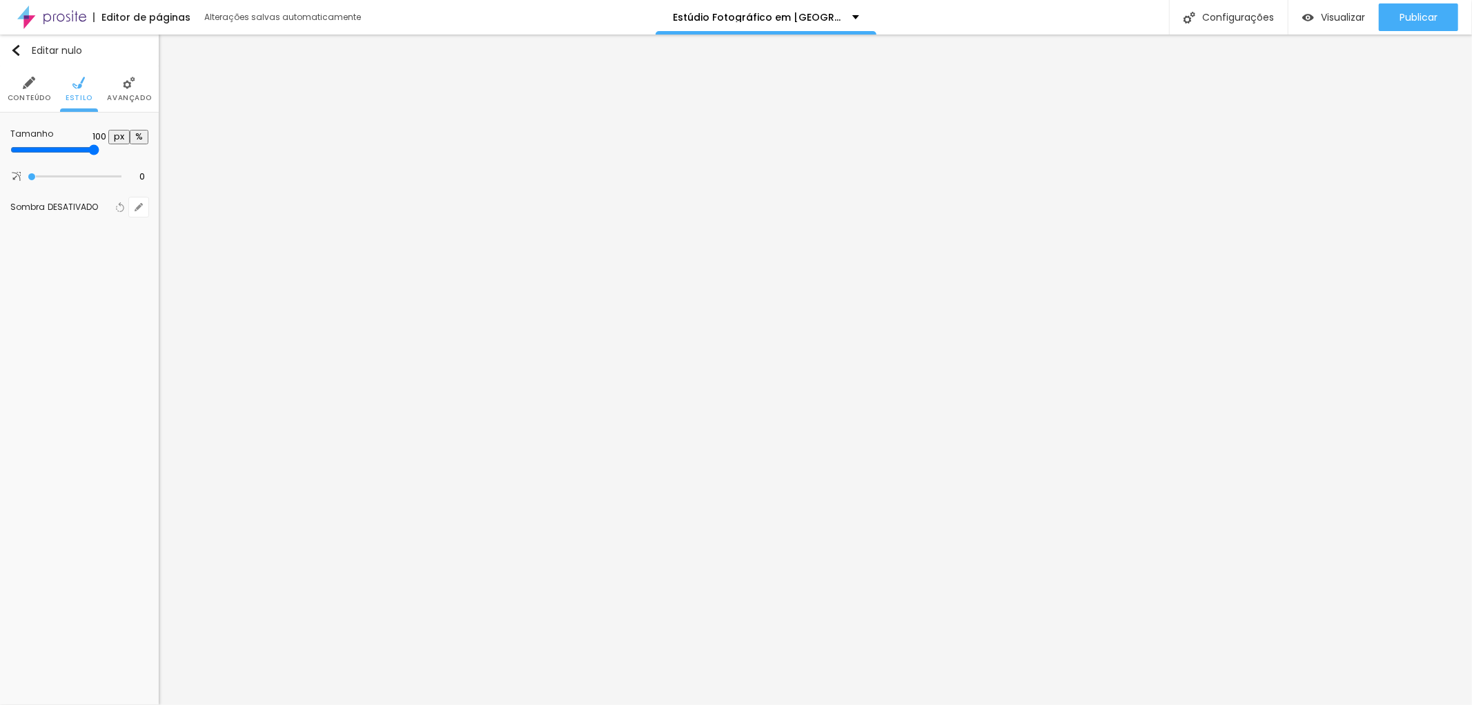
click at [130, 86] on img at bounding box center [129, 83] width 12 height 12
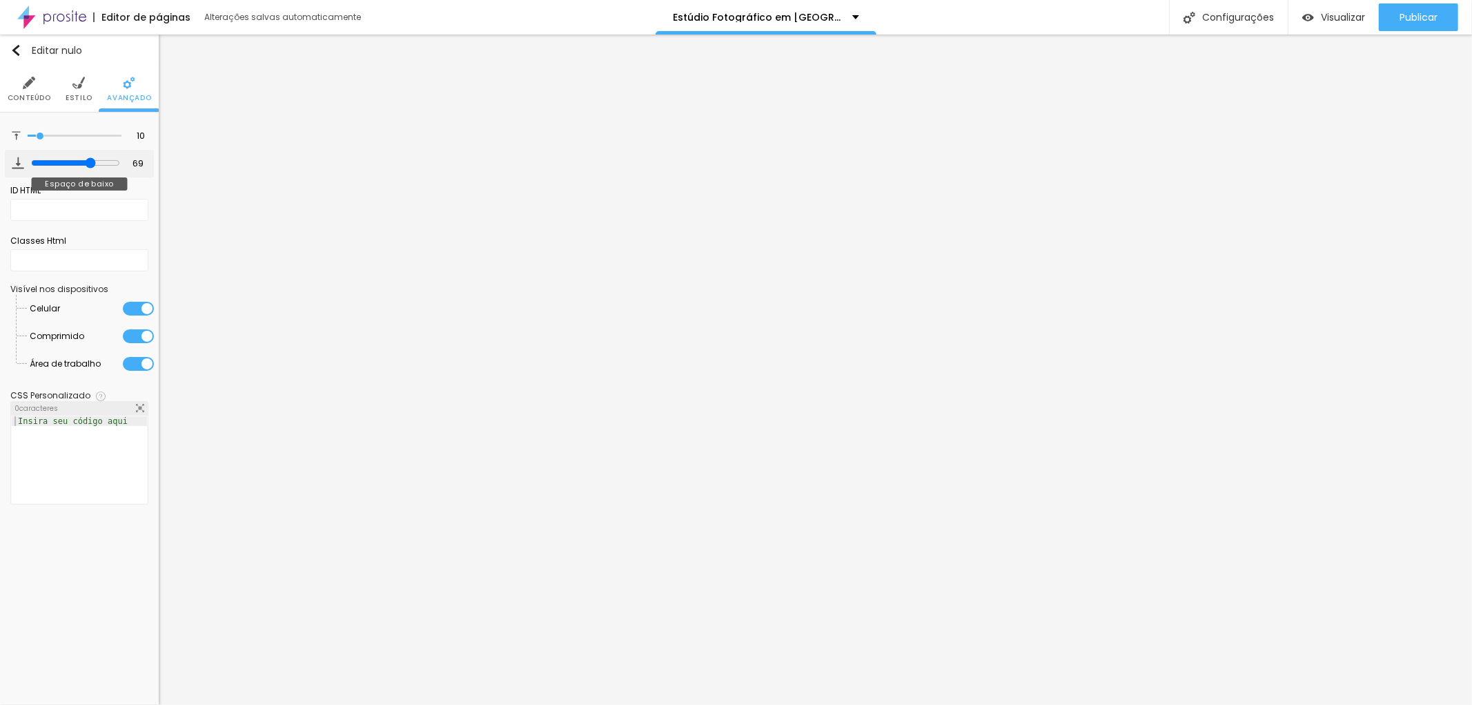
drag, startPoint x: 38, startPoint y: 162, endPoint x: 90, endPoint y: 169, distance: 53.0
click at [90, 168] on input "range" at bounding box center [75, 162] width 89 height 11
click at [1422, 14] on font "Publicar" at bounding box center [1419, 17] width 38 height 14
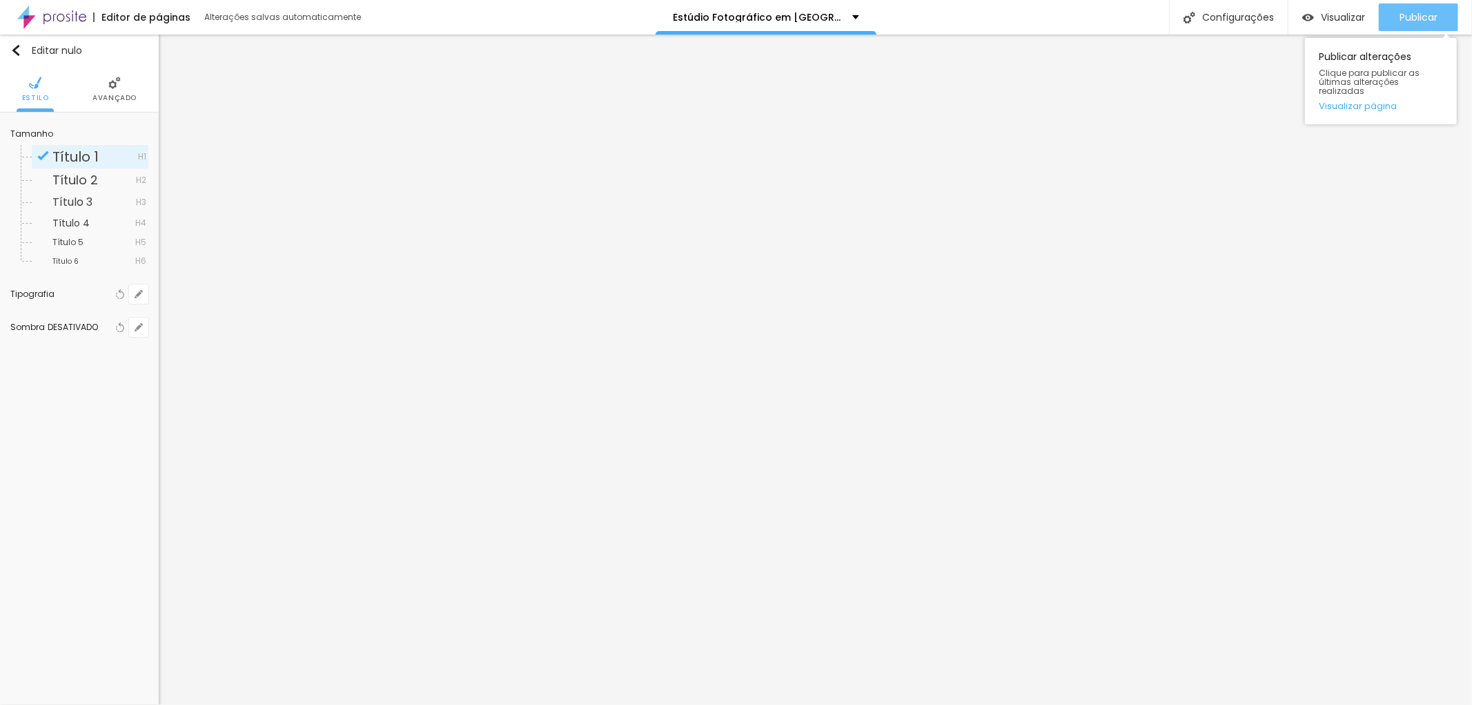
click at [1414, 14] on font "Publicar" at bounding box center [1419, 17] width 38 height 14
